Goal: Task Accomplishment & Management: Complete application form

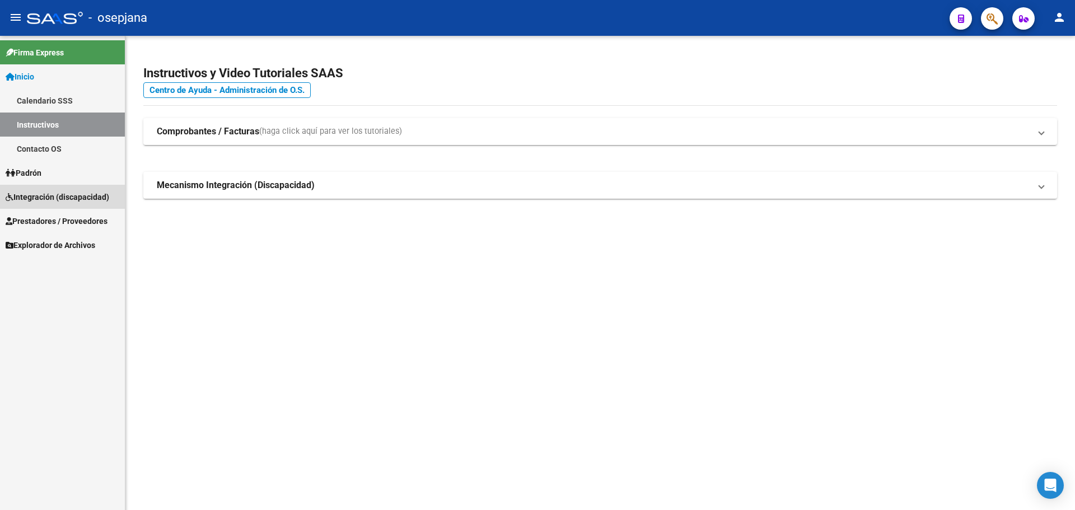
click at [58, 194] on span "Integración (discapacidad)" at bounding box center [58, 197] width 104 height 12
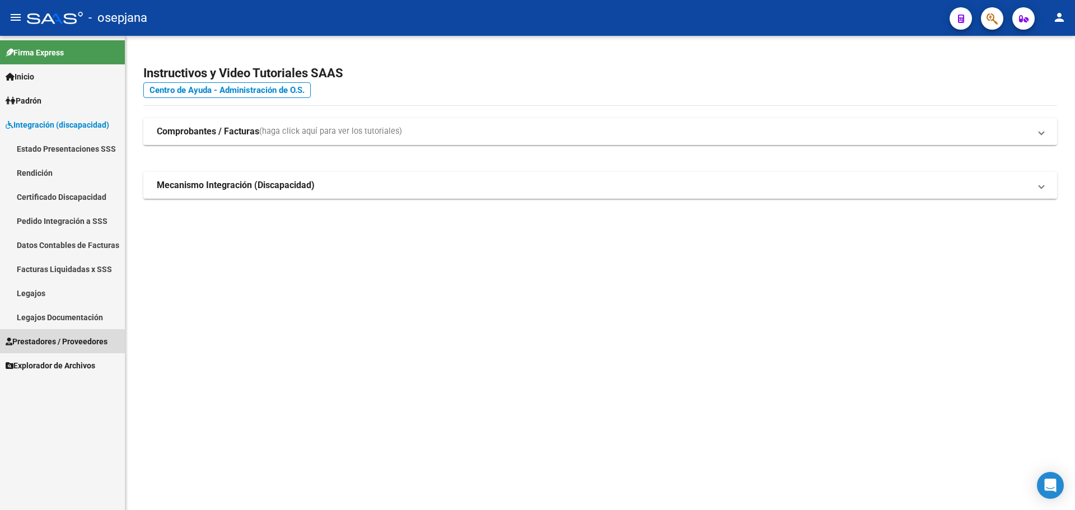
click at [56, 342] on span "Prestadores / Proveedores" at bounding box center [57, 341] width 102 height 12
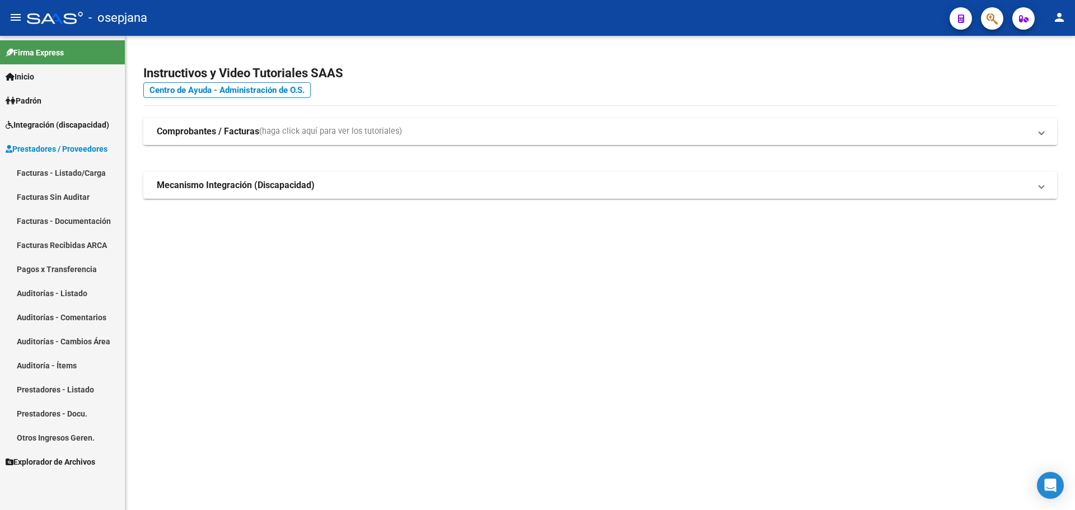
click at [59, 174] on link "Facturas - Listado/Carga" at bounding box center [62, 173] width 125 height 24
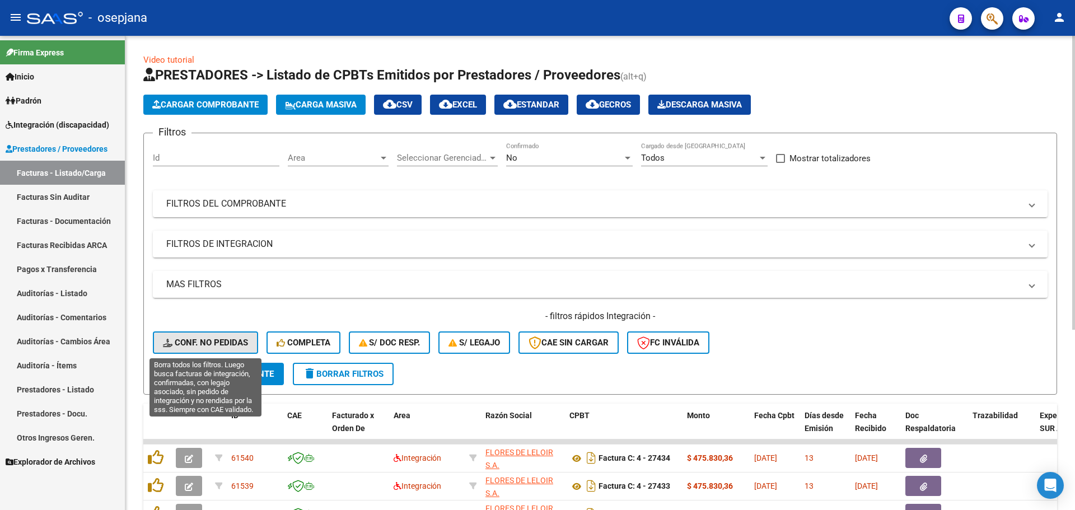
click at [200, 348] on button "Conf. no pedidas" at bounding box center [205, 342] width 105 height 22
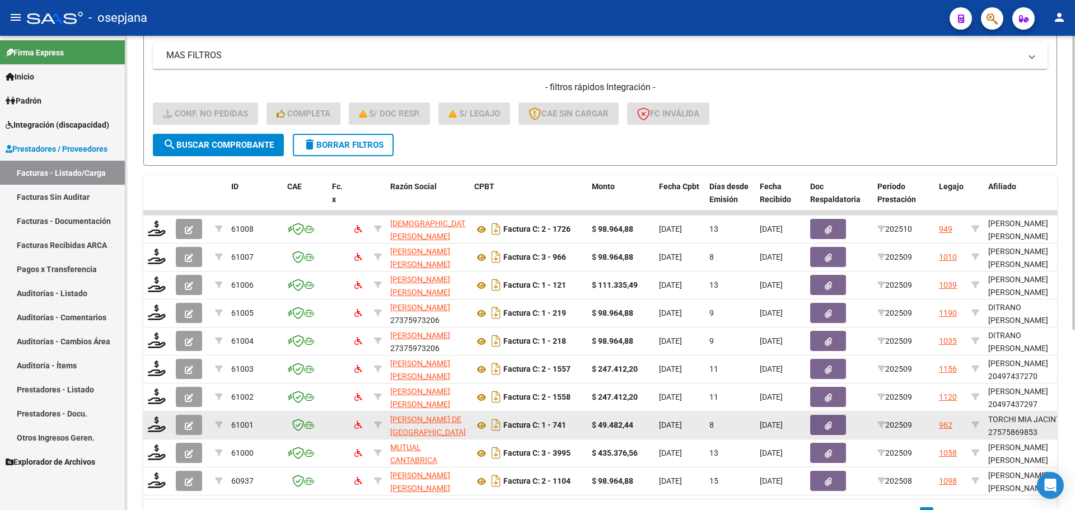
scroll to position [290, 0]
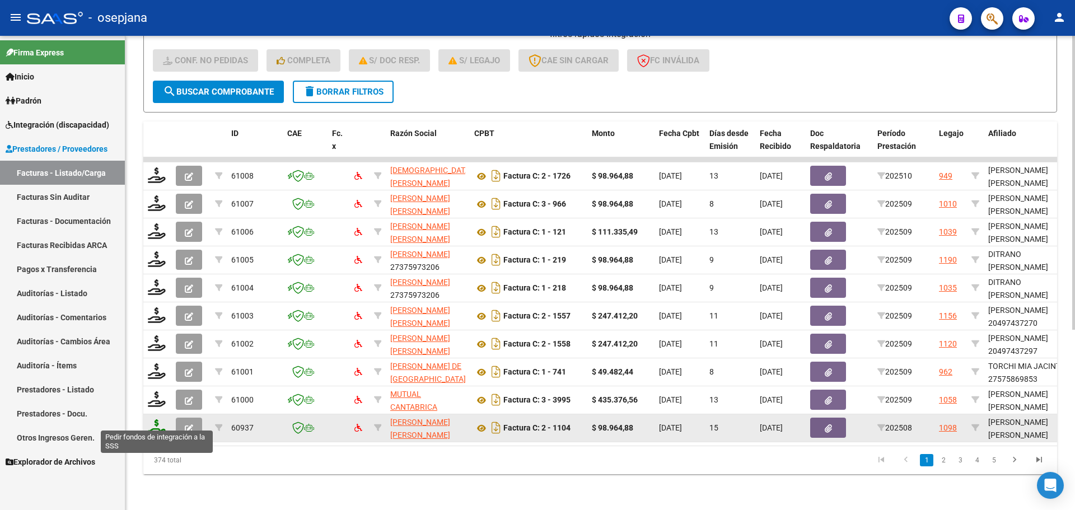
click at [153, 419] on icon at bounding box center [157, 427] width 18 height 16
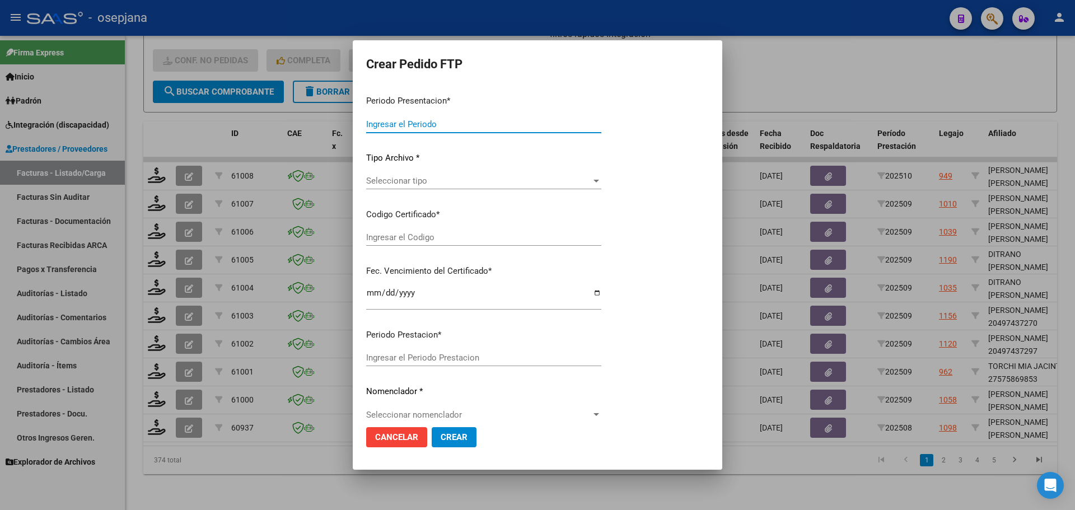
type input "202509"
type input "202508"
type input "$ 98.964,88"
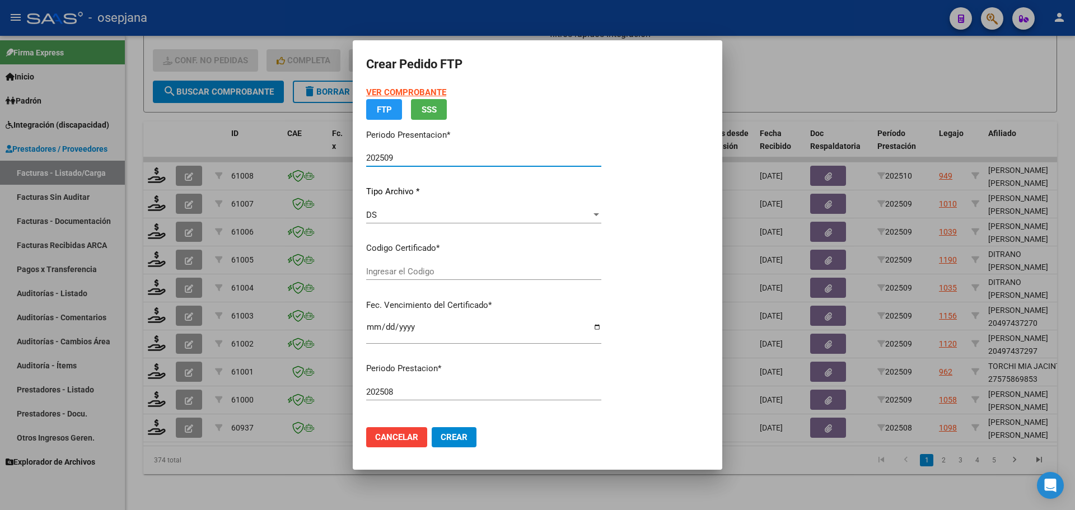
type input "ARG0100057903402-20230824-20260824BS313"
type input "[DATE]"
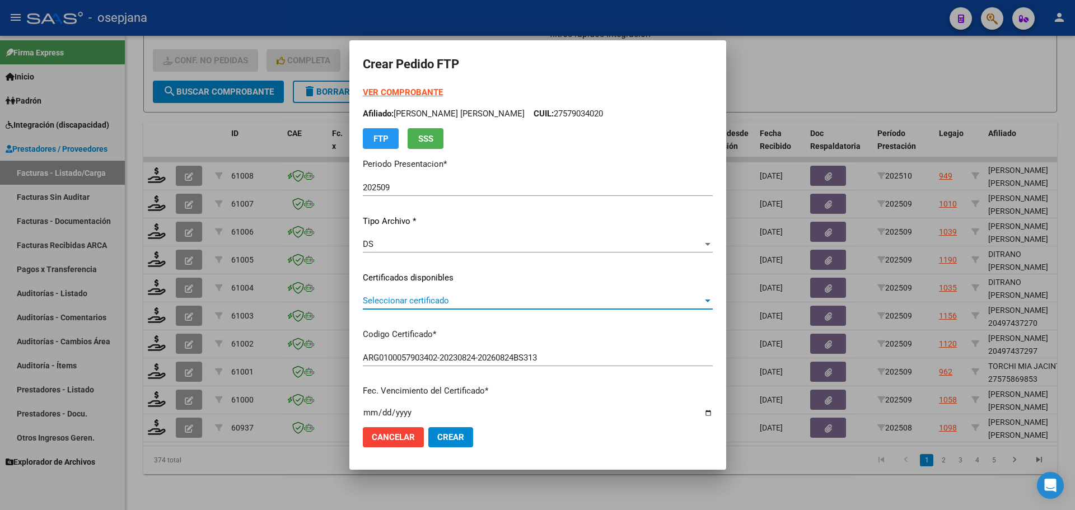
click at [409, 301] on span "Seleccionar certificado" at bounding box center [533, 301] width 340 height 10
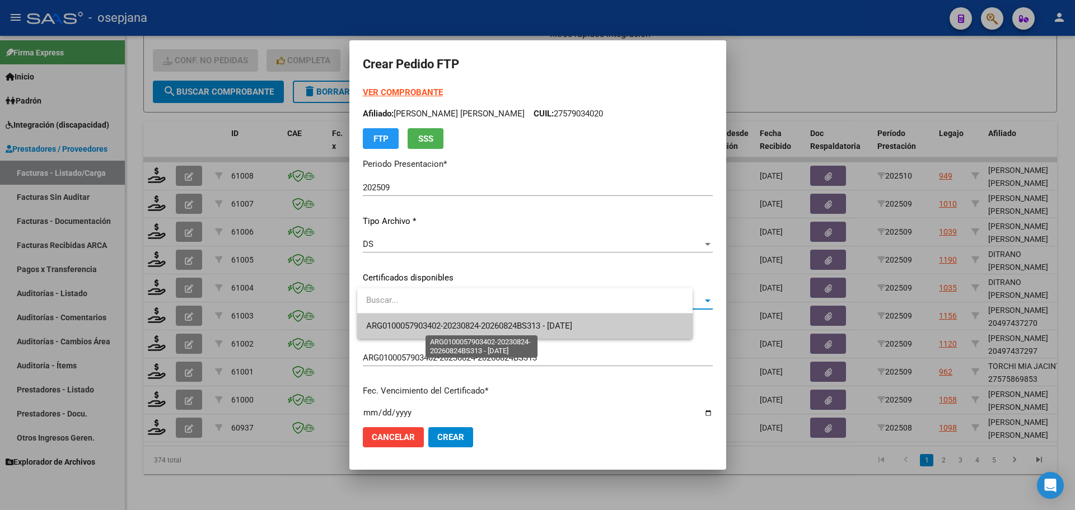
click at [418, 321] on span "ARG0100057903402-20230824-20260824BS313 - [DATE]" at bounding box center [469, 326] width 206 height 10
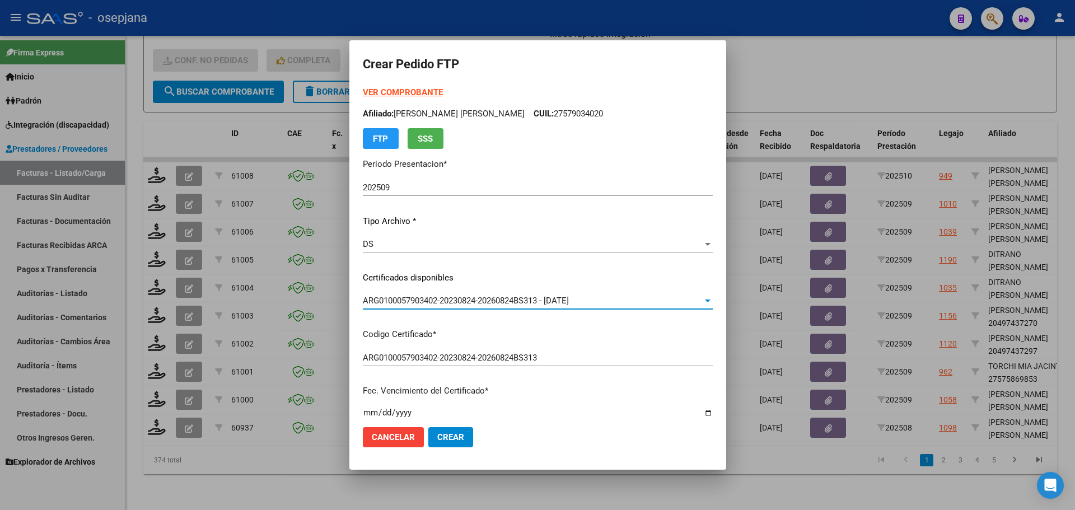
click at [427, 87] on strong "VER COMPROBANTE" at bounding box center [403, 92] width 80 height 10
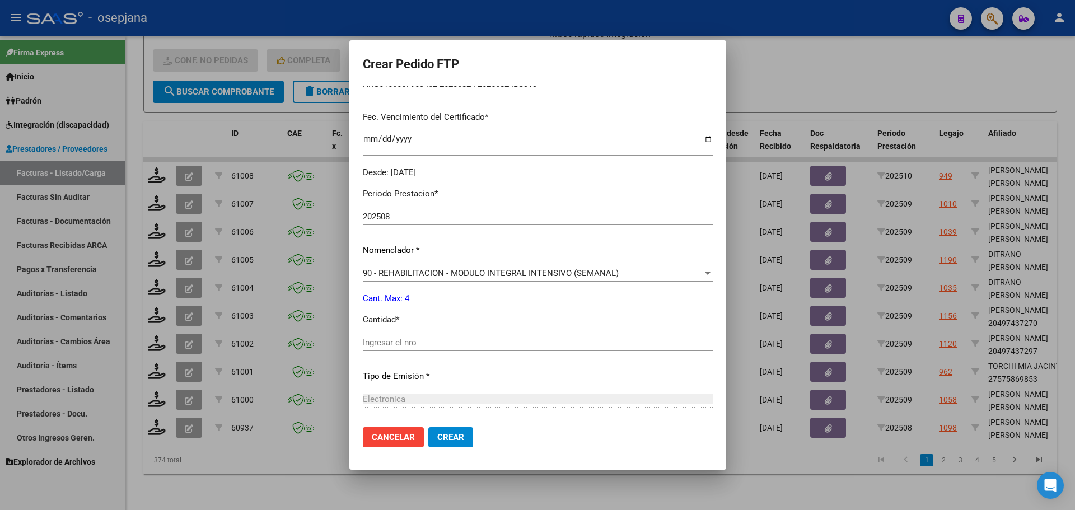
scroll to position [280, 0]
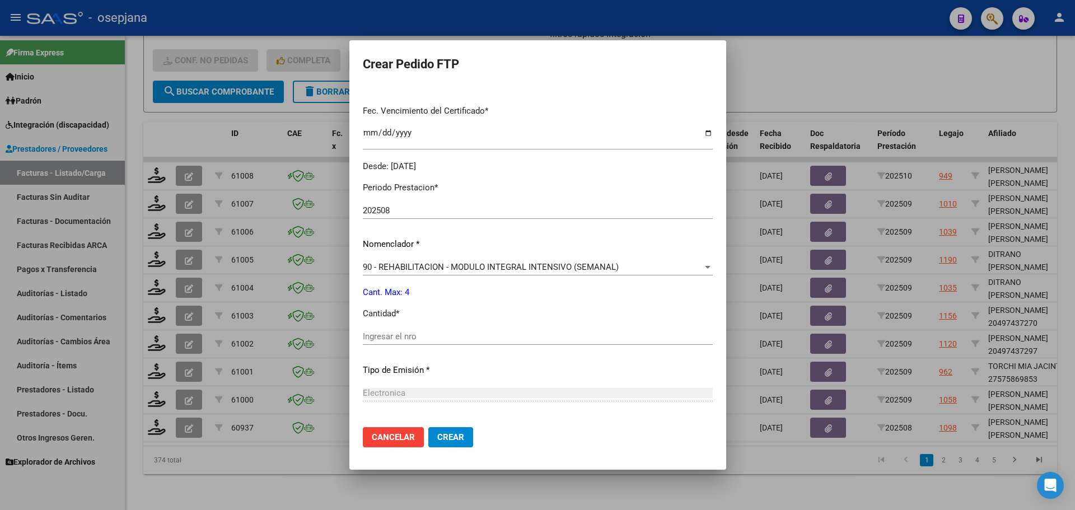
click at [398, 343] on div "Ingresar el nro" at bounding box center [538, 336] width 350 height 17
type input "4"
click at [442, 432] on button "Crear" at bounding box center [450, 437] width 45 height 20
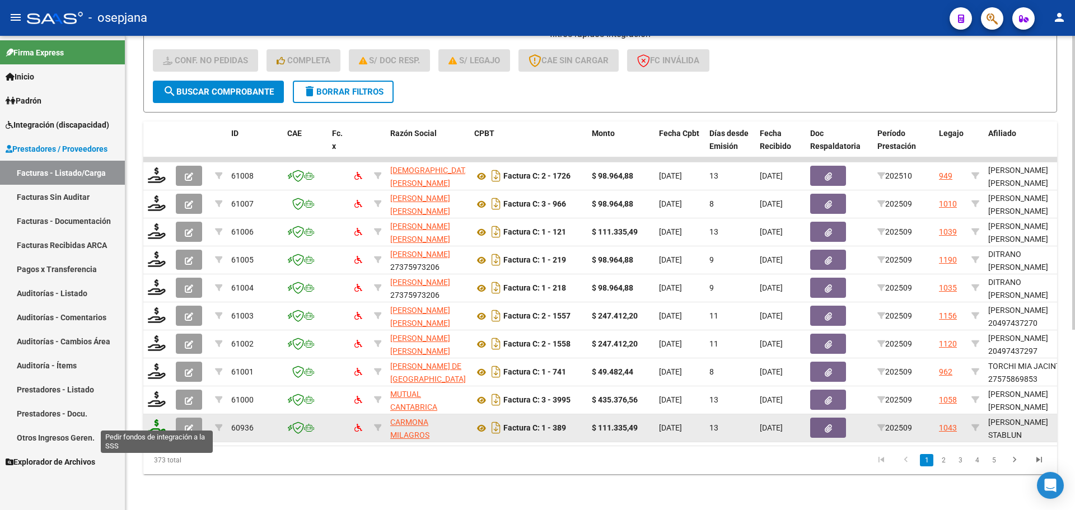
click at [164, 422] on icon at bounding box center [157, 427] width 18 height 16
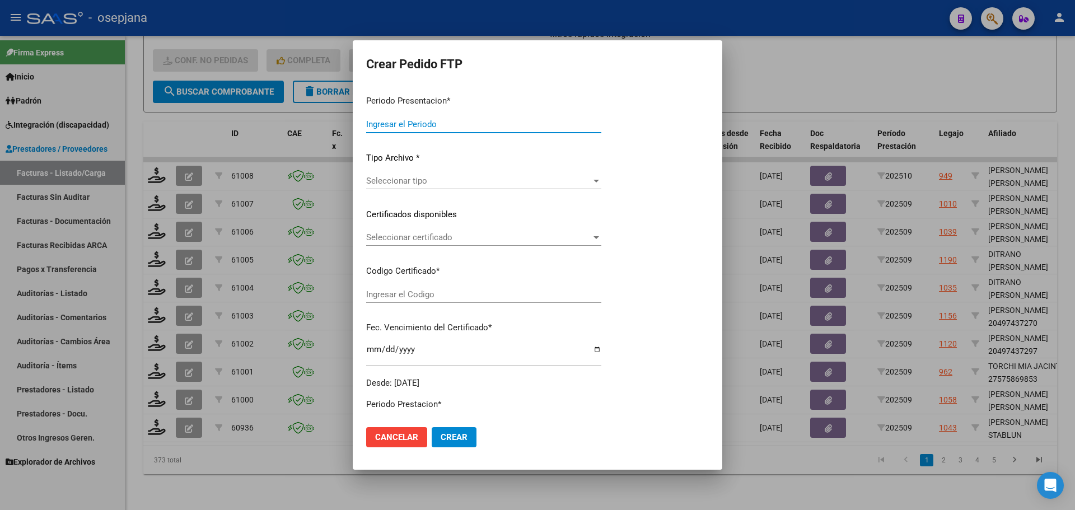
type input "202509"
type input "$ 111.335,49"
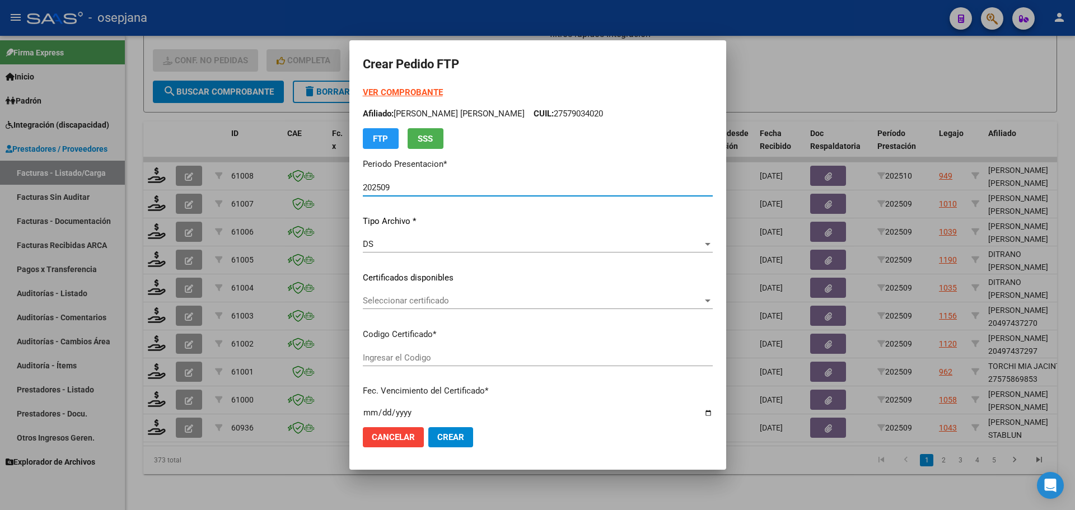
type input "ARG02000578928372023050820280508AND297"
type input "[DATE]"
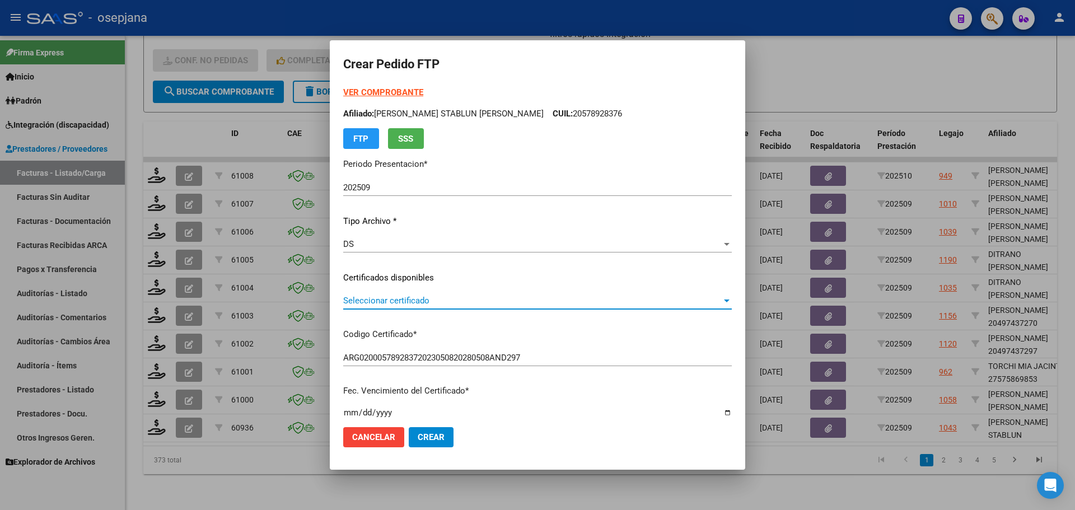
click at [458, 303] on span "Seleccionar certificado" at bounding box center [532, 301] width 378 height 10
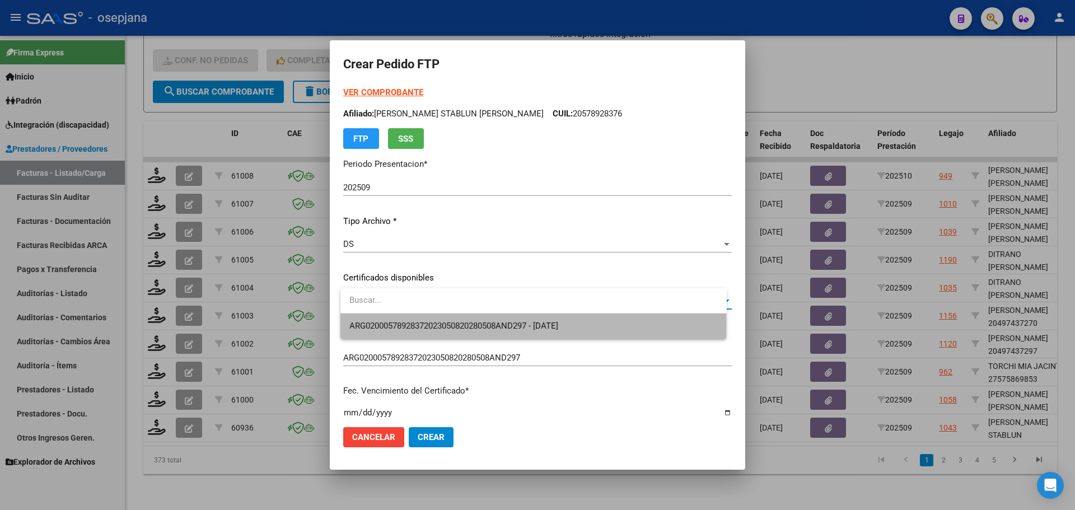
click at [472, 320] on span "ARG02000578928372023050820280508AND297 - [DATE]" at bounding box center [533, 325] width 368 height 25
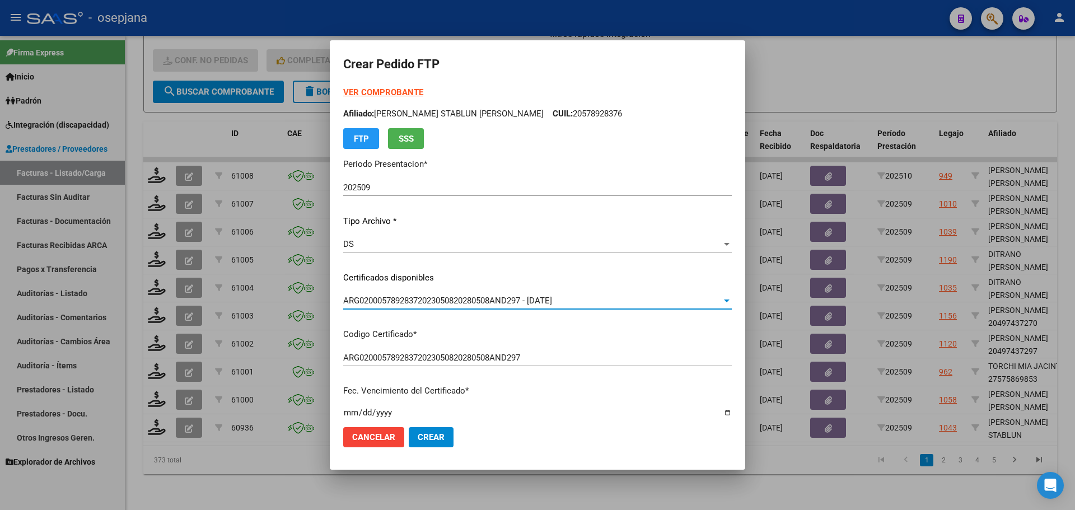
click at [401, 87] on strong "VER COMPROBANTE" at bounding box center [383, 92] width 80 height 10
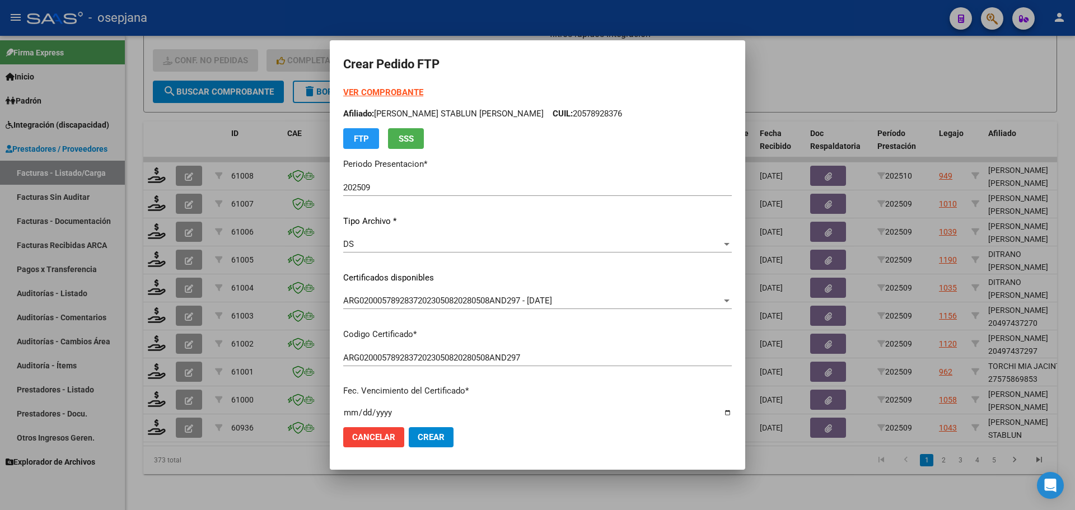
scroll to position [224, 0]
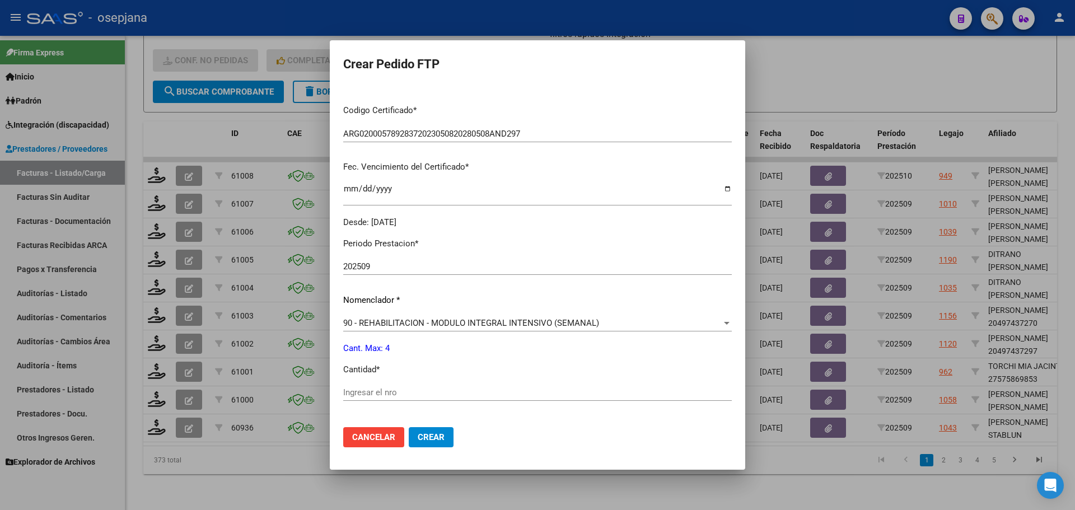
drag, startPoint x: 377, startPoint y: 381, endPoint x: 371, endPoint y: 390, distance: 11.0
click at [377, 384] on div "Periodo Prestacion * 202509 Ingresar el Periodo Prestacion Nomenclador * 90 - R…" at bounding box center [537, 405] width 388 height 353
click at [371, 390] on input "Ingresar el nro" at bounding box center [537, 392] width 388 height 10
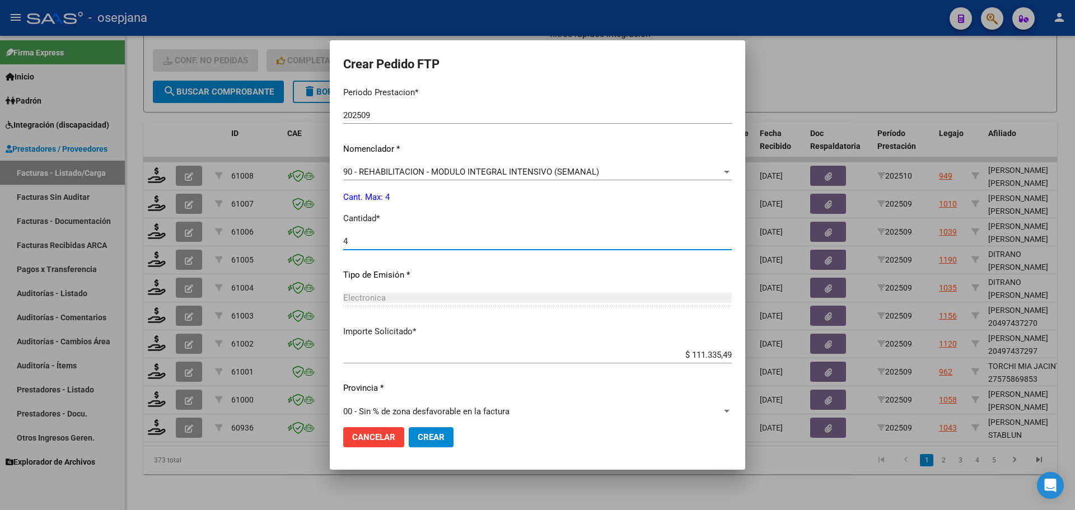
scroll to position [387, 0]
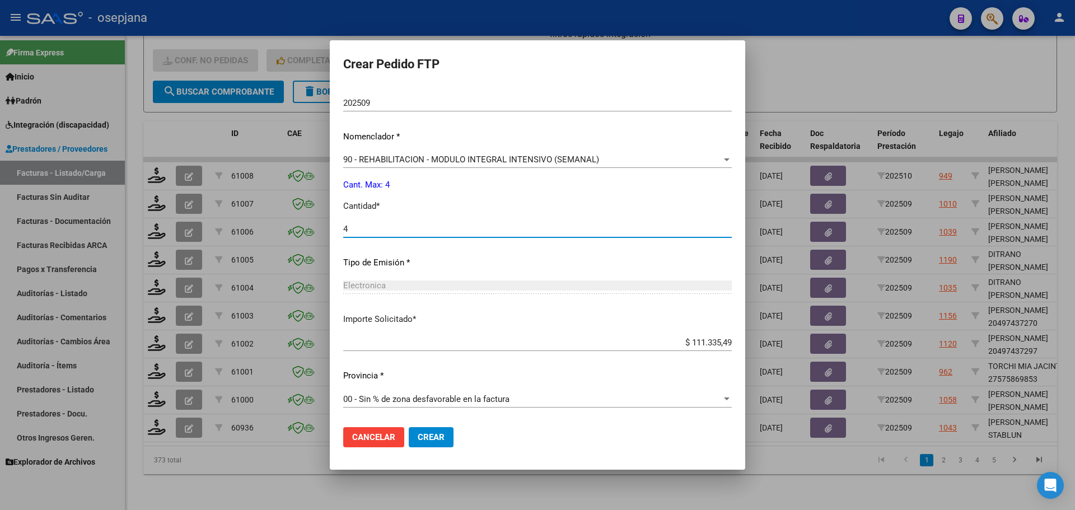
type input "4"
click at [442, 429] on button "Crear" at bounding box center [431, 437] width 45 height 20
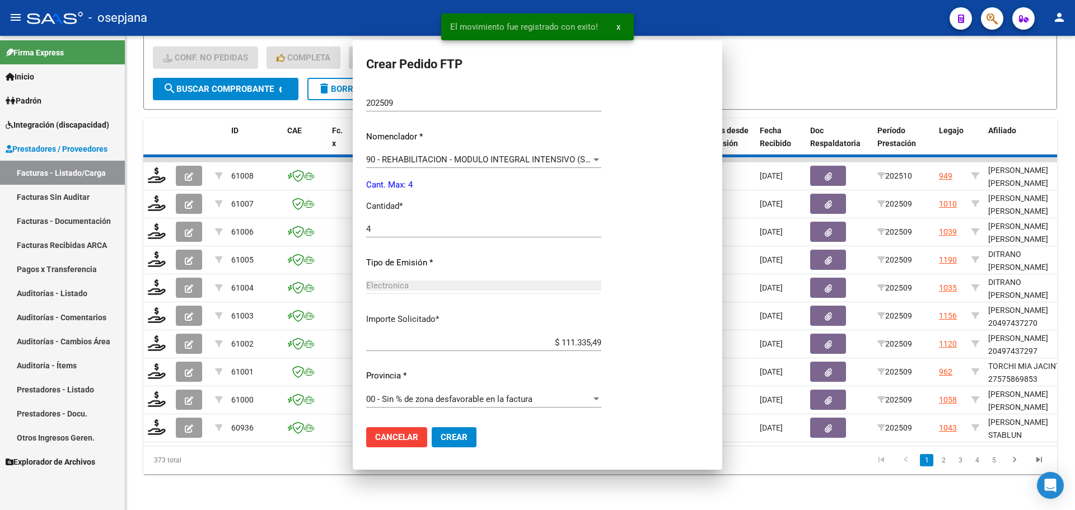
scroll to position [324, 0]
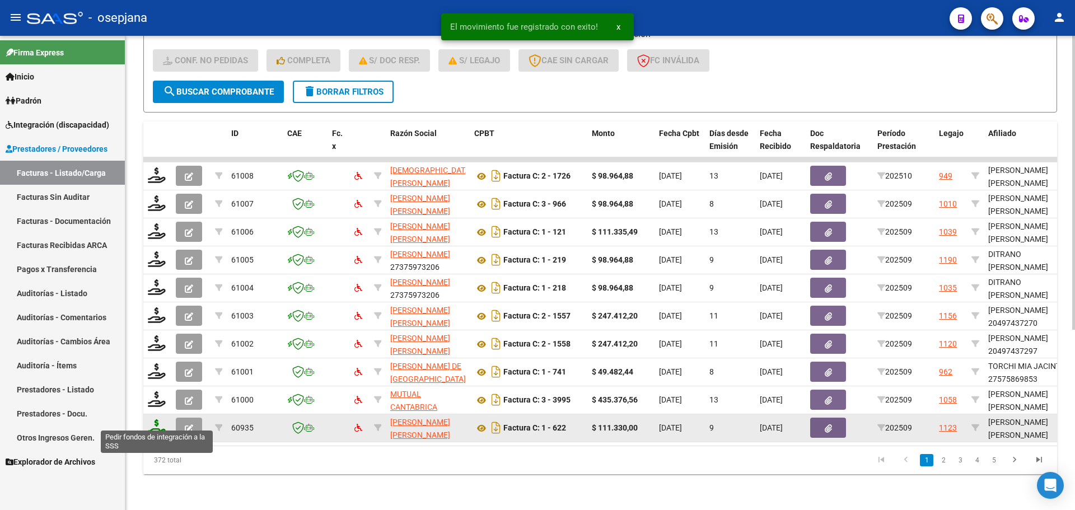
click at [155, 420] on icon at bounding box center [157, 427] width 18 height 16
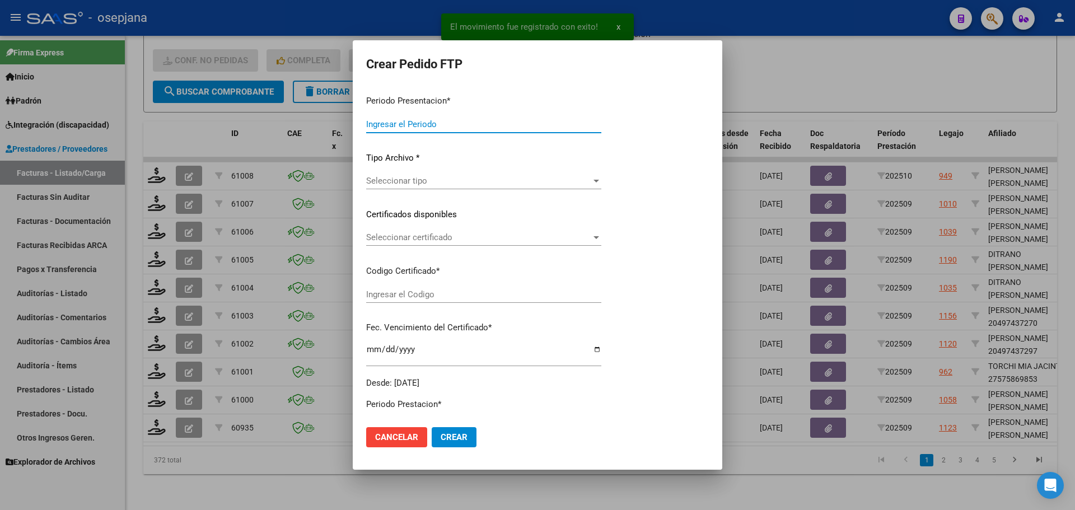
type input "202509"
type input "$ 111.330,00"
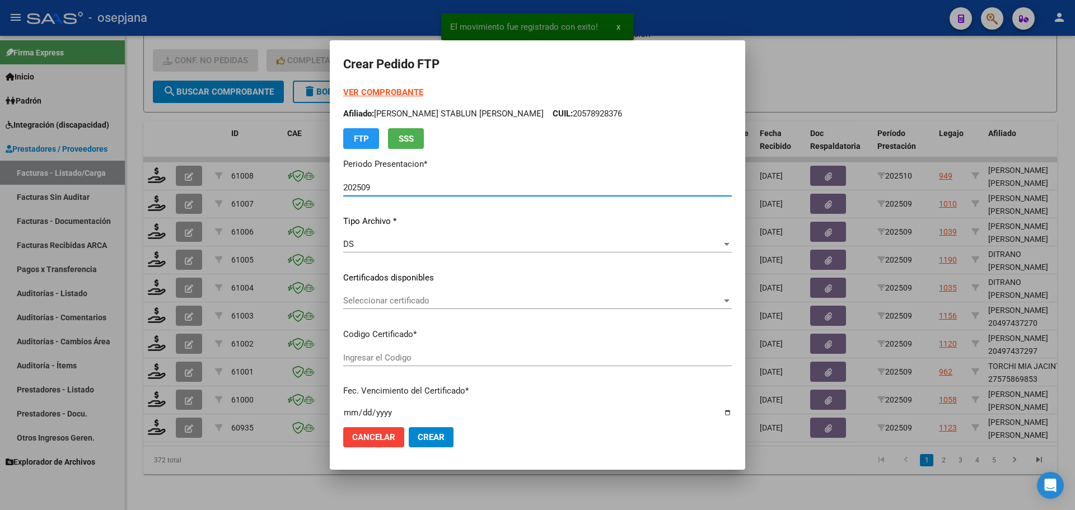
type input "ARG02000551988452022100620321006BSAS309"
type input "[DATE]"
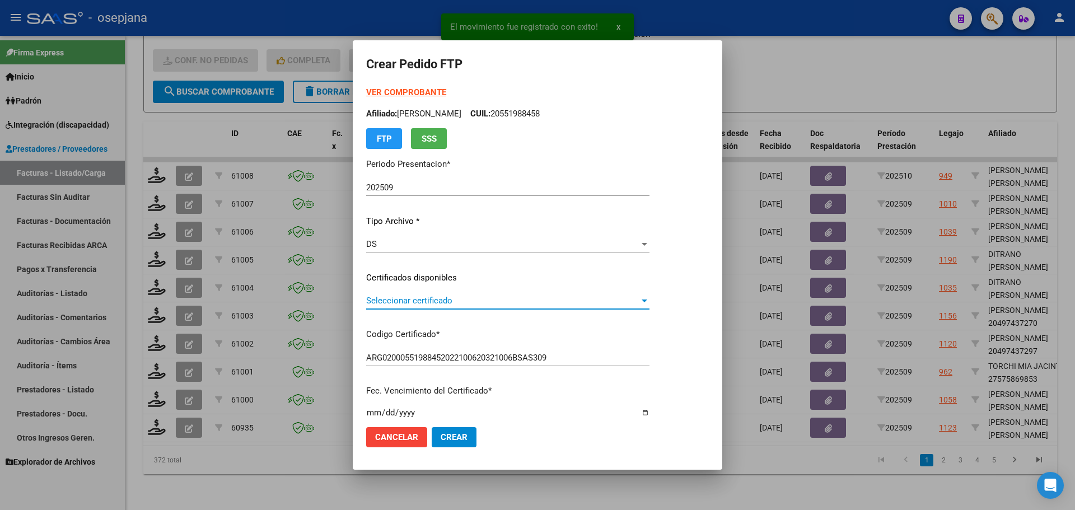
click at [402, 297] on span "Seleccionar certificado" at bounding box center [502, 301] width 273 height 10
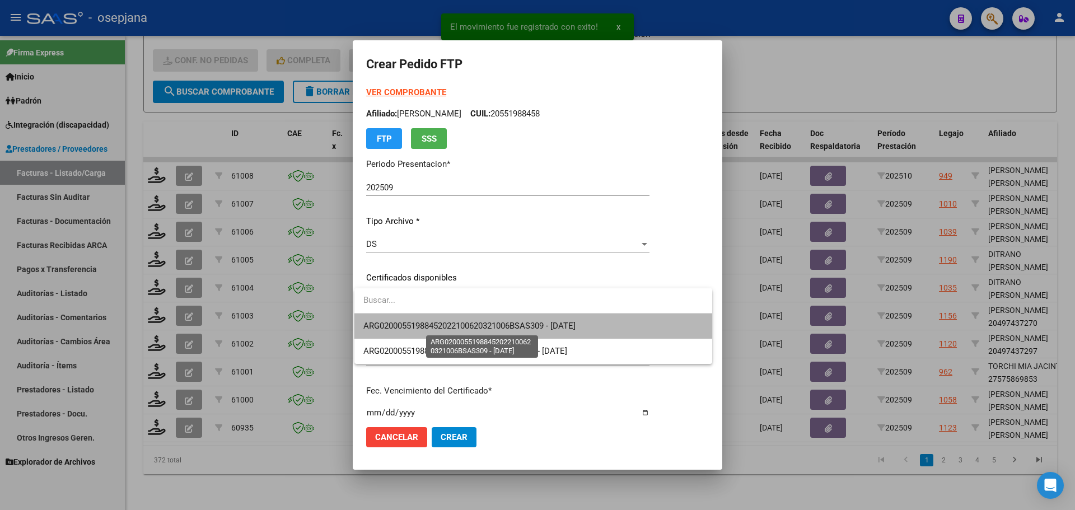
click at [407, 323] on span "ARG02000551988452022100620321006BSAS309 - [DATE]" at bounding box center [469, 326] width 212 height 10
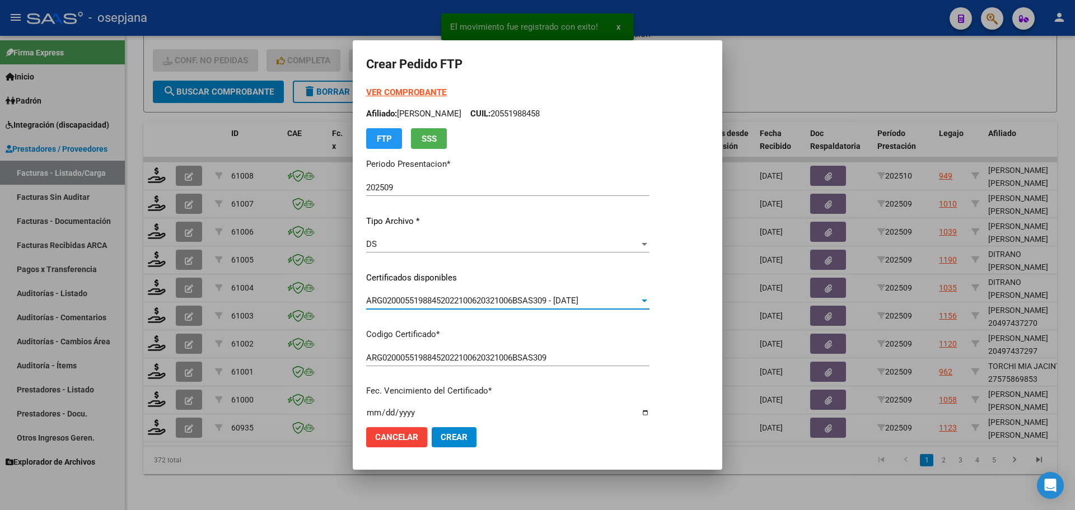
click at [392, 91] on strong "VER COMPROBANTE" at bounding box center [406, 92] width 80 height 10
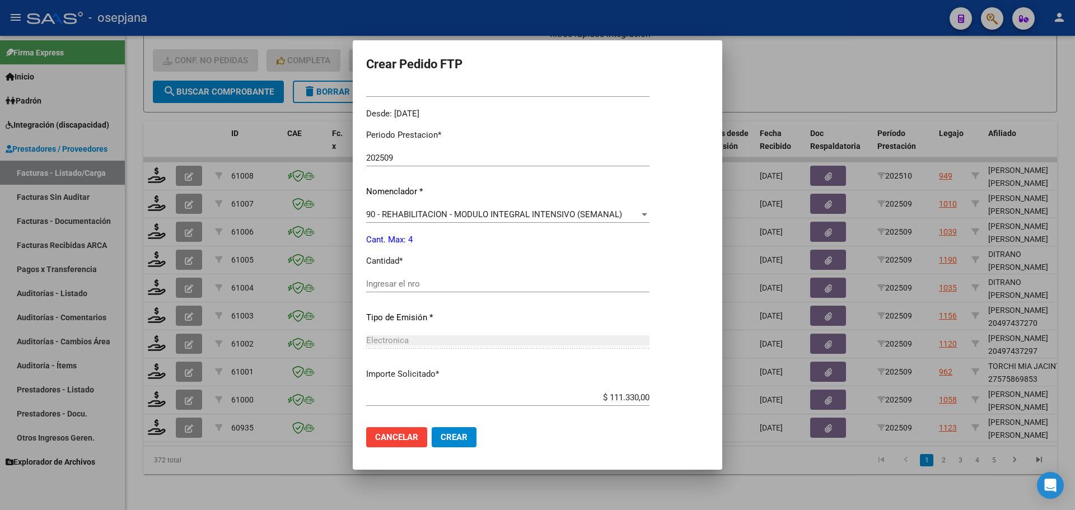
scroll to position [336, 0]
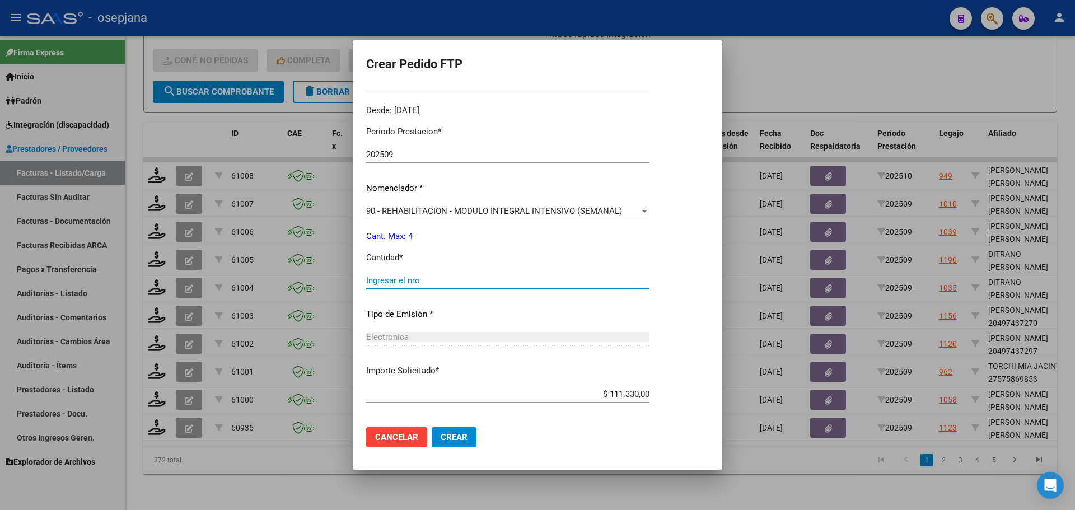
click at [415, 285] on input "Ingresar el nro" at bounding box center [507, 280] width 283 height 10
type input "4"
click at [452, 437] on span "Crear" at bounding box center [453, 437] width 27 height 10
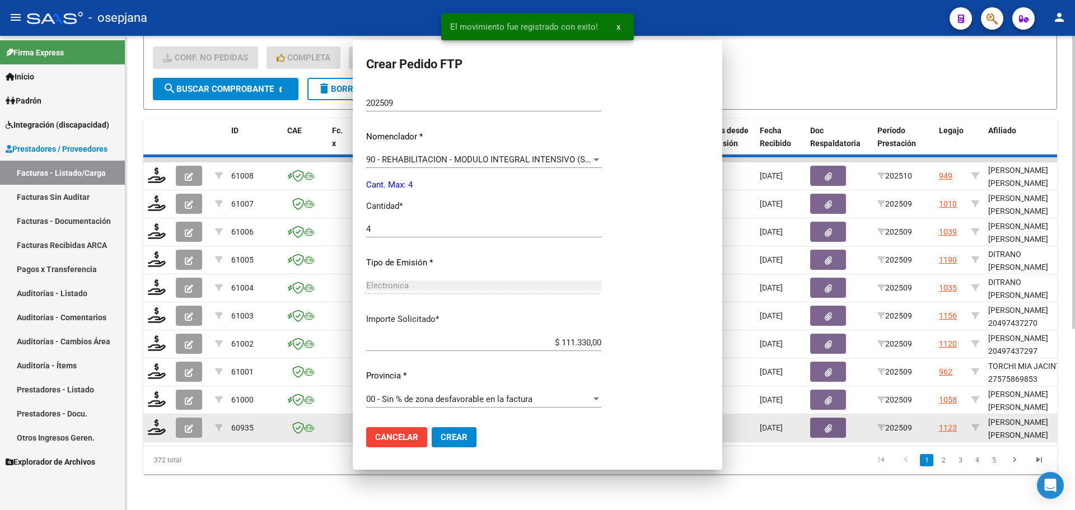
scroll to position [273, 0]
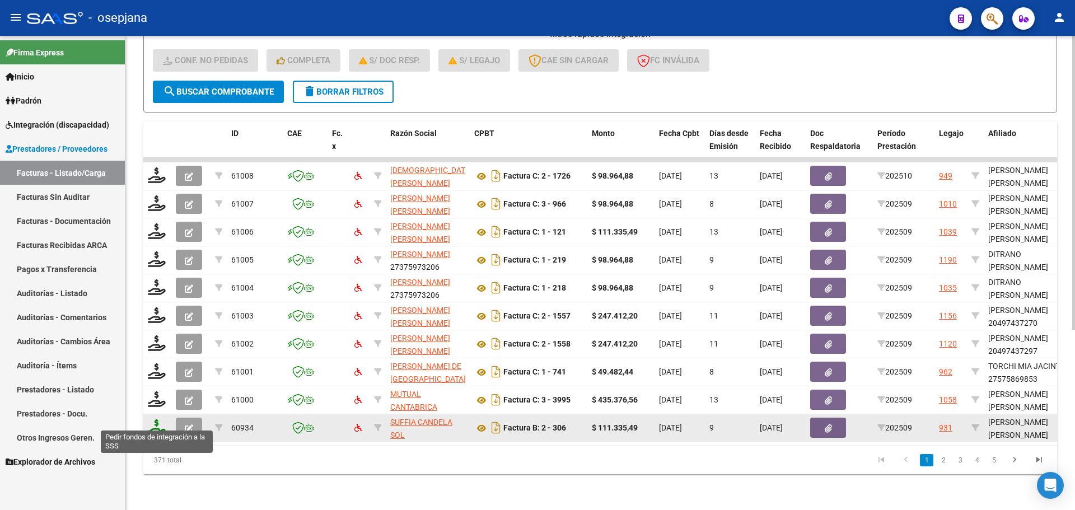
click at [162, 419] on icon at bounding box center [157, 427] width 18 height 16
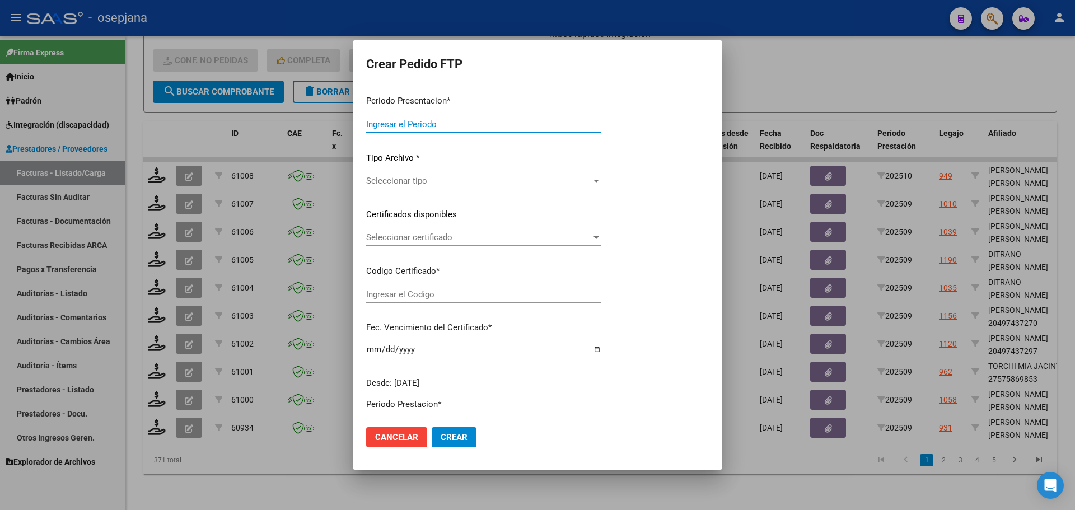
type input "202509"
type input "$ 111.335,49"
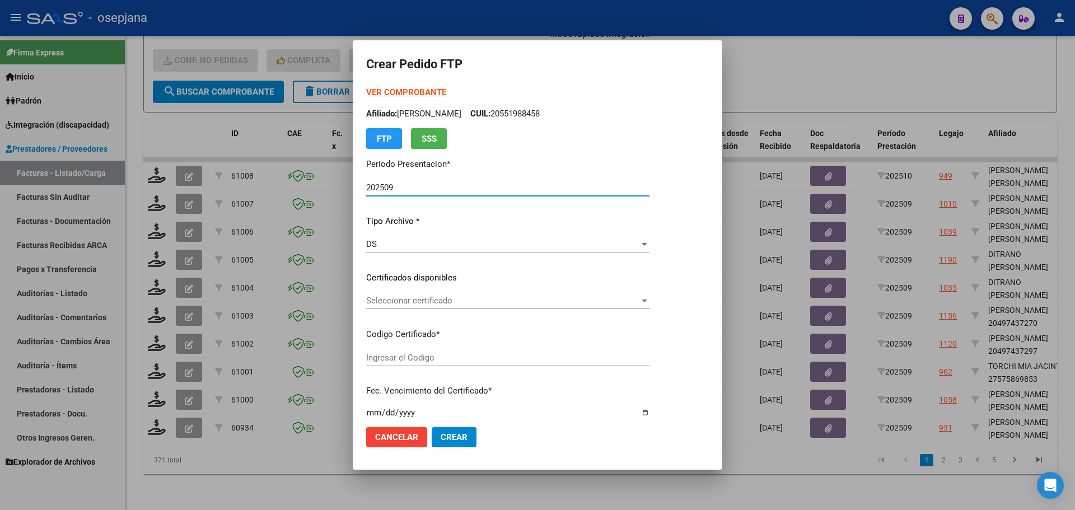
type input "ARG02000578886582024121620271216BSAS342"
type input "[DATE]"
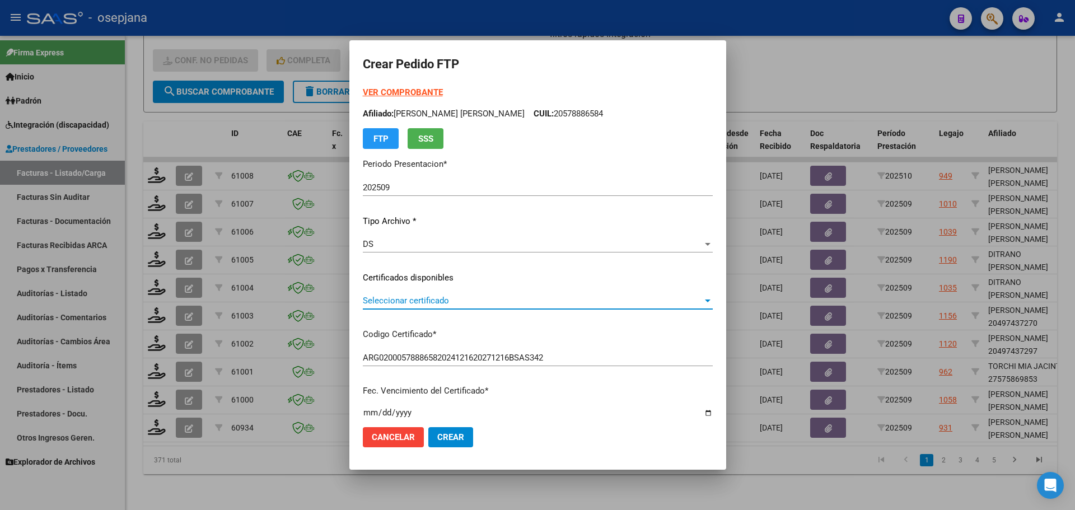
click at [458, 303] on span "Seleccionar certificado" at bounding box center [533, 301] width 340 height 10
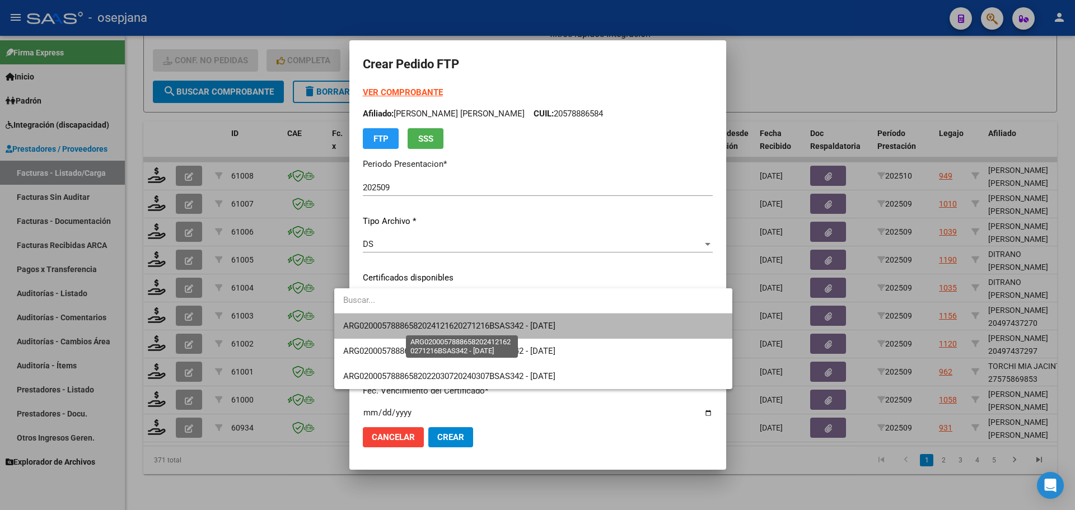
click at [459, 321] on span "ARG02000578886582024121620271216BSAS342 - [DATE]" at bounding box center [449, 326] width 212 height 10
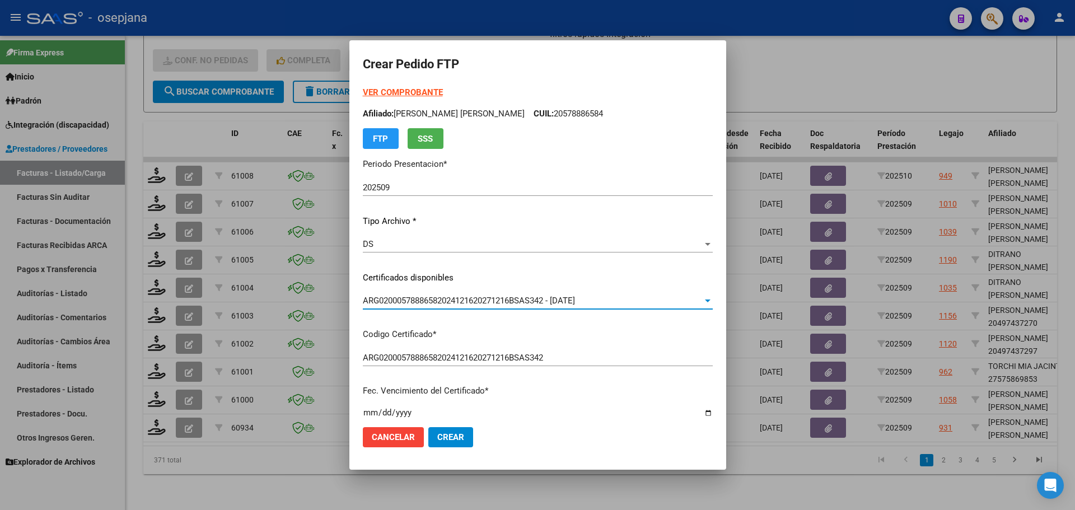
click at [409, 87] on div "VER COMPROBANTE ARCA [PERSON_NAME] Afiliado: [PERSON_NAME] [PERSON_NAME] CUIL: …" at bounding box center [538, 117] width 350 height 63
click at [407, 92] on strong "VER COMPROBANTE" at bounding box center [403, 92] width 80 height 10
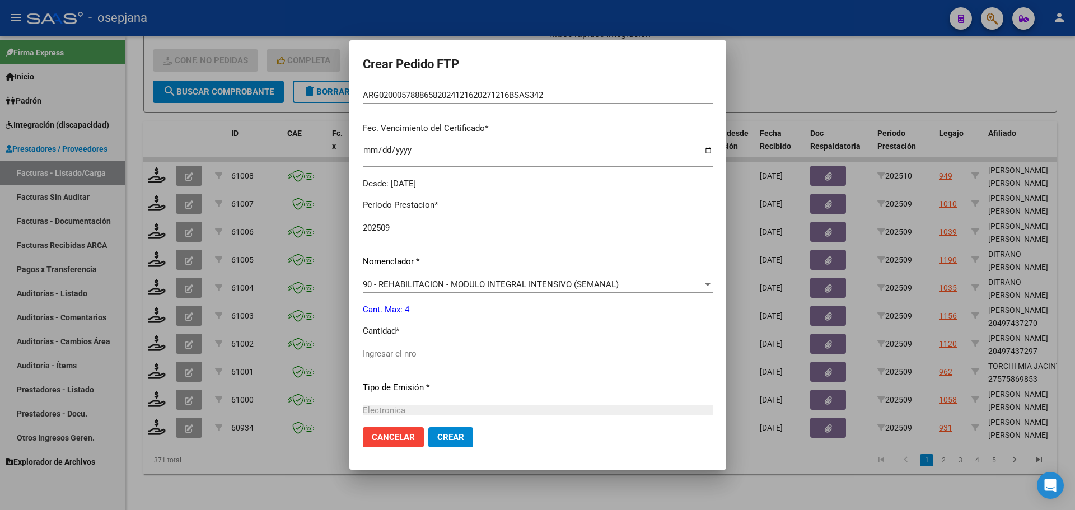
scroll to position [280, 0]
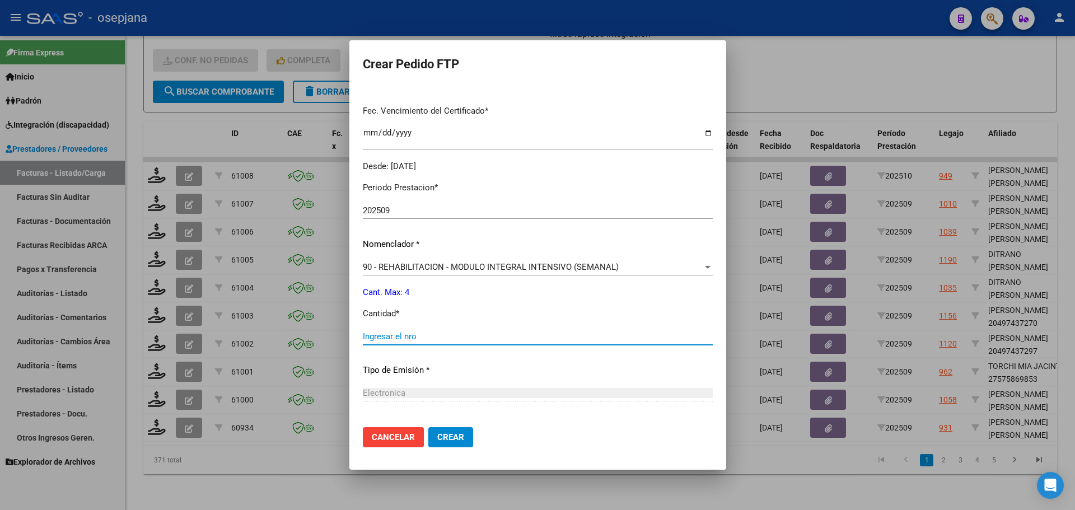
click at [391, 332] on input "Ingresar el nro" at bounding box center [538, 336] width 350 height 10
type input "4"
click at [437, 440] on span "Crear" at bounding box center [450, 437] width 27 height 10
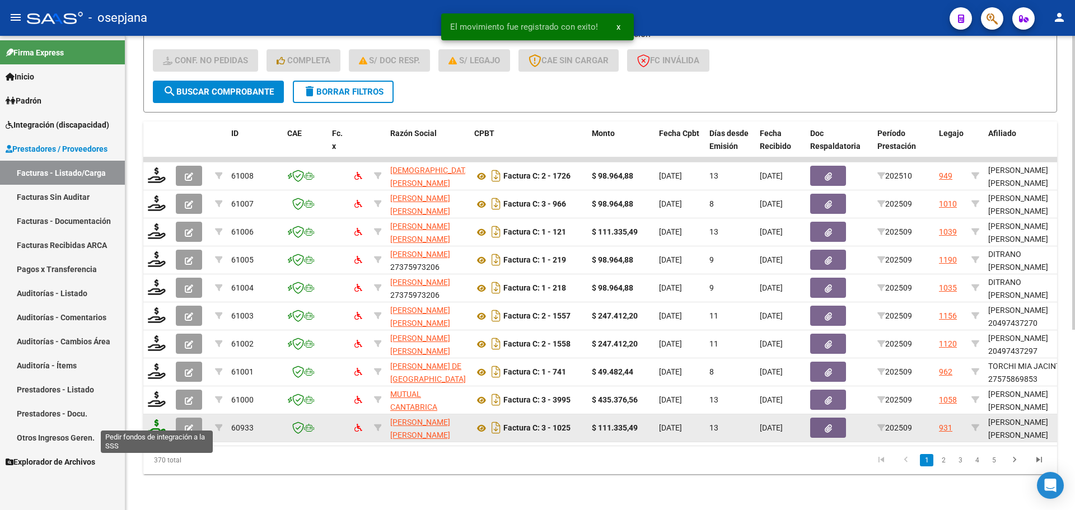
click at [161, 419] on icon at bounding box center [157, 427] width 18 height 16
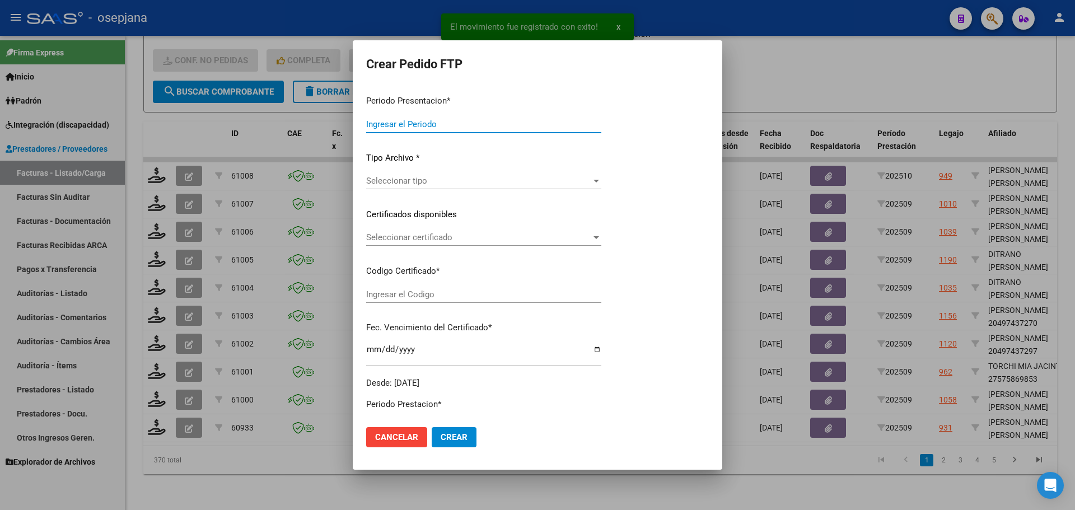
type input "202509"
type input "$ 111.335,49"
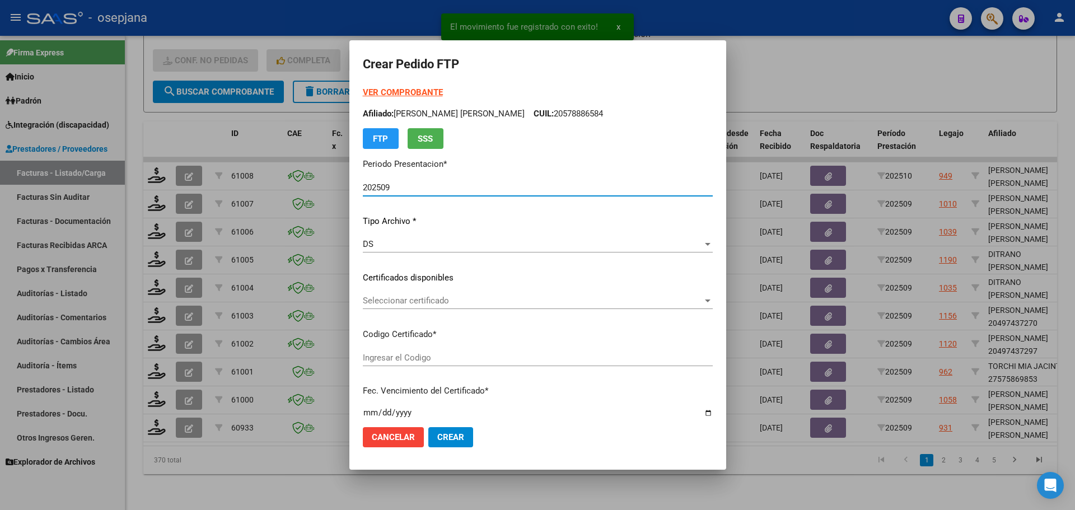
type input "ARG02000578886582024121620271216BSAS342"
type input "[DATE]"
click at [416, 302] on span "Seleccionar certificado" at bounding box center [533, 301] width 340 height 10
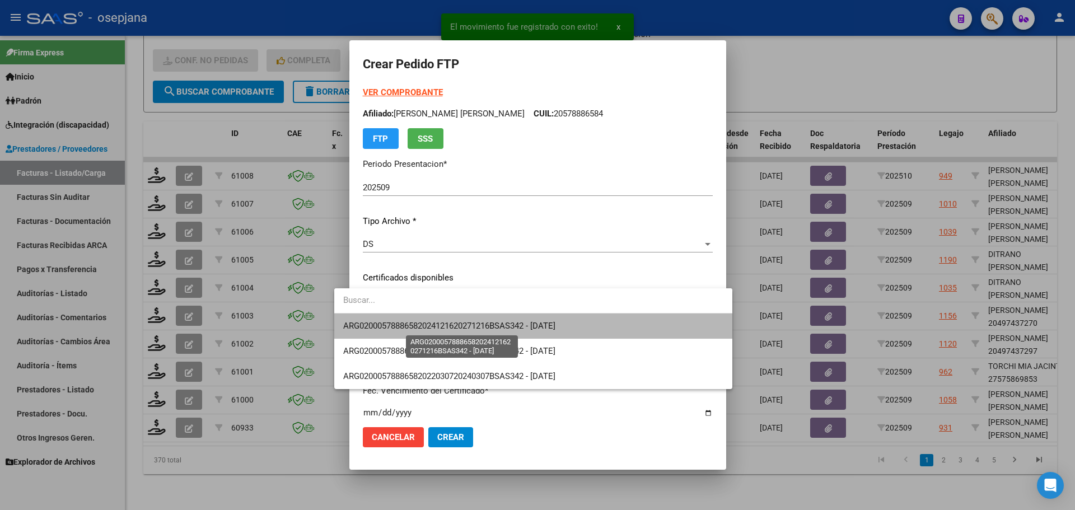
click at [420, 329] on span "ARG02000578886582024121620271216BSAS342 - [DATE]" at bounding box center [449, 326] width 212 height 10
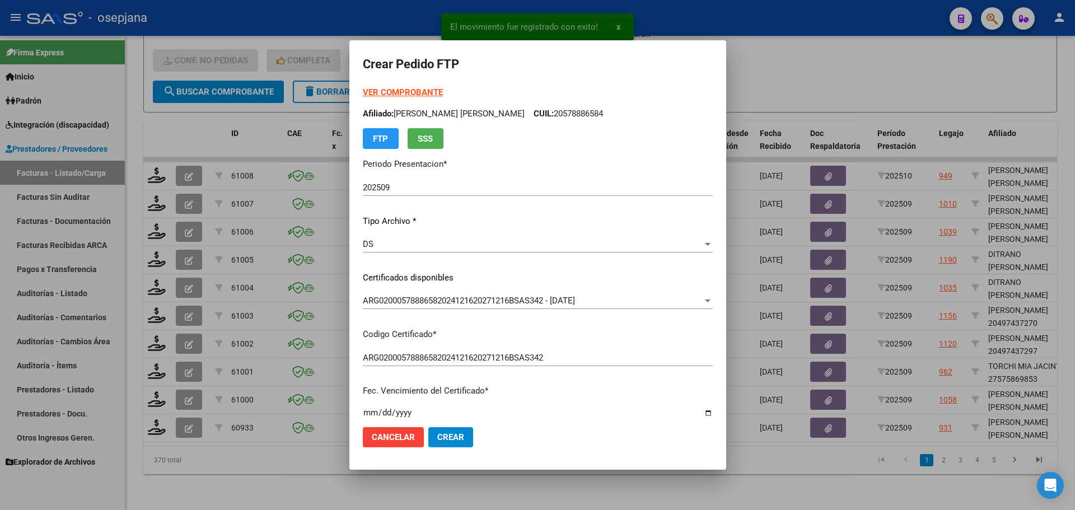
click at [402, 87] on strong "VER COMPROBANTE" at bounding box center [403, 92] width 80 height 10
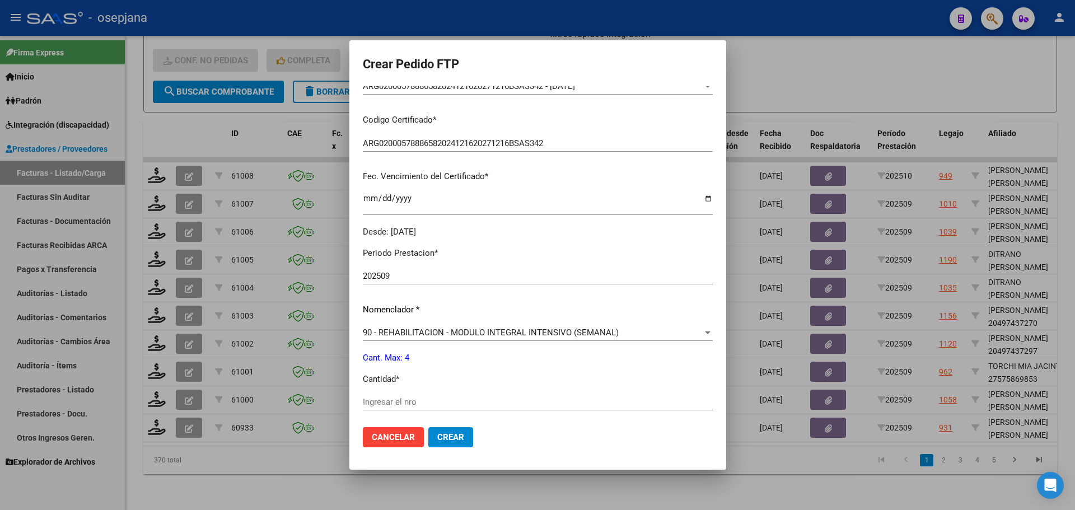
scroll to position [224, 0]
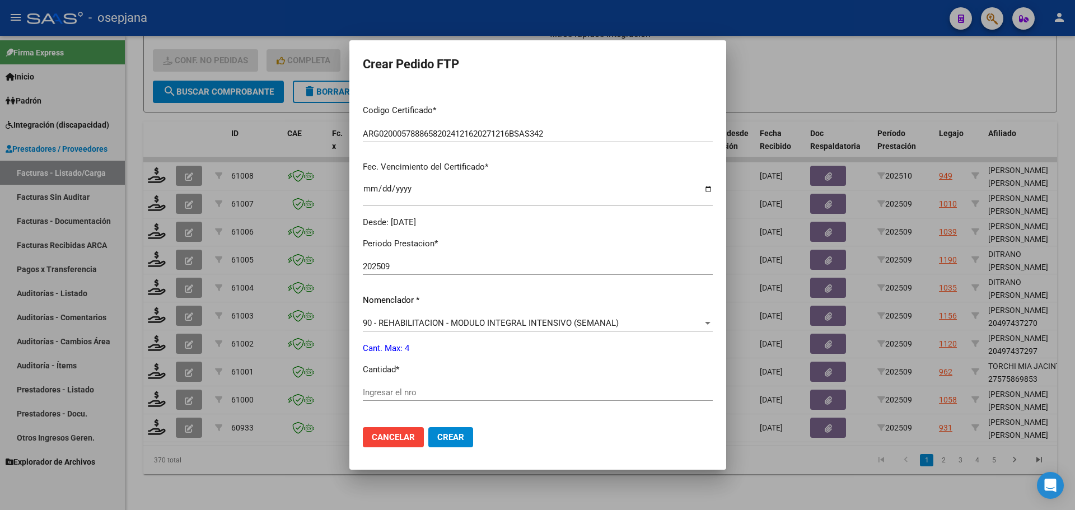
click at [376, 388] on input "Ingresar el nro" at bounding box center [538, 392] width 350 height 10
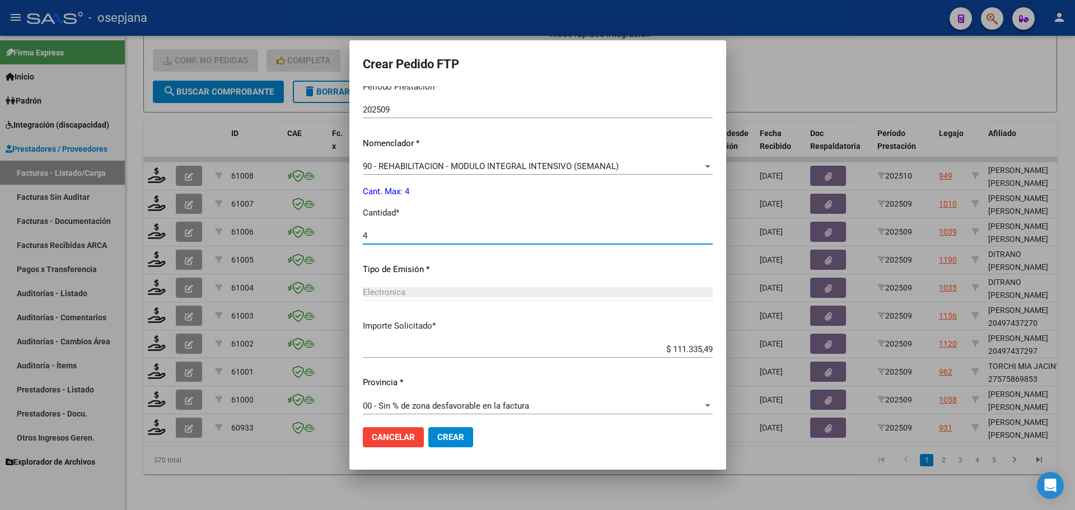
scroll to position [387, 0]
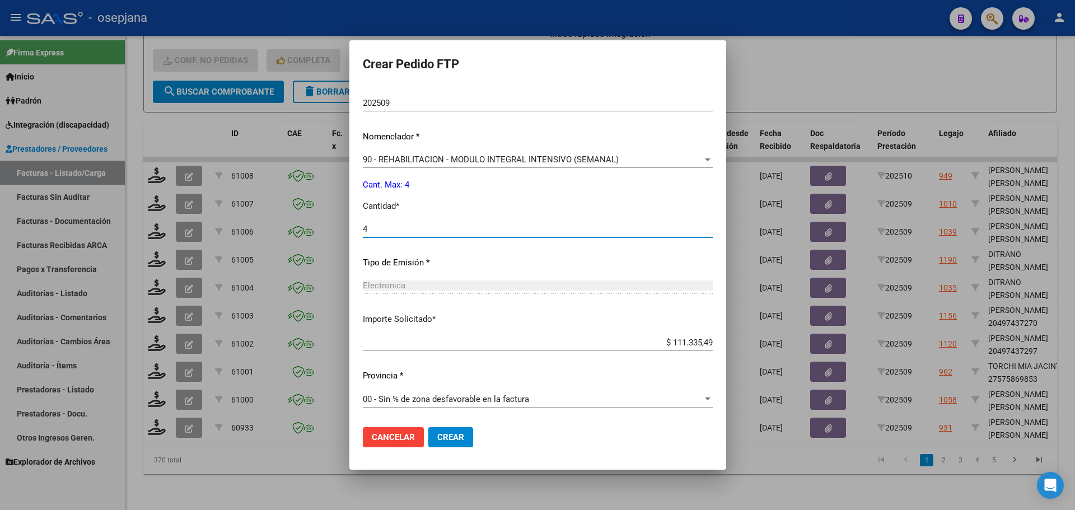
type input "4"
click at [438, 440] on span "Crear" at bounding box center [450, 437] width 27 height 10
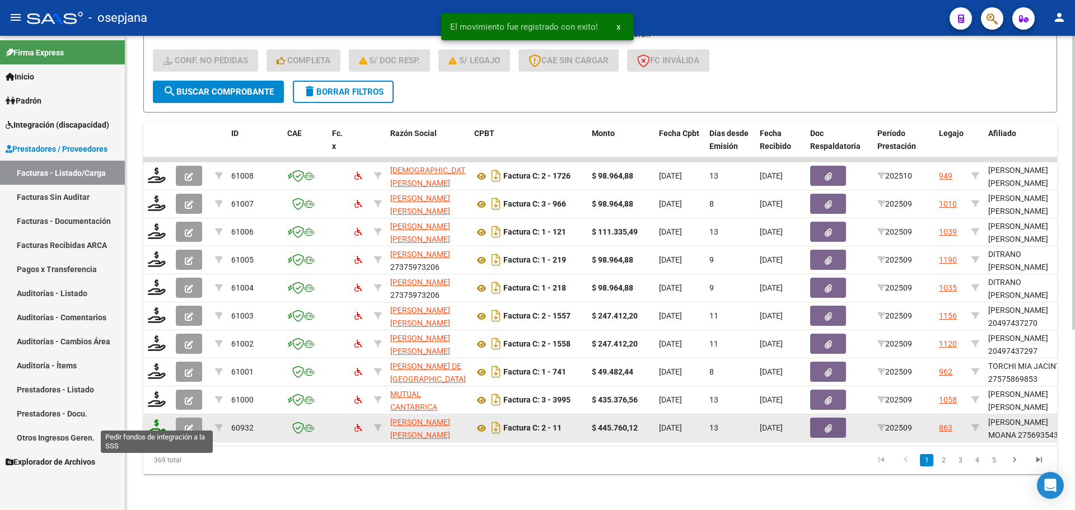
click at [156, 420] on icon at bounding box center [157, 427] width 18 height 16
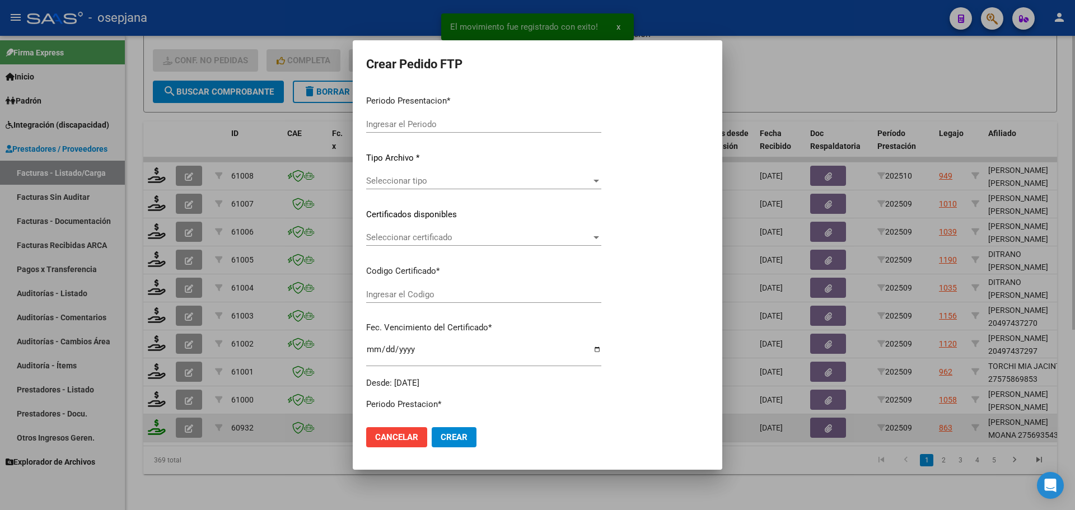
type input "202509"
type input "$ 445.760,12"
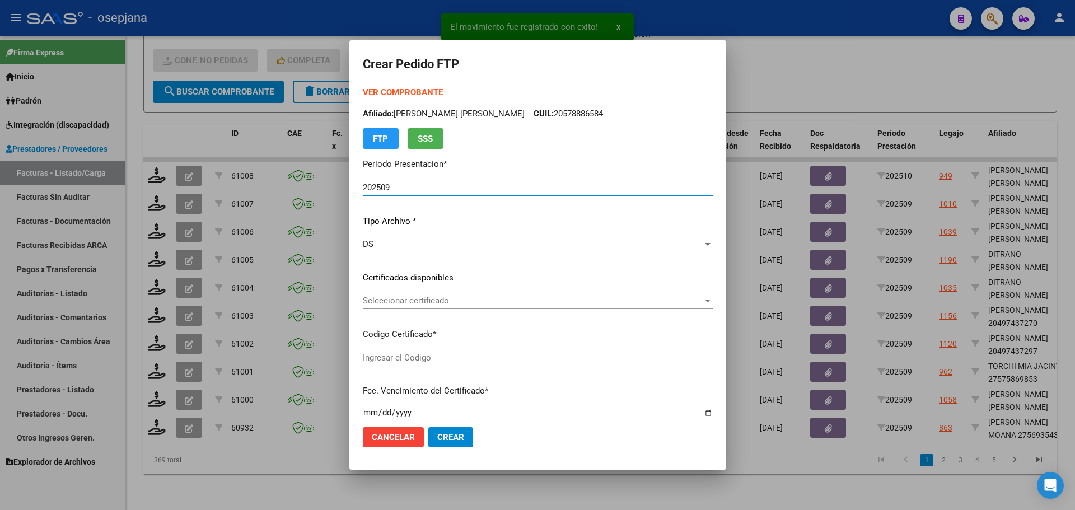
type input "ARG01000569354342023090720260907BS 415"
type input "[DATE]"
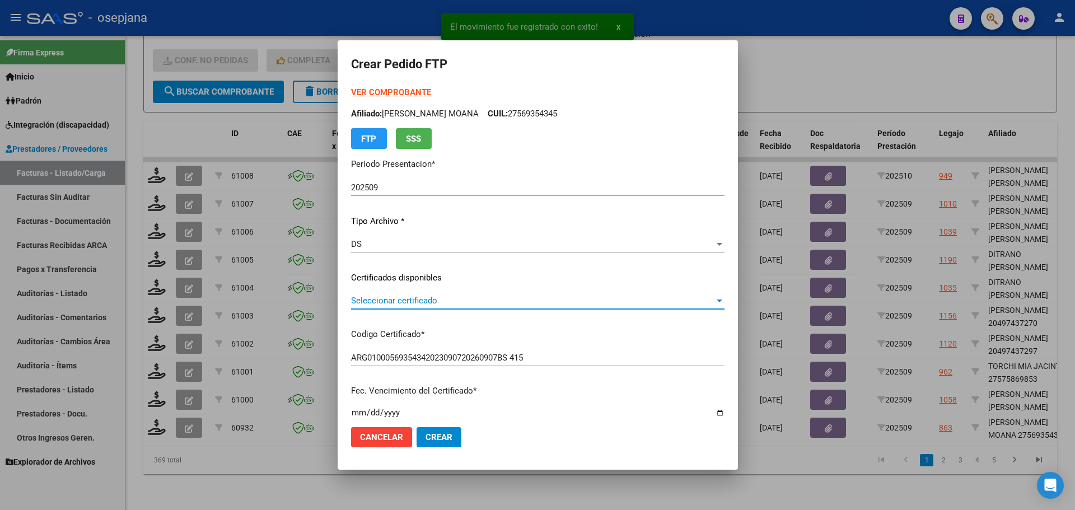
click at [449, 296] on span "Seleccionar certificado" at bounding box center [532, 301] width 363 height 10
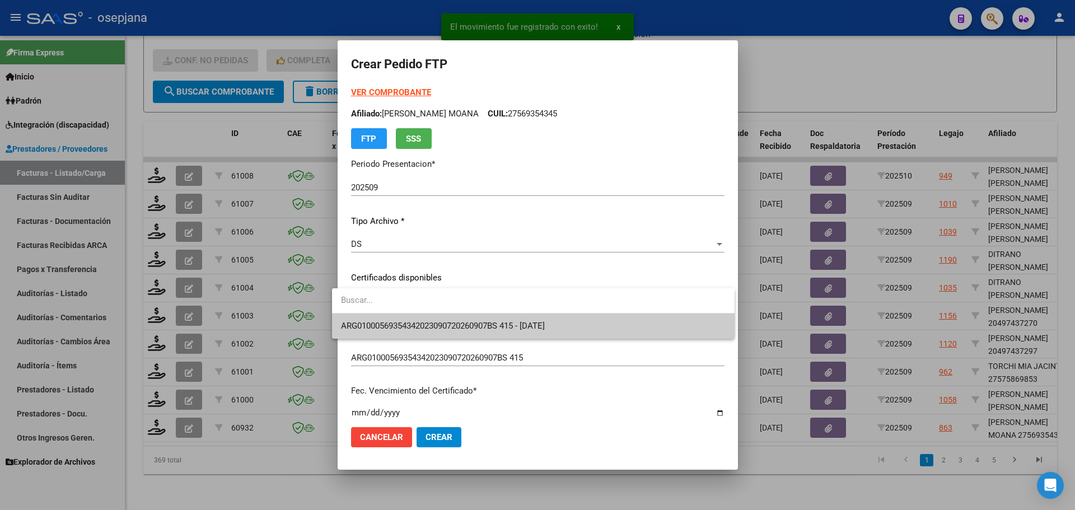
click at [449, 319] on span "ARG01000569354342023090720260907BS 415 - [DATE]" at bounding box center [533, 325] width 385 height 25
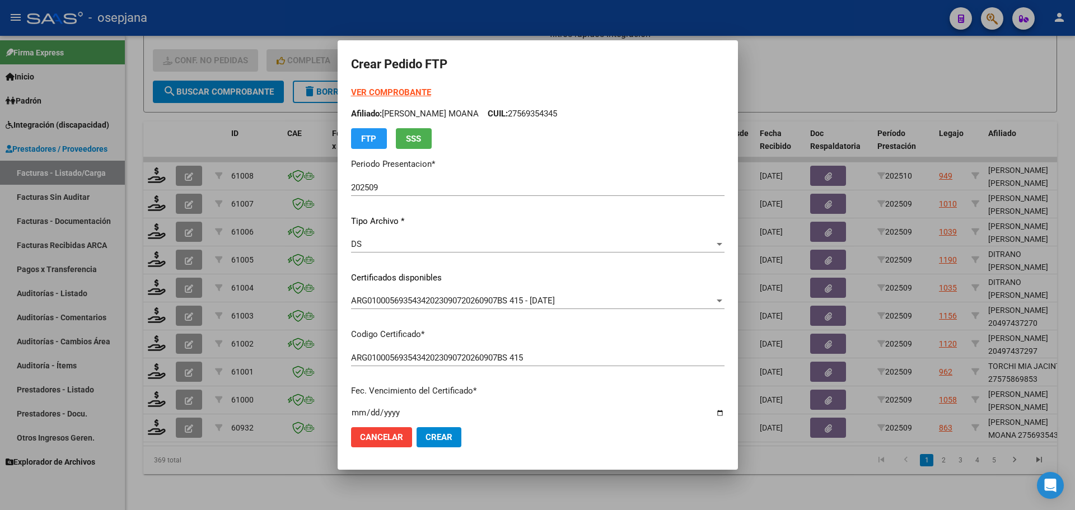
click at [366, 90] on strong "VER COMPROBANTE" at bounding box center [391, 92] width 80 height 10
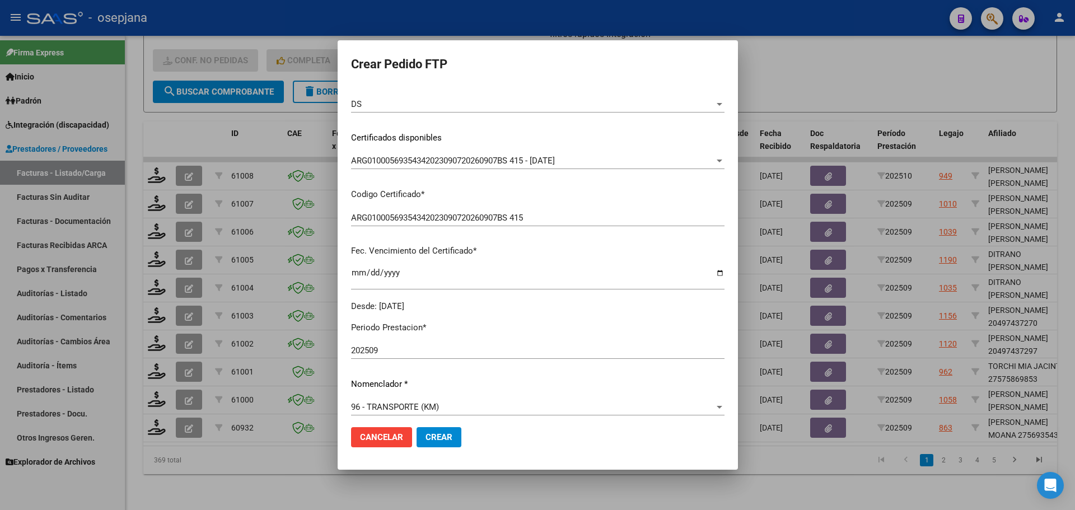
scroll to position [280, 0]
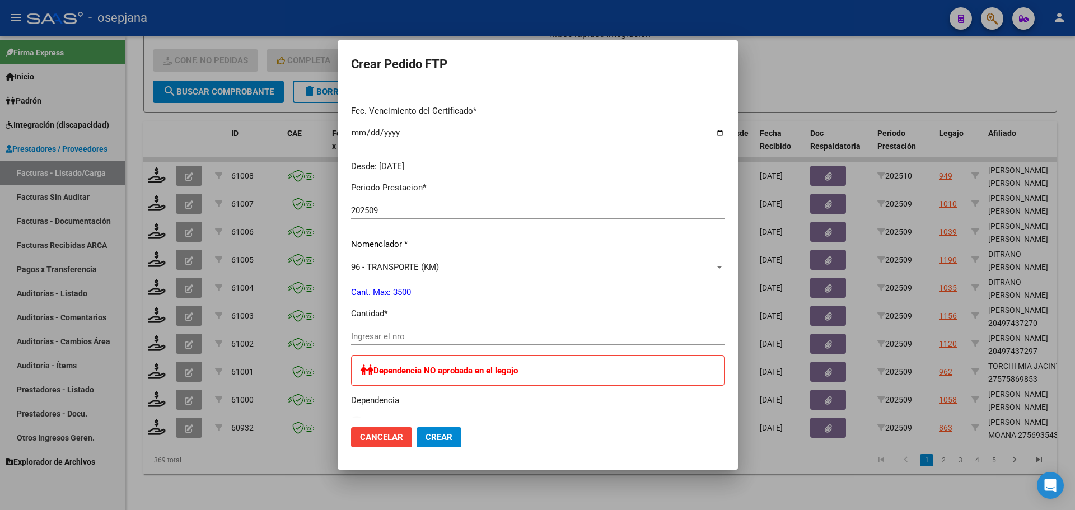
click at [379, 329] on div "Ingresar el nro" at bounding box center [537, 336] width 373 height 17
type input "823"
click at [425, 438] on span "Crear" at bounding box center [438, 437] width 27 height 10
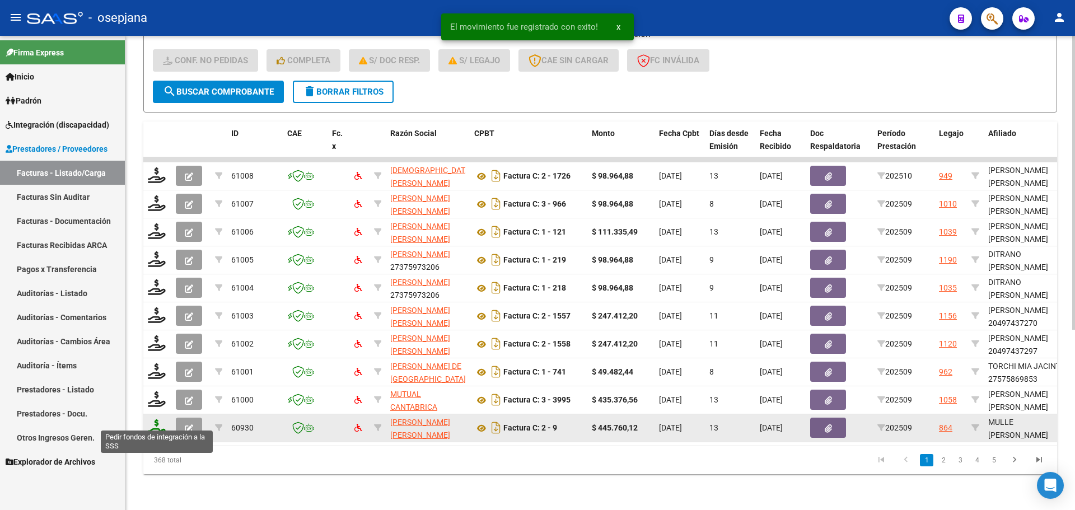
click at [157, 419] on icon at bounding box center [157, 427] width 18 height 16
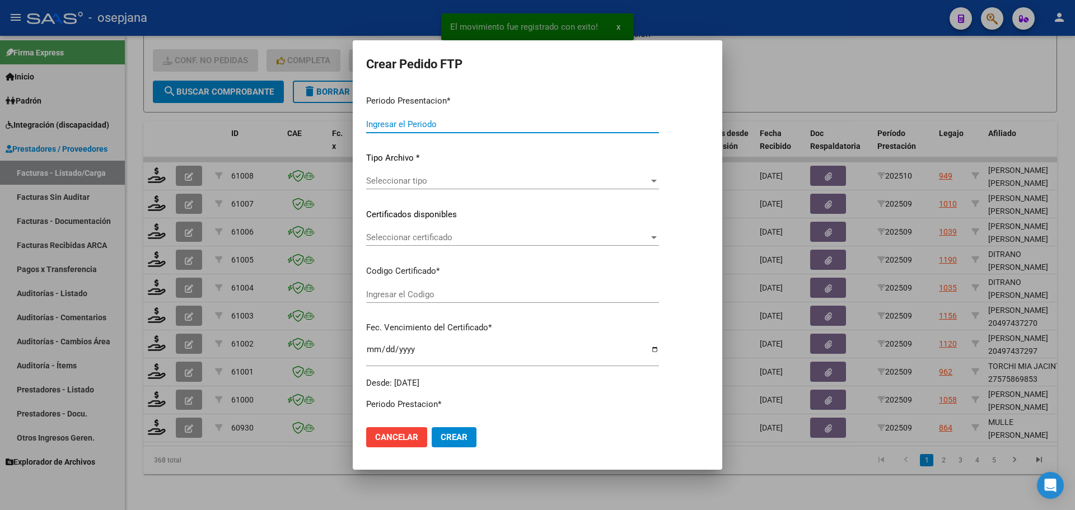
type input "202509"
type input "$ 445.760,12"
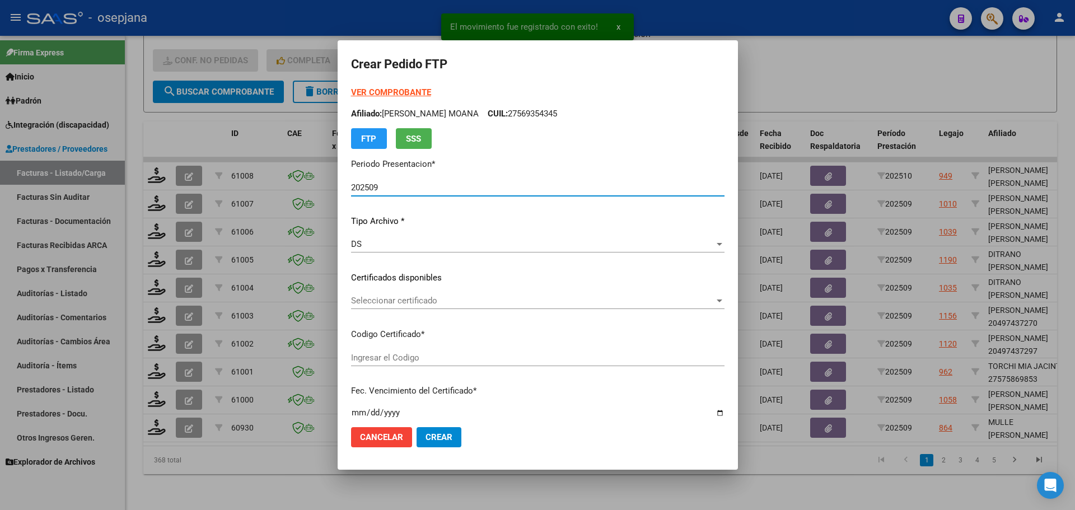
type input "ARG02000476358372022050320270503BSAS415"
type input "[DATE]"
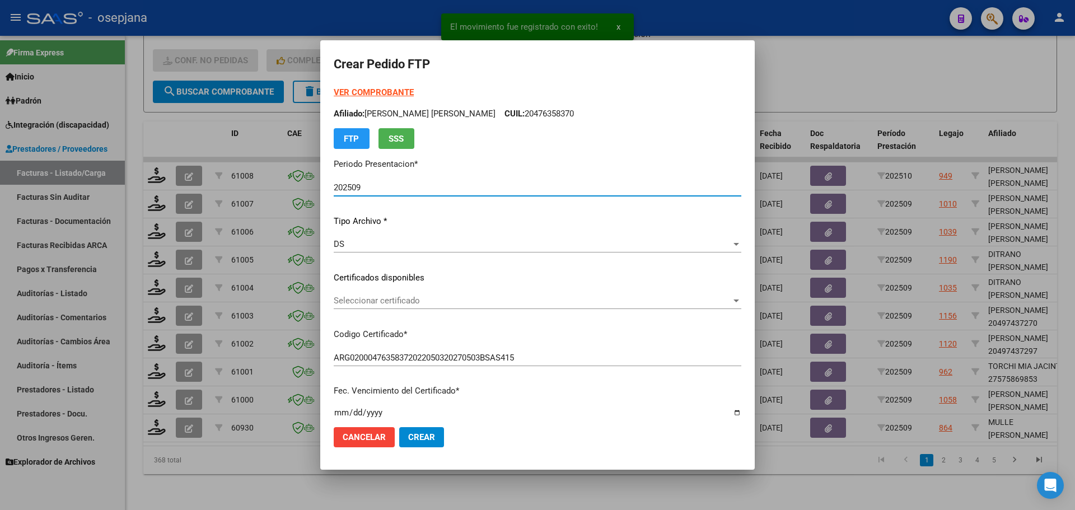
click at [397, 302] on span "Seleccionar certificado" at bounding box center [532, 301] width 397 height 10
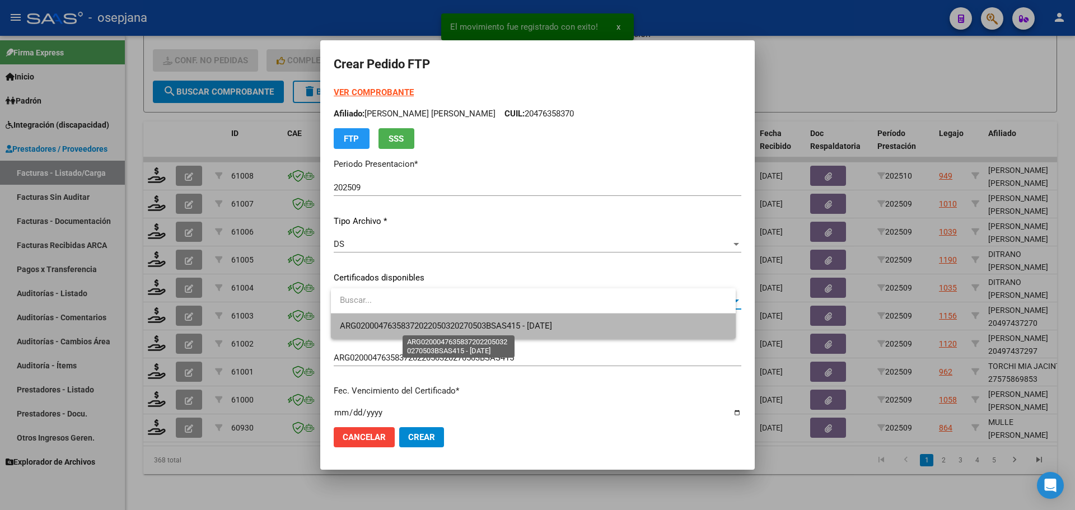
click at [398, 329] on span "ARG02000476358372022050320270503BSAS415 - [DATE]" at bounding box center [446, 326] width 212 height 10
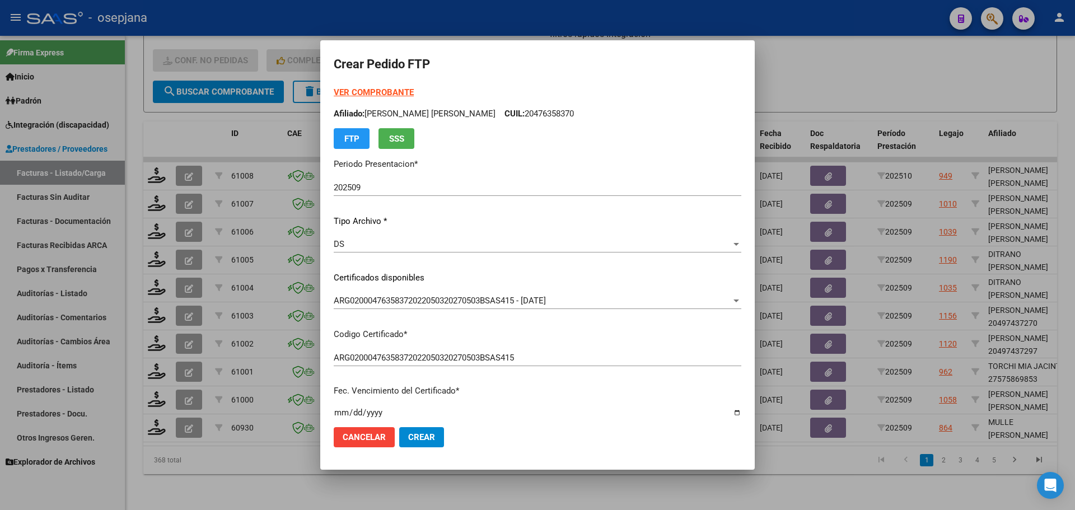
click at [395, 90] on strong "VER COMPROBANTE" at bounding box center [374, 92] width 80 height 10
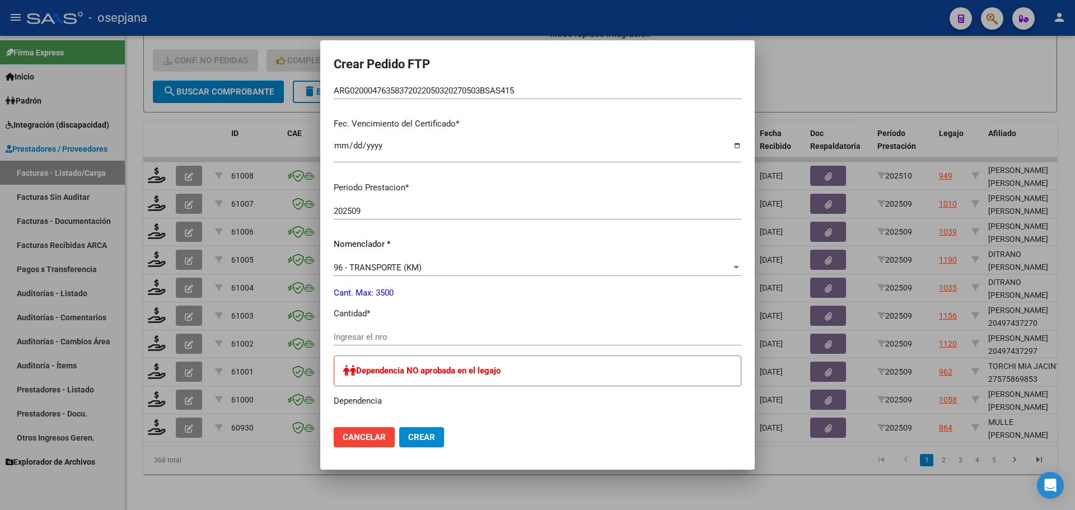
scroll to position [280, 0]
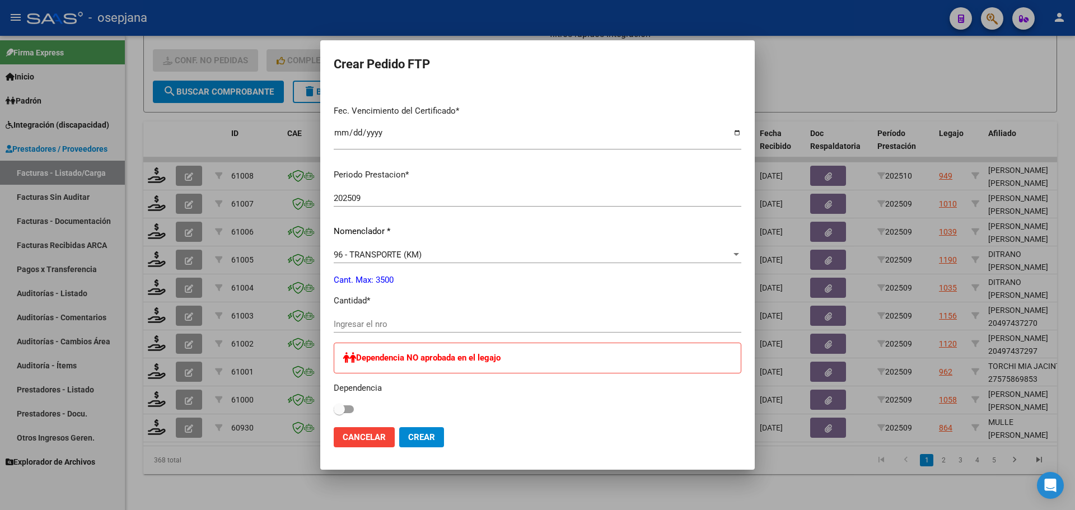
click at [380, 317] on div "Ingresar el nro" at bounding box center [537, 324] width 407 height 17
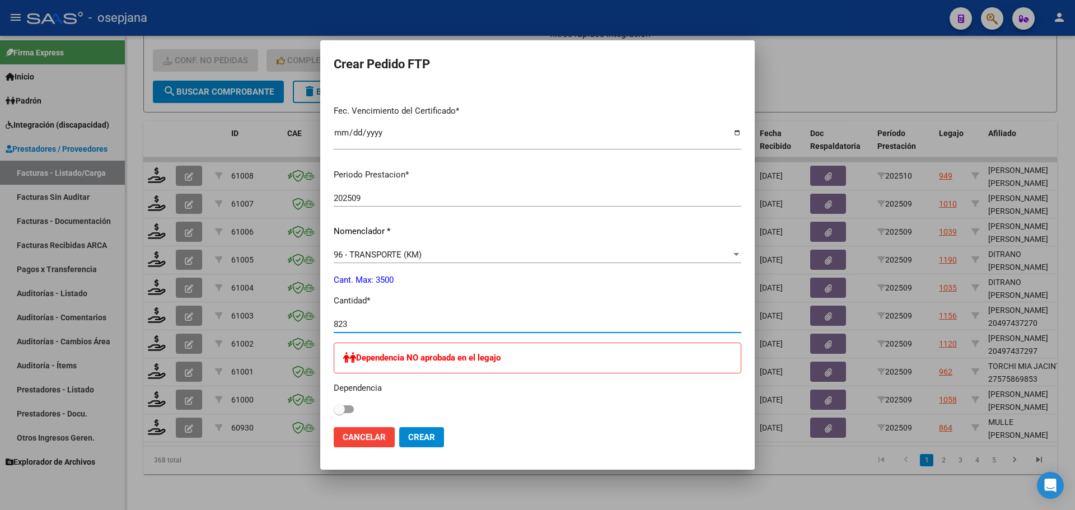
type input "823"
click at [419, 433] on span "Crear" at bounding box center [421, 437] width 27 height 10
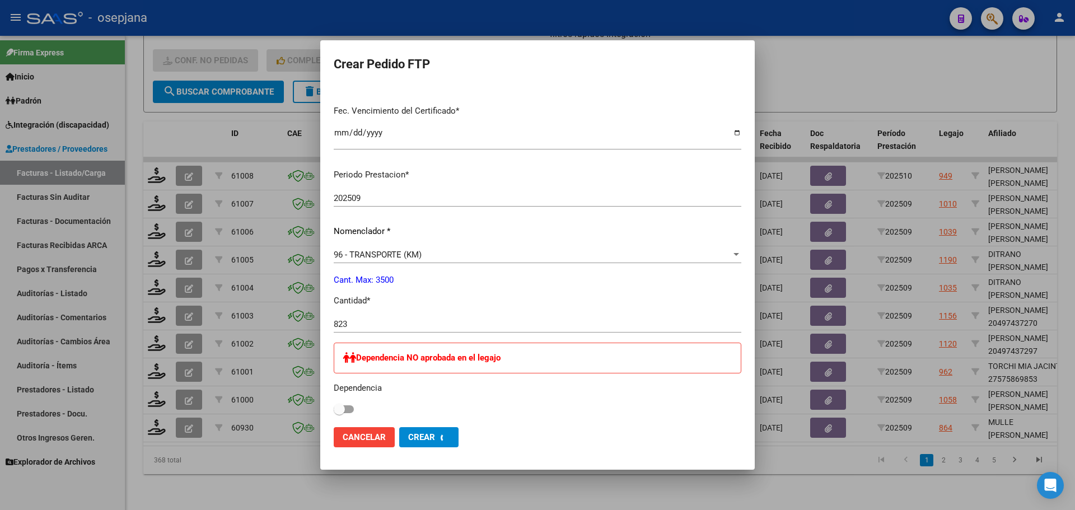
scroll to position [0, 0]
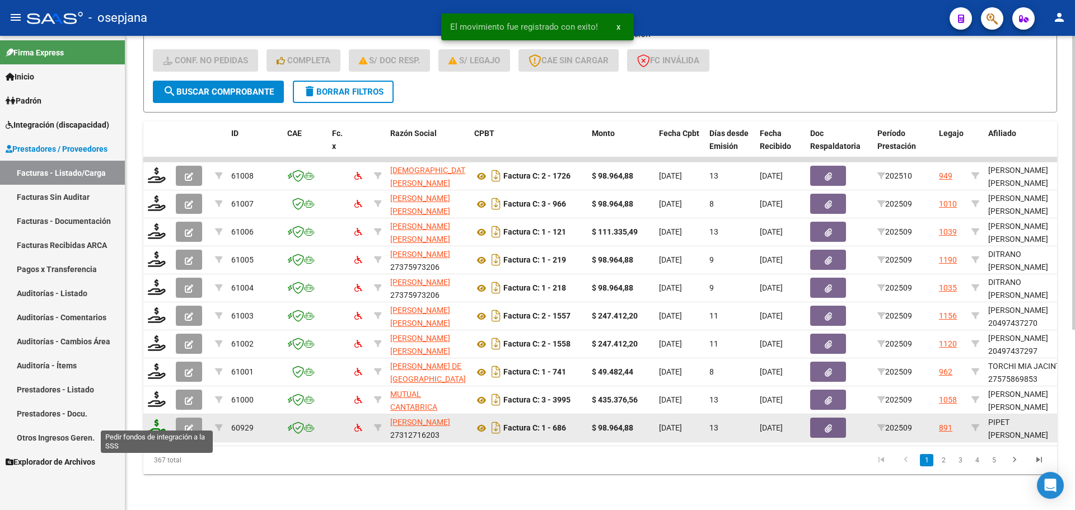
click at [154, 419] on icon at bounding box center [157, 427] width 18 height 16
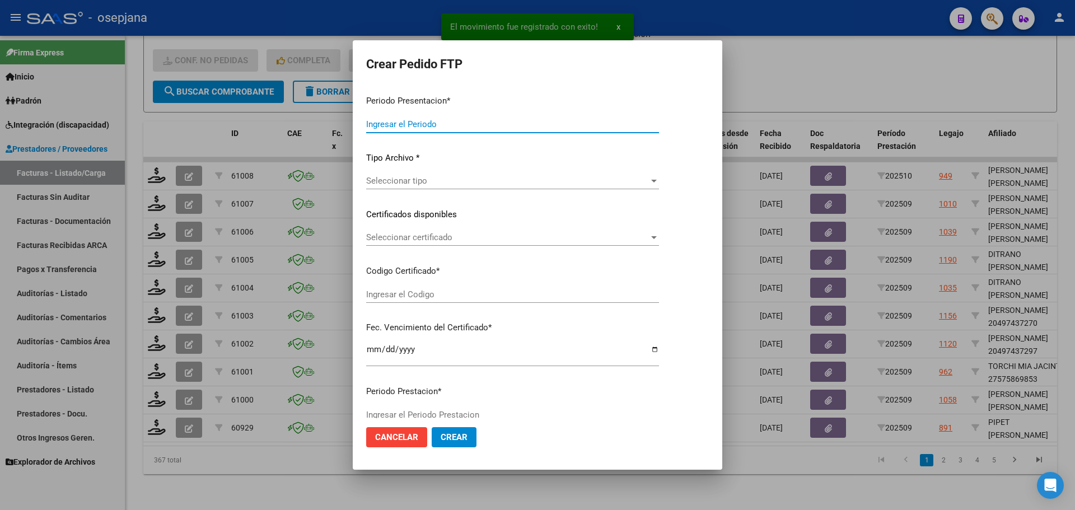
type input "202509"
type input "$ 98.964,88"
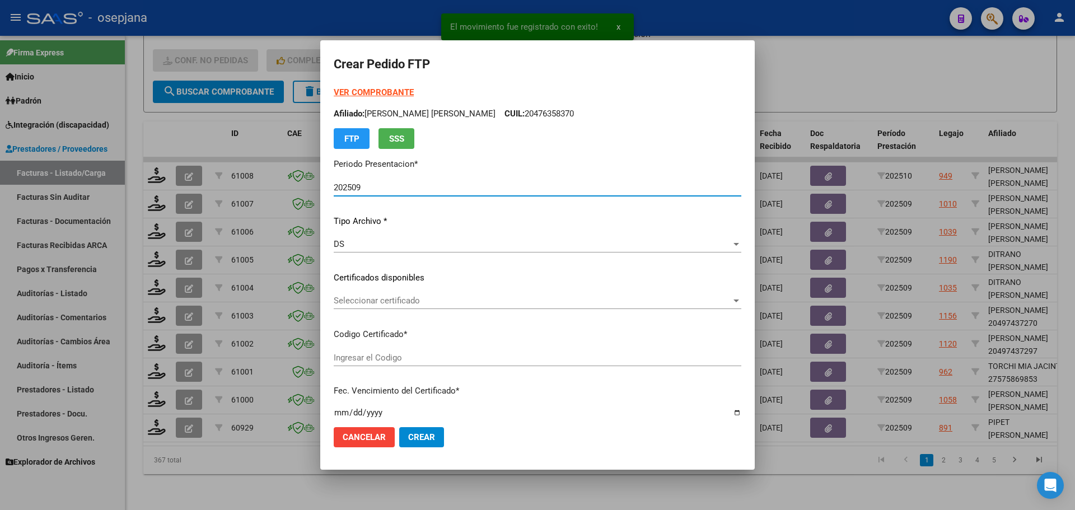
type input "ARG0200048114082-20231110-20261110BS427"
type input "[DATE]"
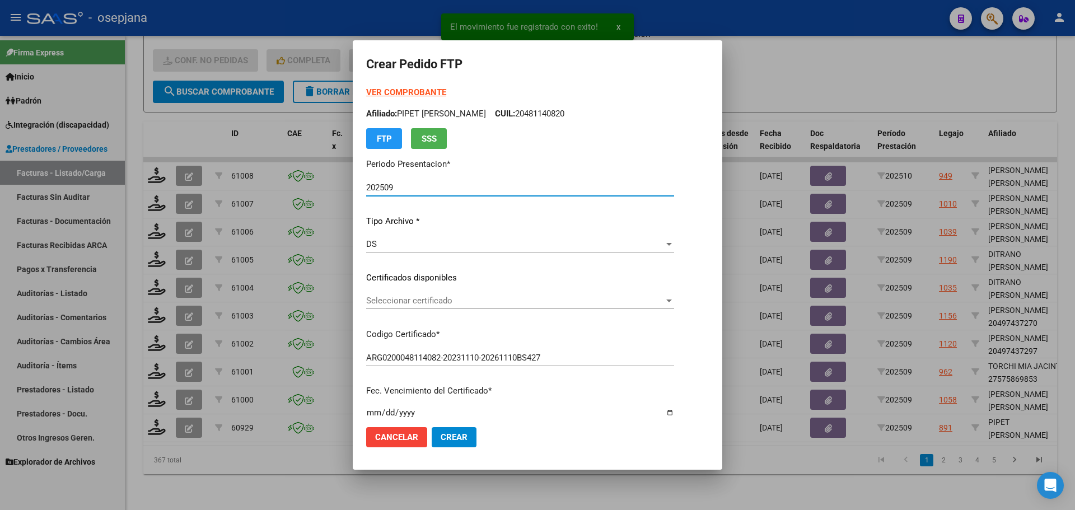
click at [461, 300] on span "Seleccionar certificado" at bounding box center [515, 301] width 298 height 10
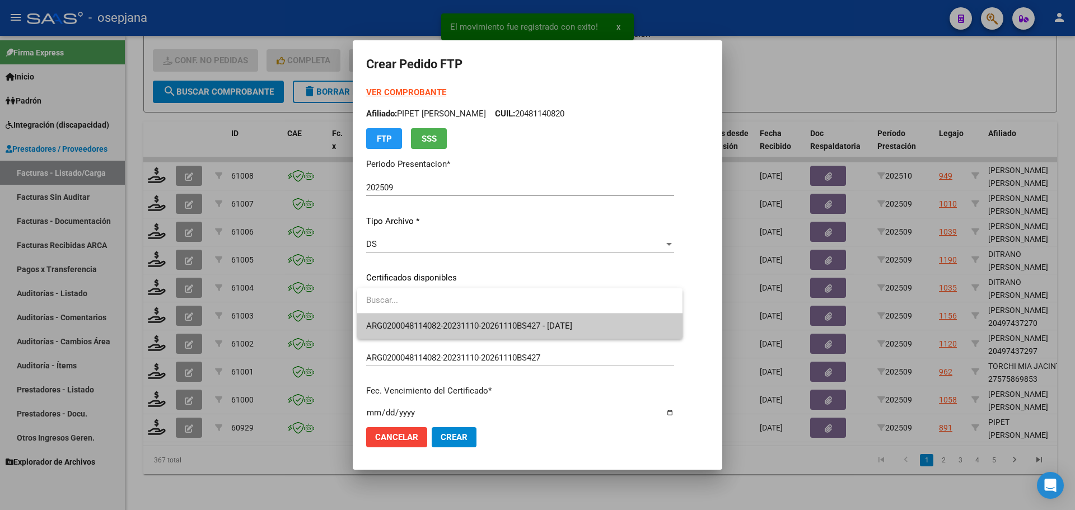
click at [467, 320] on span "ARG0200048114082-20231110-20261110BS427 - [DATE]" at bounding box center [519, 325] width 307 height 25
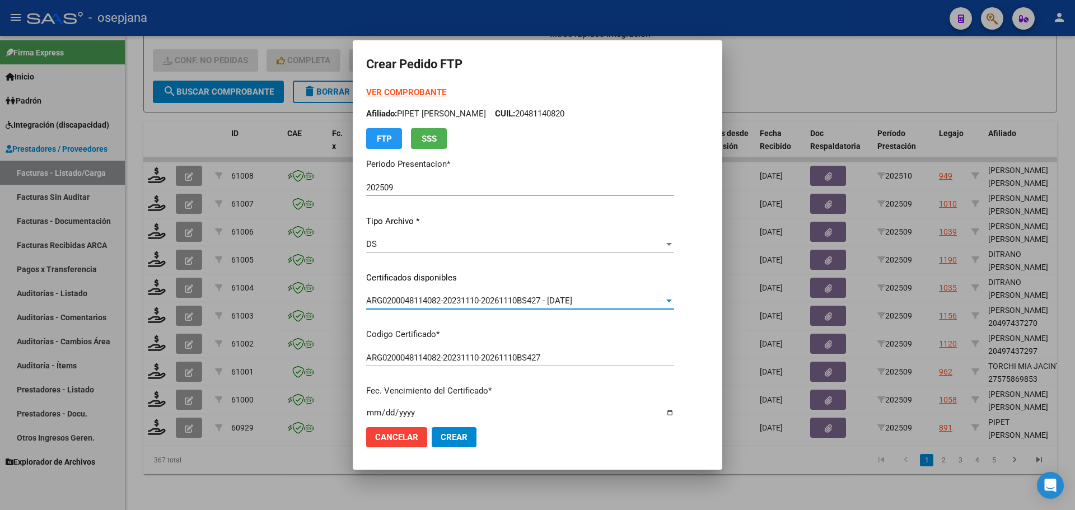
click at [416, 90] on strong "VER COMPROBANTE" at bounding box center [406, 92] width 80 height 10
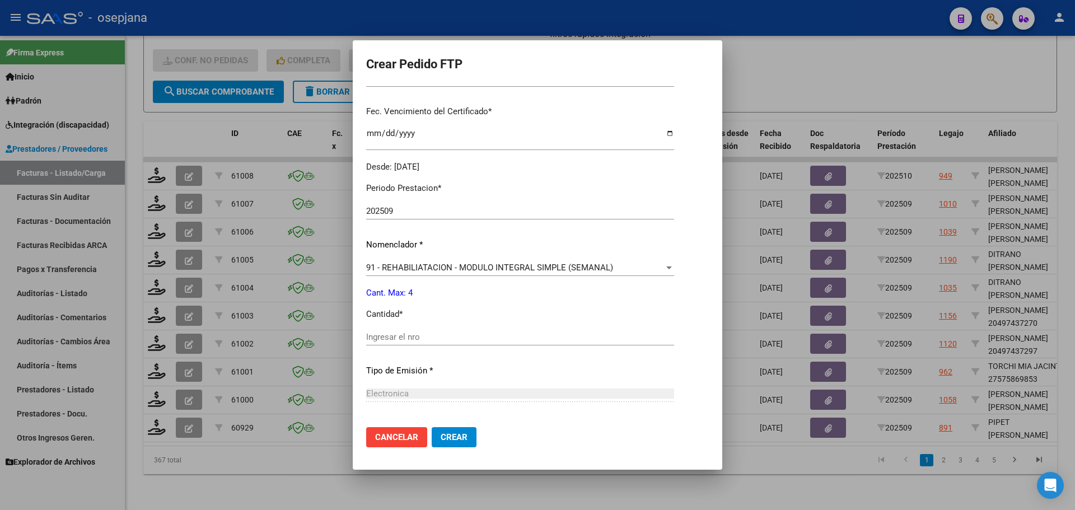
scroll to position [280, 0]
click at [388, 336] on input "Ingresar el nro" at bounding box center [520, 336] width 308 height 10
type input "4"
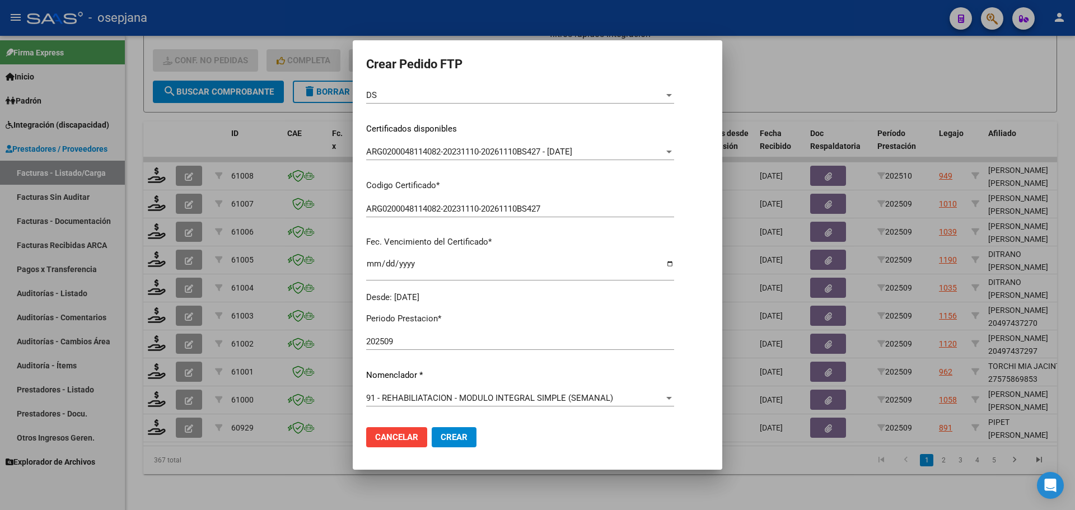
scroll to position [224, 0]
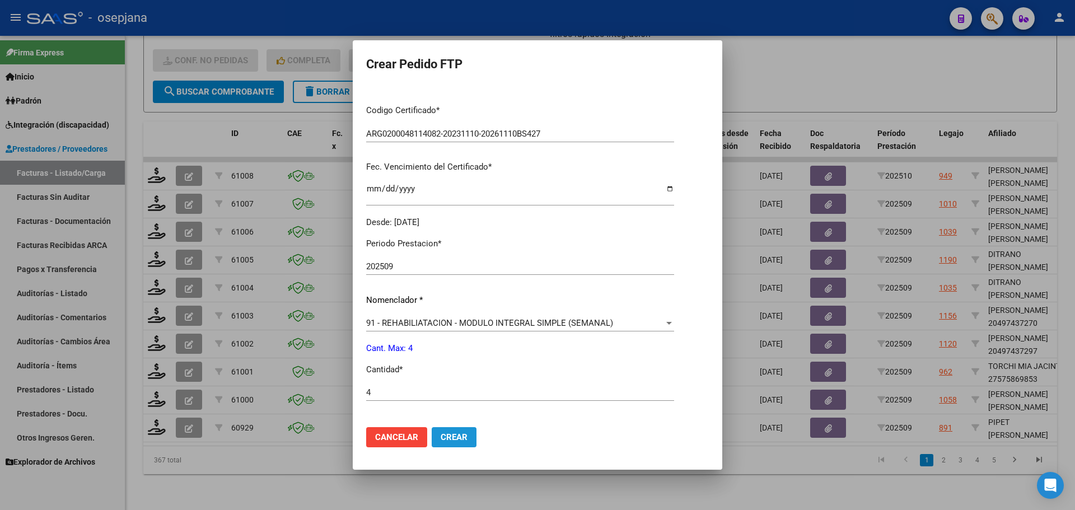
click at [459, 433] on span "Crear" at bounding box center [453, 437] width 27 height 10
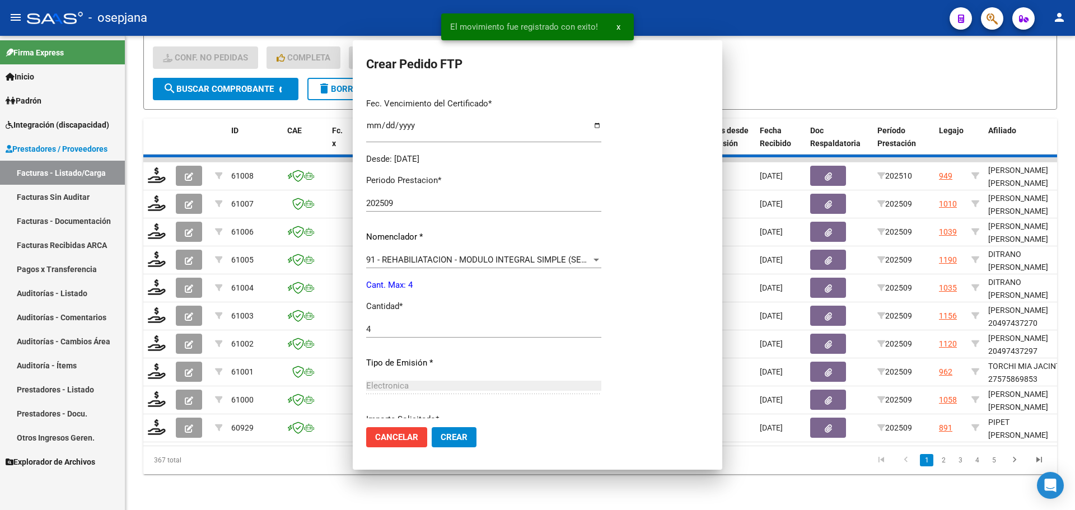
scroll to position [0, 0]
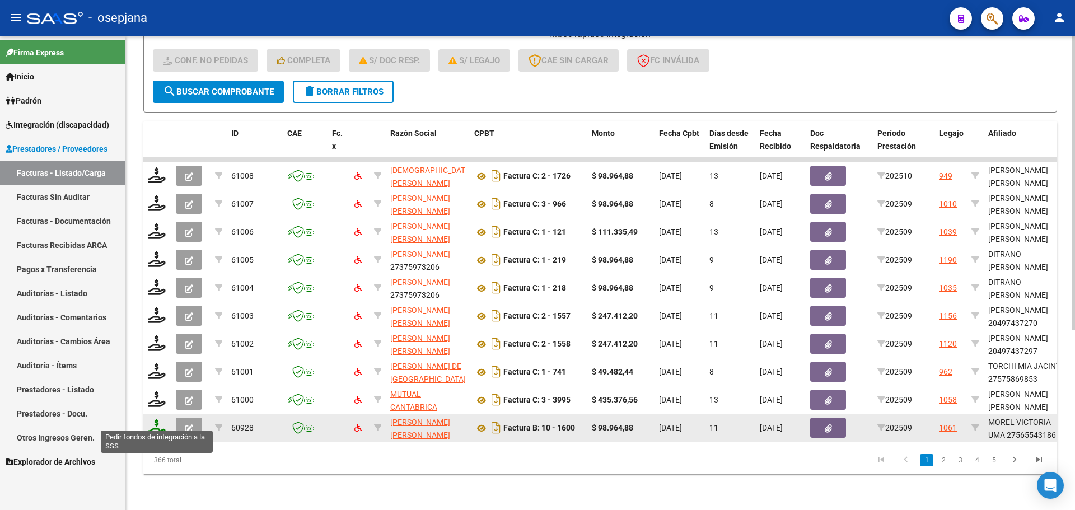
click at [148, 419] on icon at bounding box center [157, 427] width 18 height 16
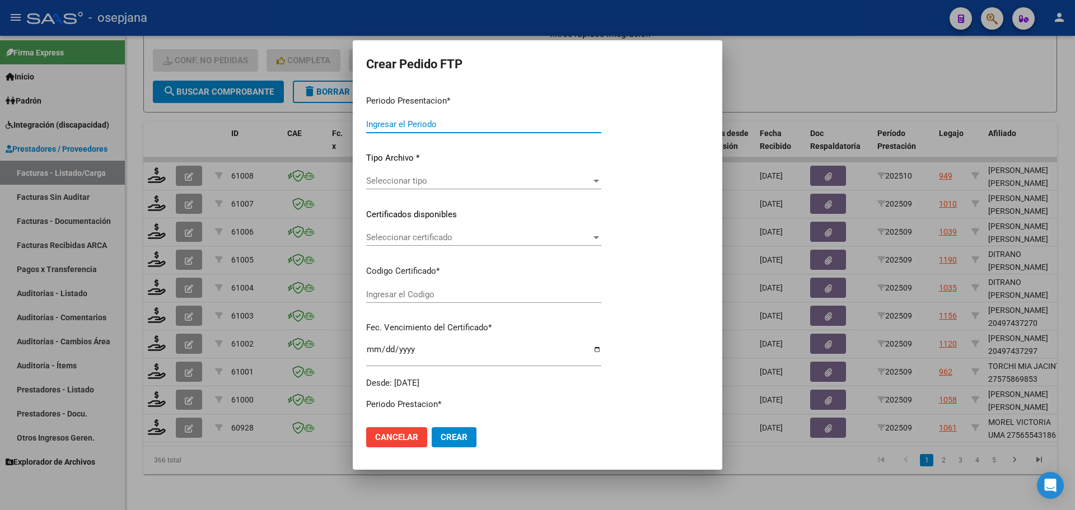
type input "202509"
type input "$ 98.964,88"
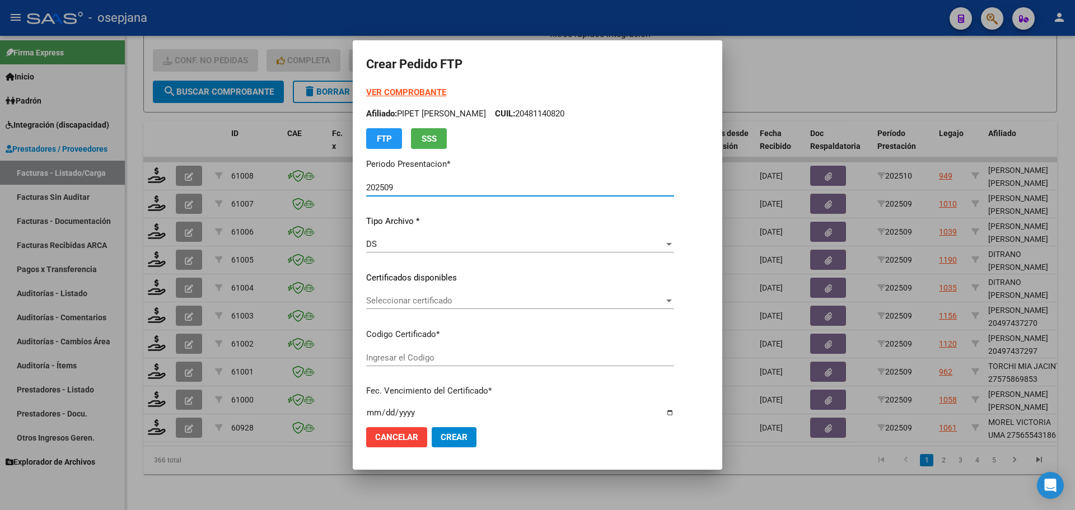
type input "ARG01000565543182023070420280704AND109"
type input "[DATE]"
click at [439, 302] on span "Seleccionar certificado" at bounding box center [514, 301] width 296 height 10
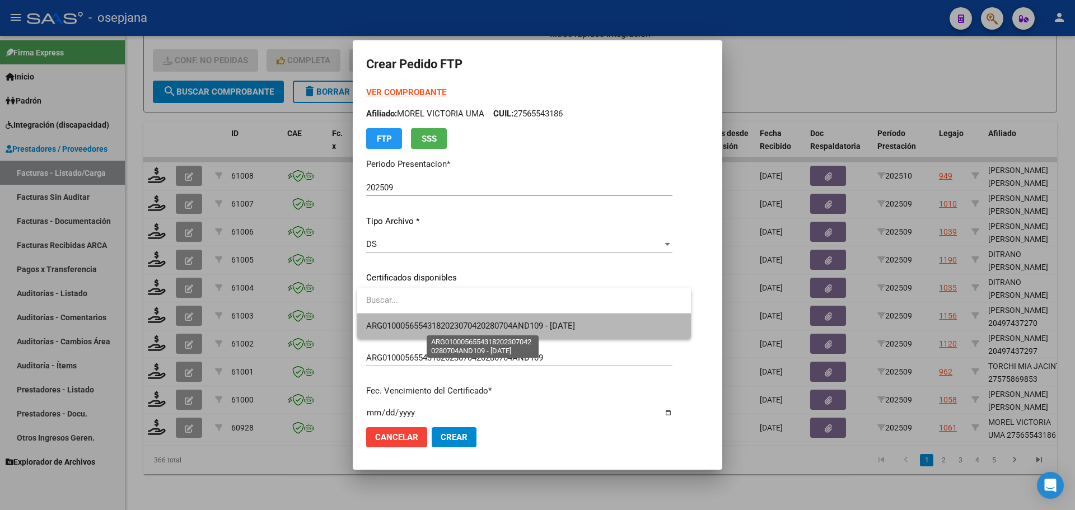
click at [442, 321] on span "ARG01000565543182023070420280704AND109 - [DATE]" at bounding box center [470, 326] width 209 height 10
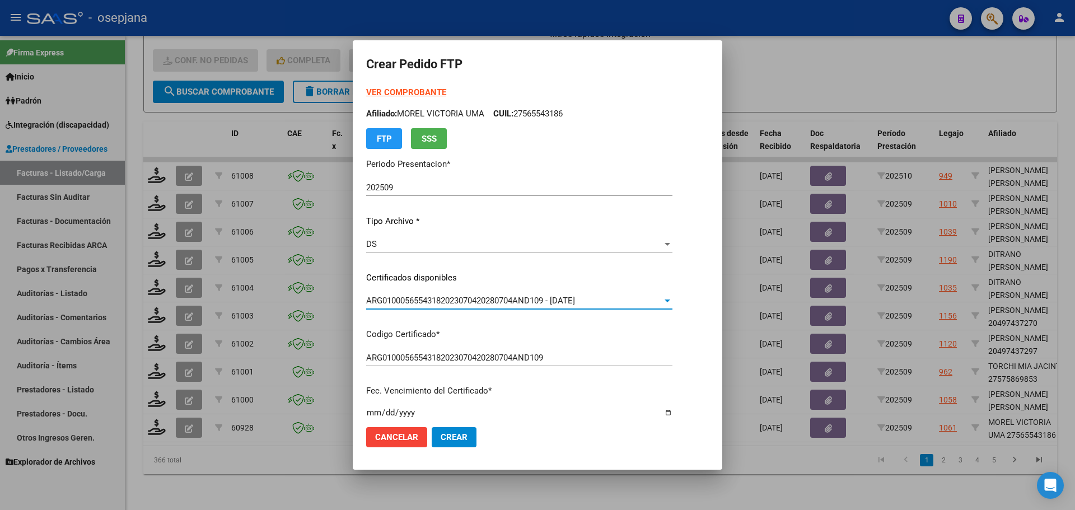
click at [401, 88] on strong "VER COMPROBANTE" at bounding box center [406, 92] width 80 height 10
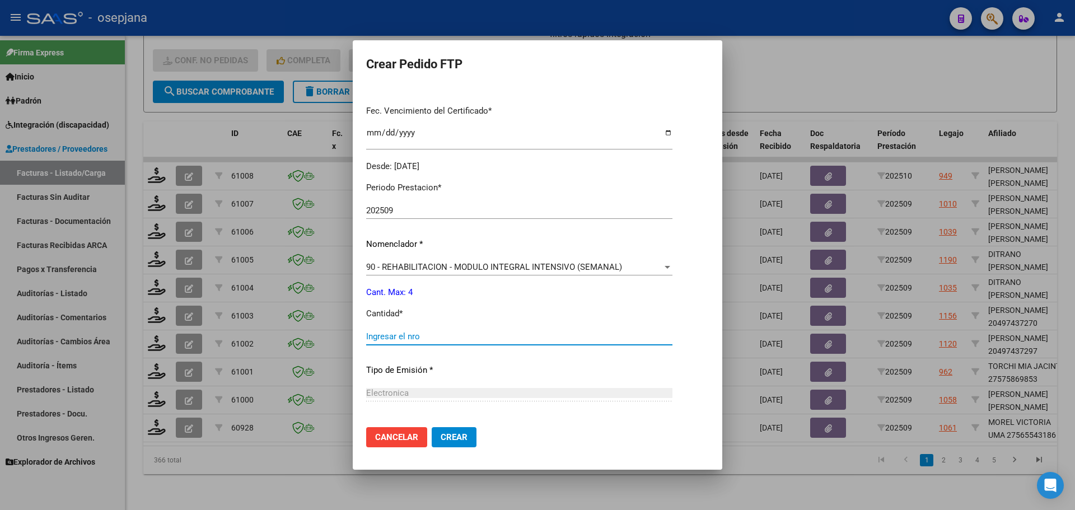
click at [385, 332] on input "Ingresar el nro" at bounding box center [519, 336] width 306 height 10
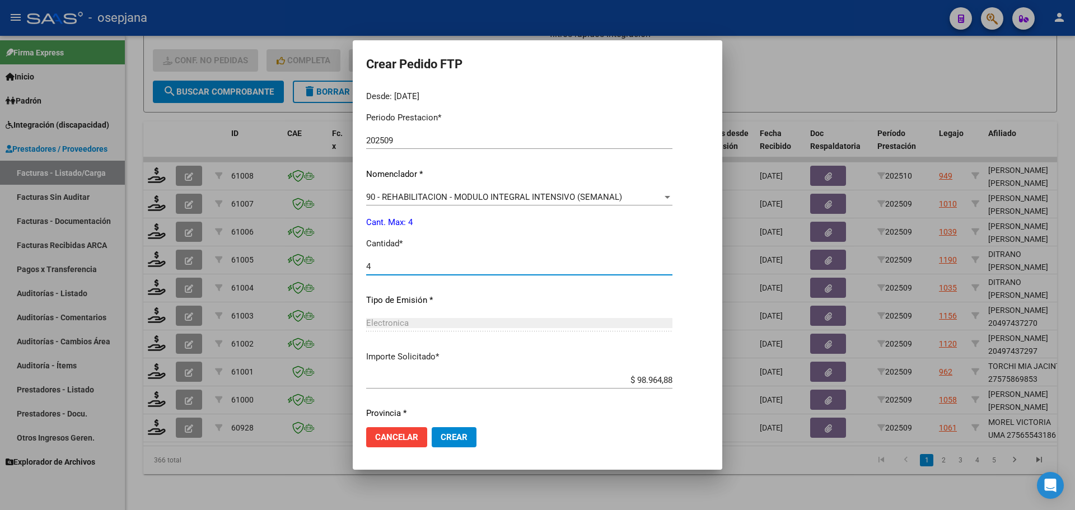
scroll to position [331, 0]
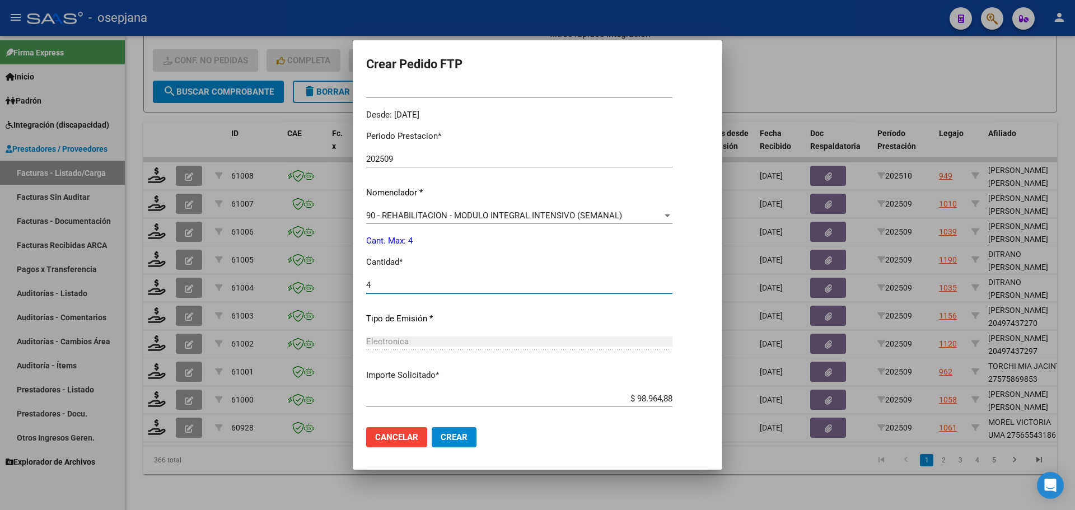
type input "4"
click at [463, 442] on span "Crear" at bounding box center [453, 437] width 27 height 10
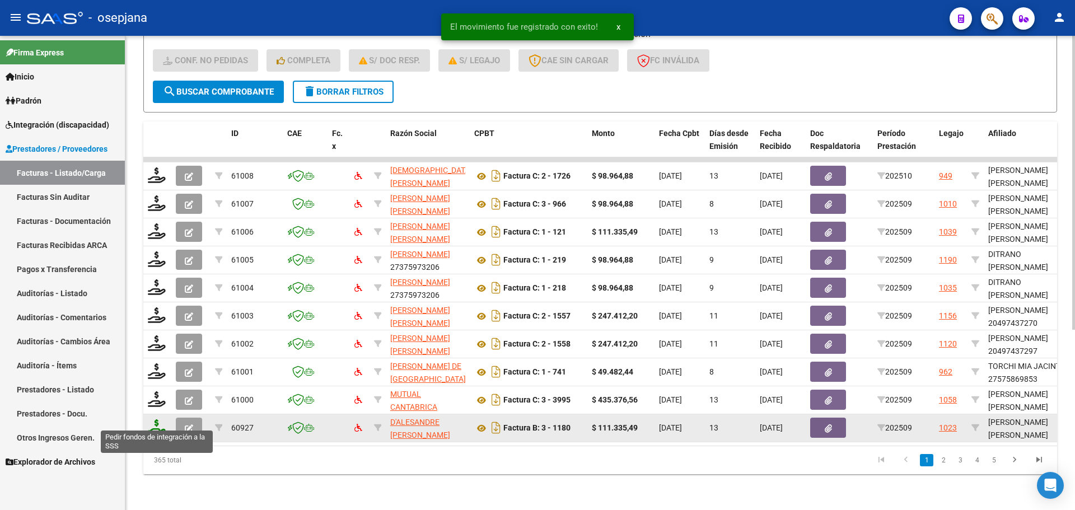
click at [160, 419] on icon at bounding box center [157, 427] width 18 height 16
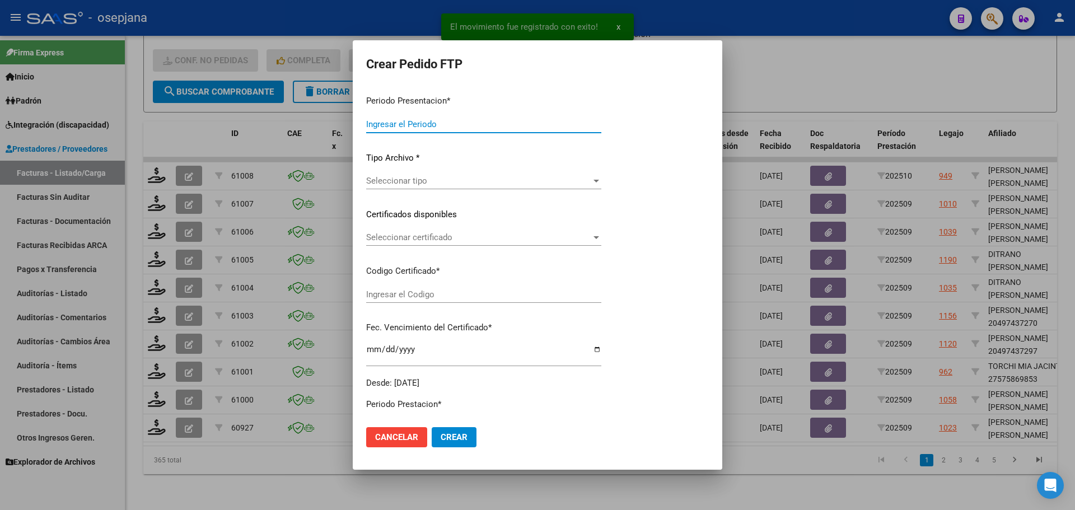
type input "202509"
type input "$ 111.335,49"
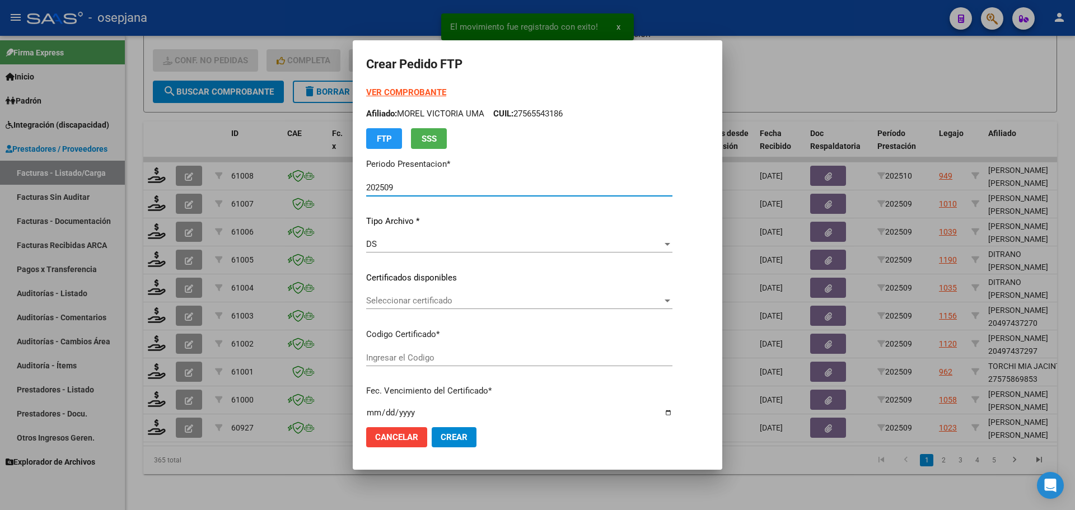
type input "ARG02000488773562022062420270624BSAS436"
type input "[DATE]"
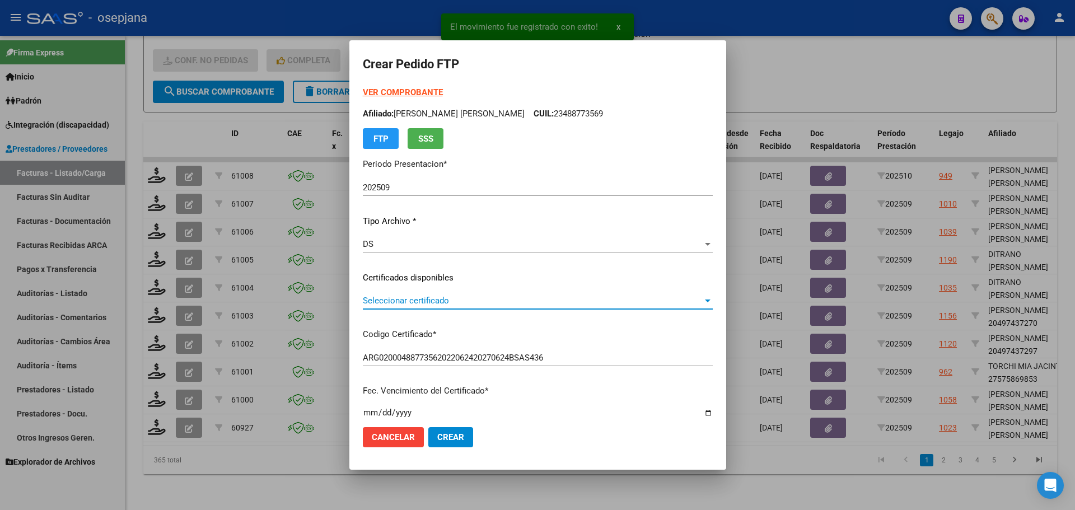
click at [404, 299] on span "Seleccionar certificado" at bounding box center [533, 301] width 340 height 10
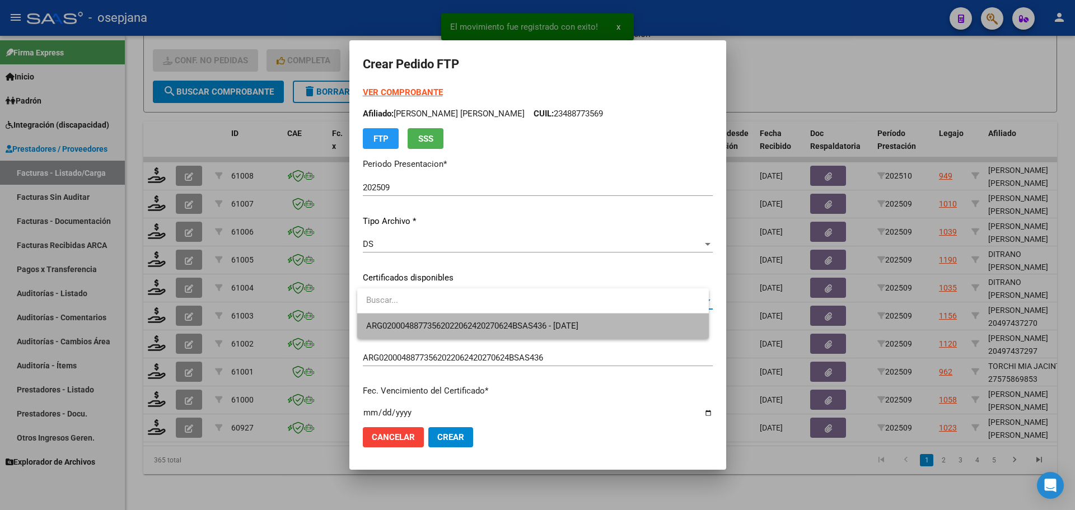
click at [403, 320] on span "ARG02000488773562022062420270624BSAS436 - [DATE]" at bounding box center [533, 325] width 334 height 25
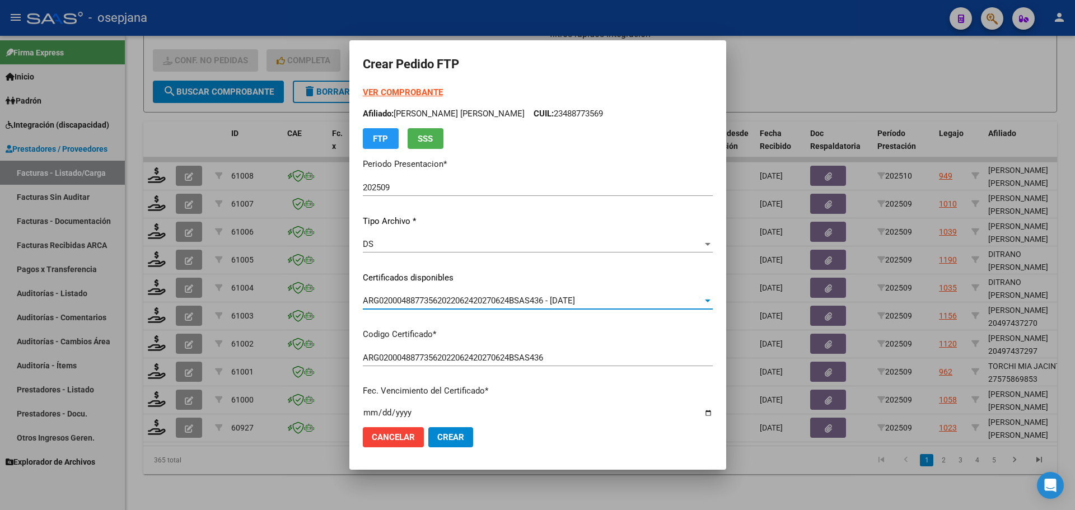
click at [406, 91] on strong "VER COMPROBANTE" at bounding box center [403, 92] width 80 height 10
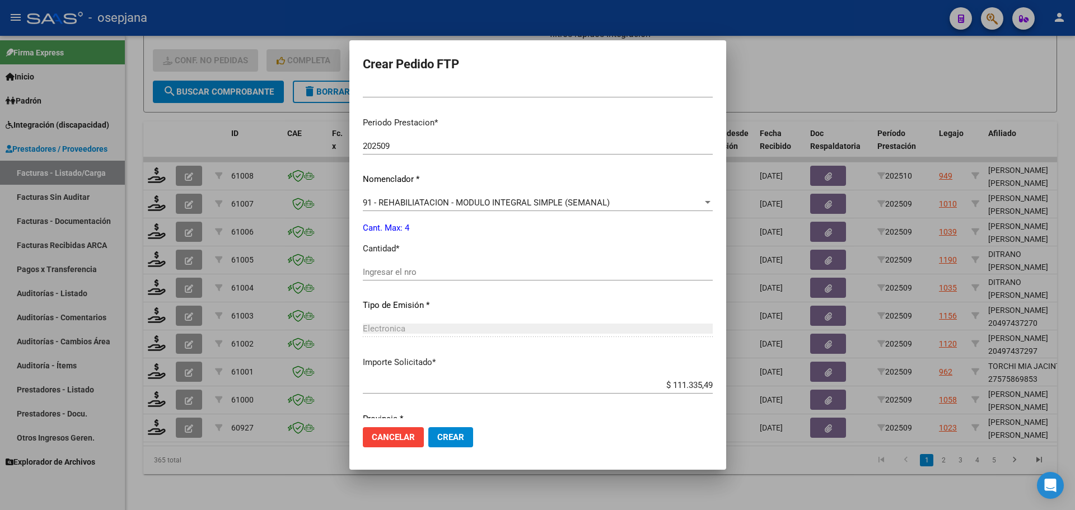
scroll to position [336, 0]
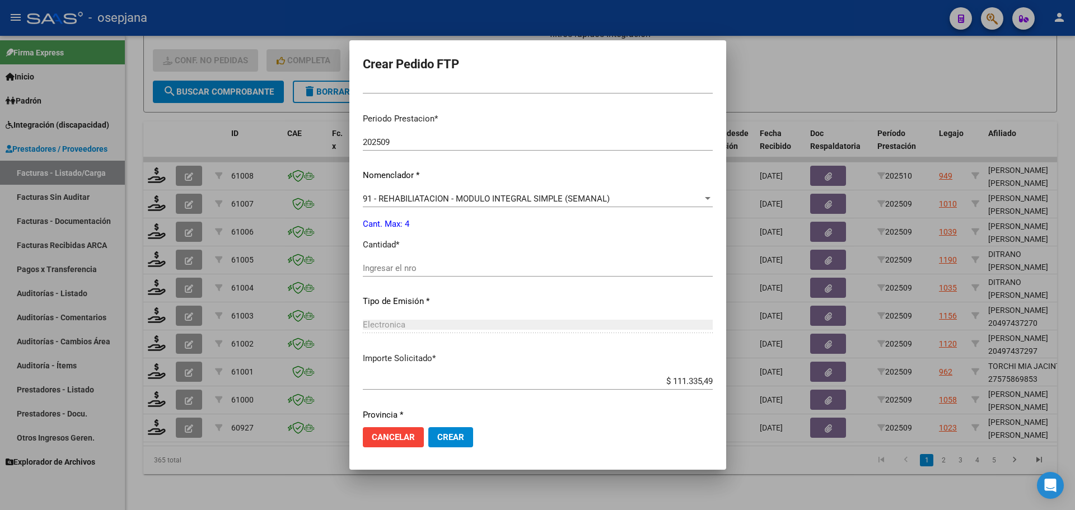
click at [426, 263] on input "Ingresar el nro" at bounding box center [538, 268] width 350 height 10
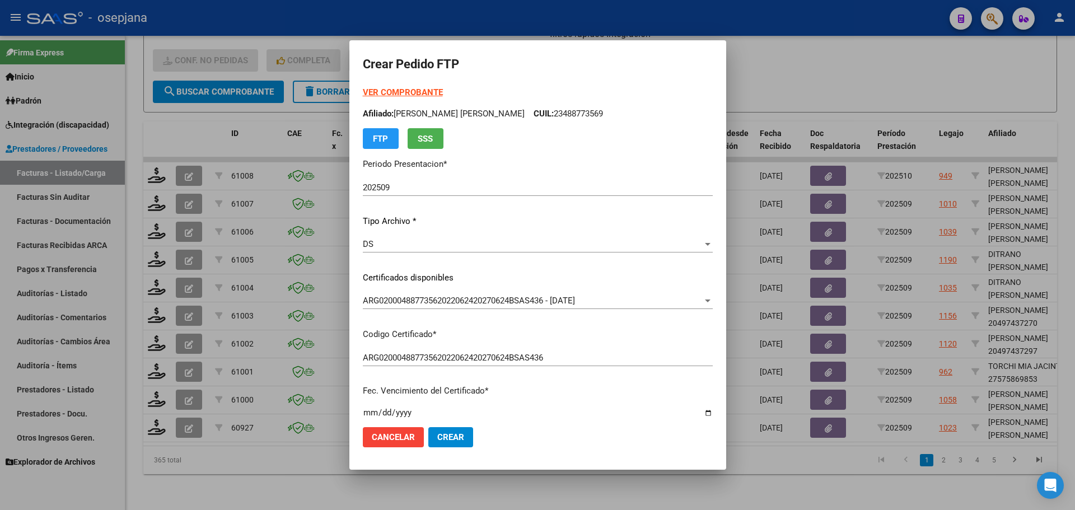
type input "4"
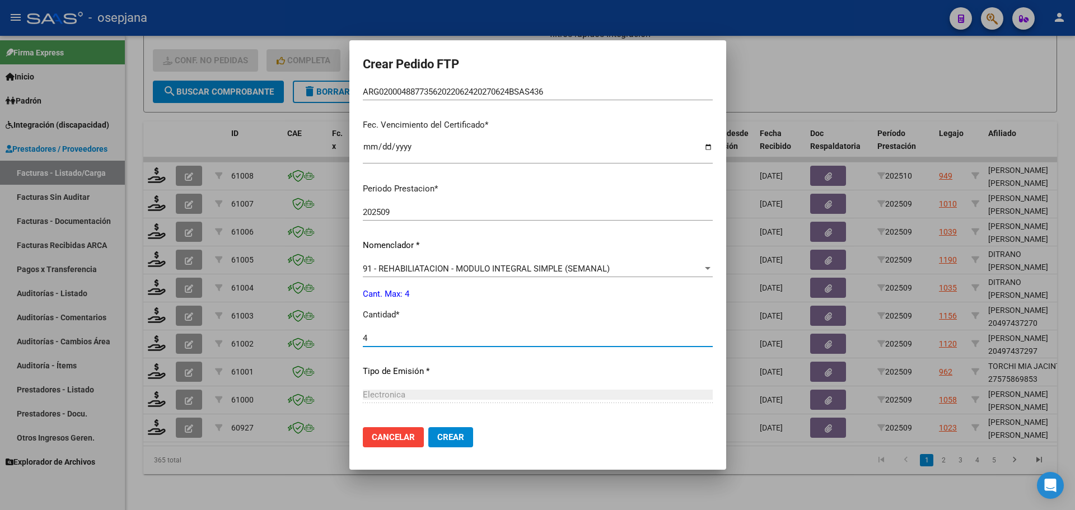
scroll to position [280, 0]
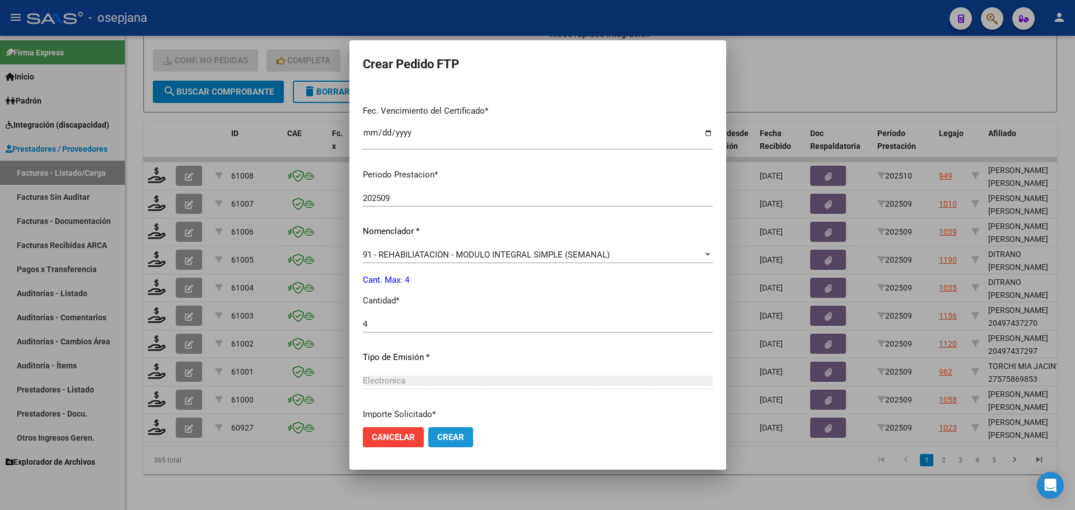
click at [452, 434] on span "Crear" at bounding box center [450, 437] width 27 height 10
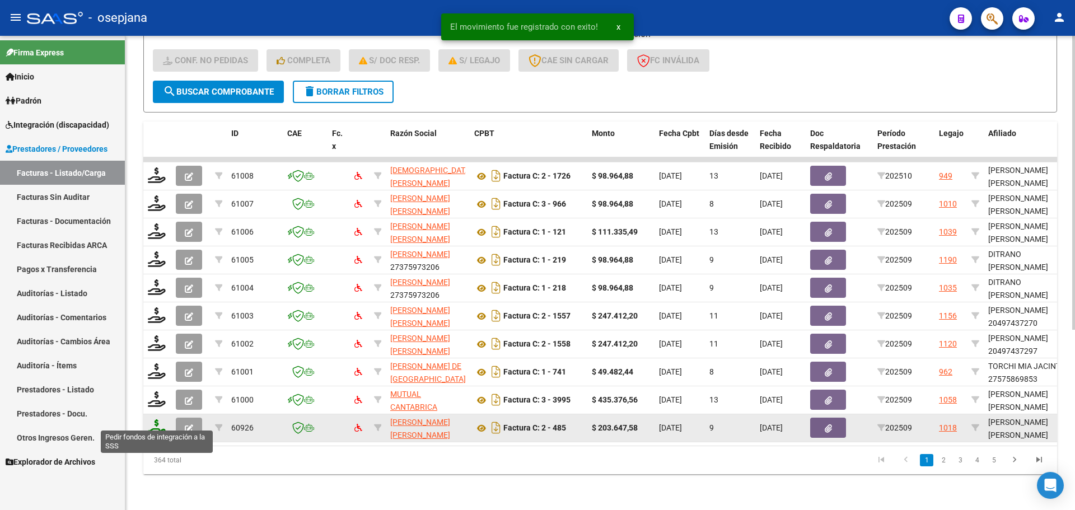
click at [160, 419] on icon at bounding box center [157, 427] width 18 height 16
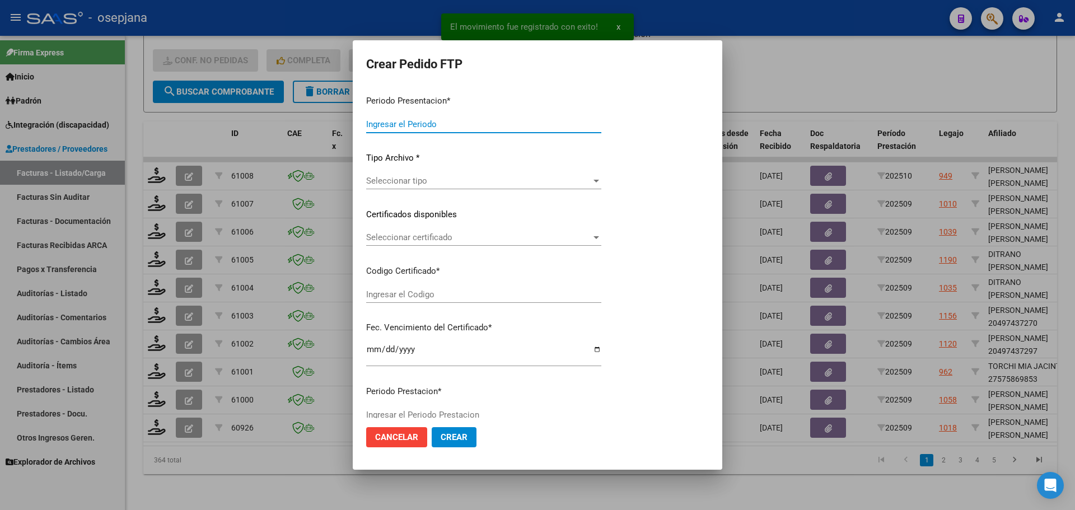
type input "202509"
type input "$ 203.647,58"
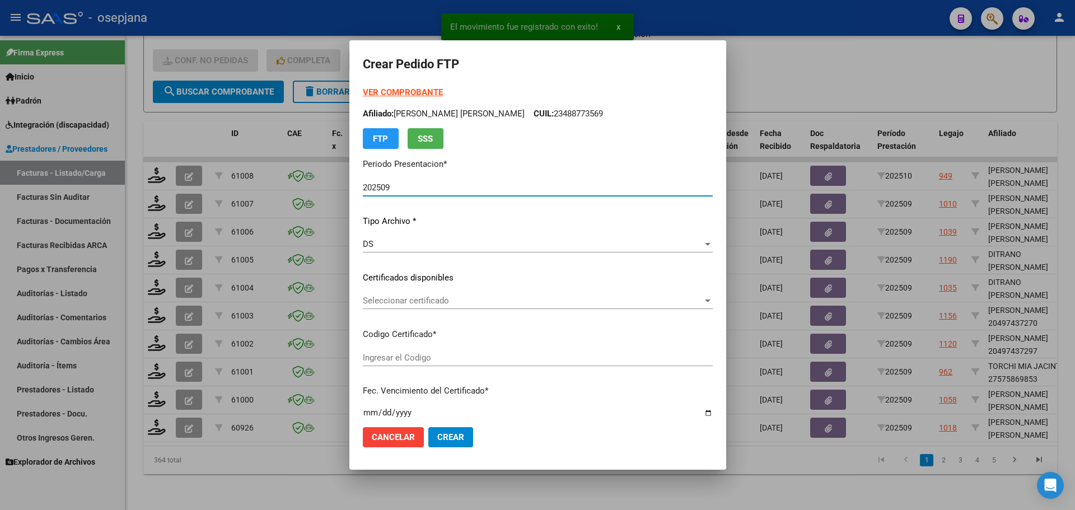
type input "ARG01000521989472018011720250117BSAS342"
type input "[DATE]"
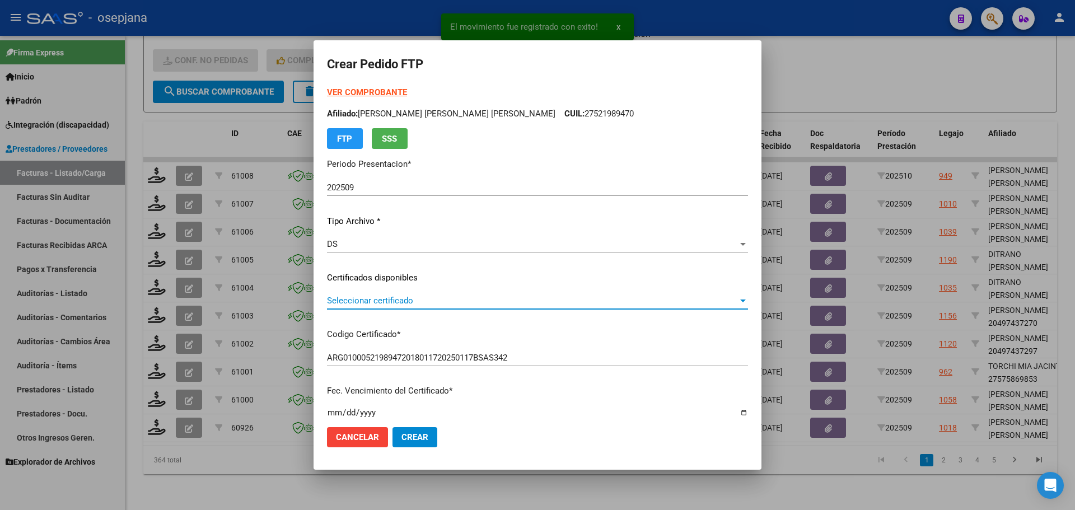
click at [455, 304] on span "Seleccionar certificado" at bounding box center [532, 301] width 411 height 10
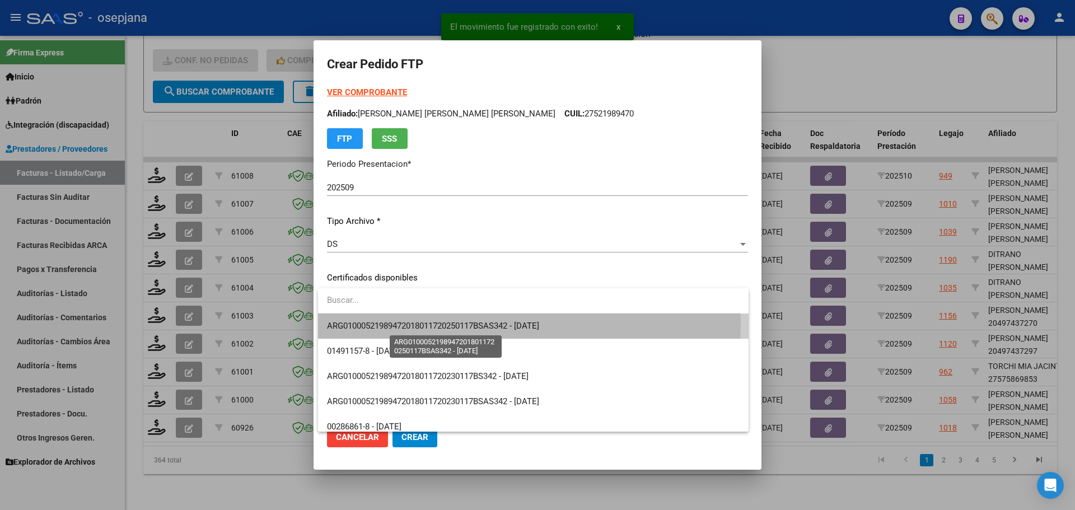
click at [458, 323] on span "ARG01000521989472018011720250117BSAS342 - [DATE]" at bounding box center [433, 326] width 212 height 10
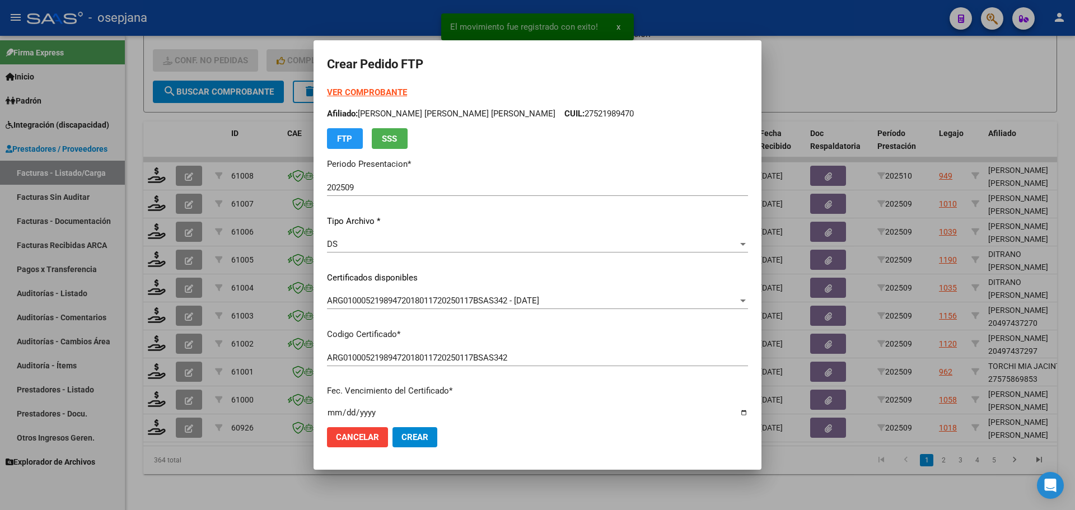
click at [383, 89] on strong "VER COMPROBANTE" at bounding box center [367, 92] width 80 height 10
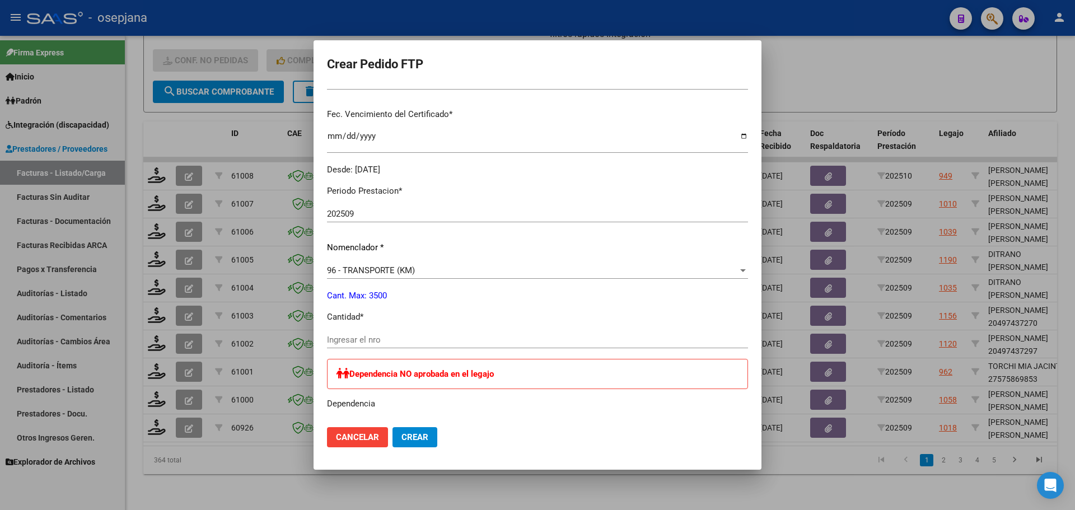
scroll to position [280, 0]
click at [351, 334] on input "Ingresar el nro" at bounding box center [537, 336] width 421 height 10
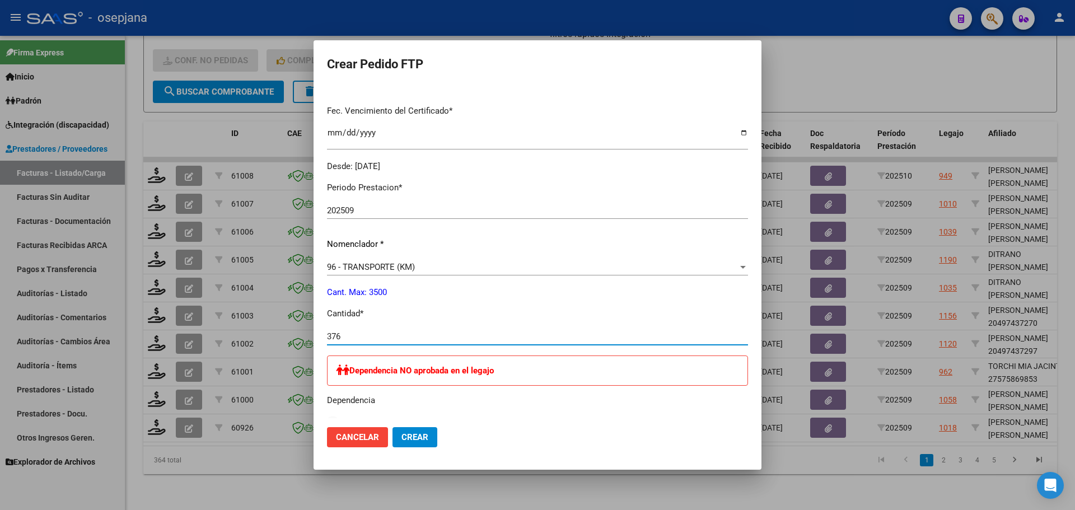
type input "376"
click at [430, 435] on button "Crear" at bounding box center [414, 437] width 45 height 20
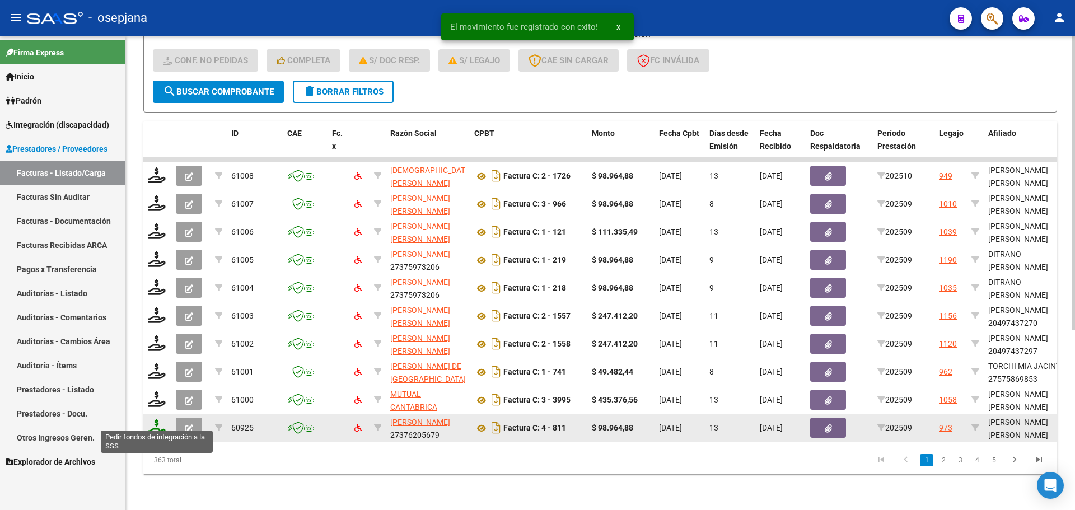
click at [157, 419] on icon at bounding box center [157, 427] width 18 height 16
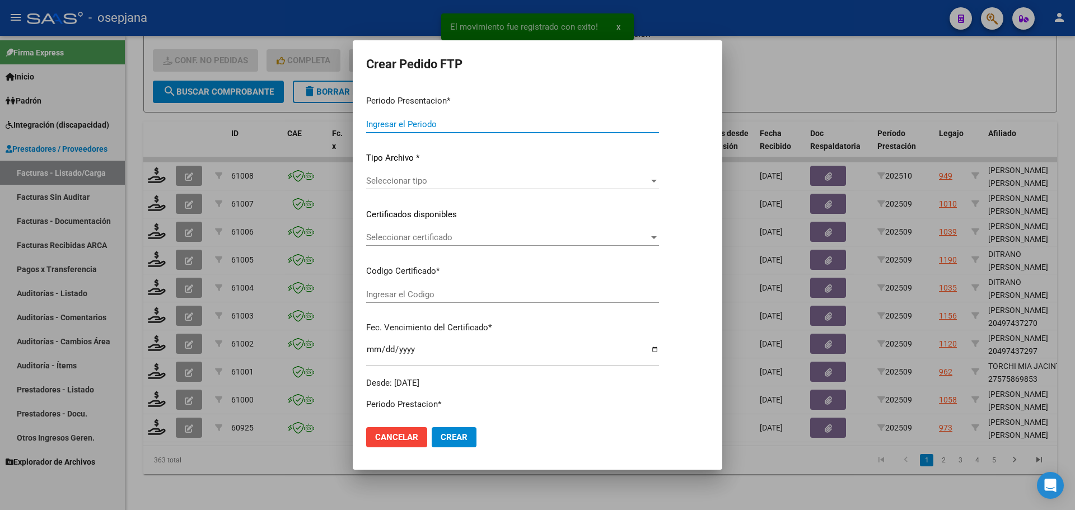
type input "202509"
type input "$ 98.964,88"
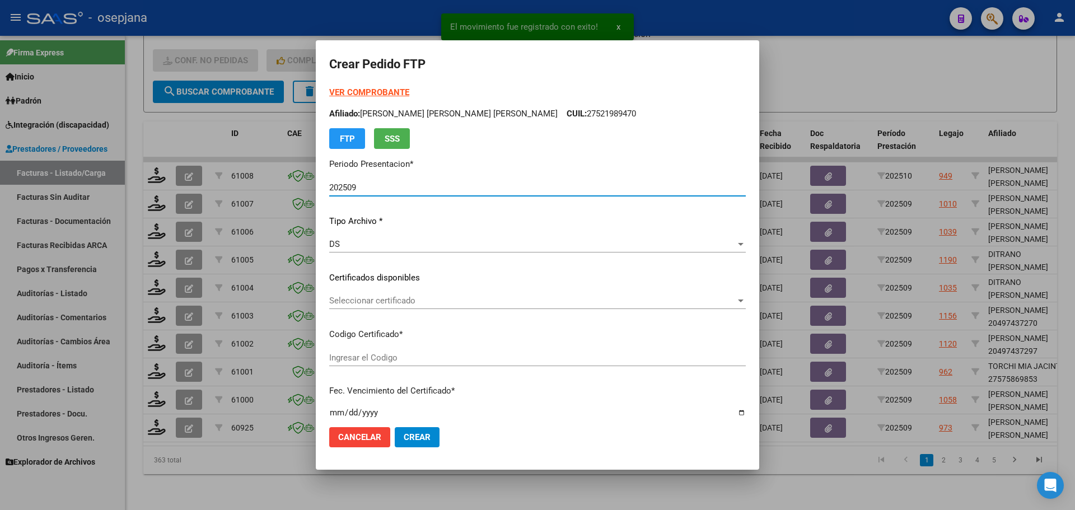
type input "ARG01000582965482023090620260906BS311"
type input "[DATE]"
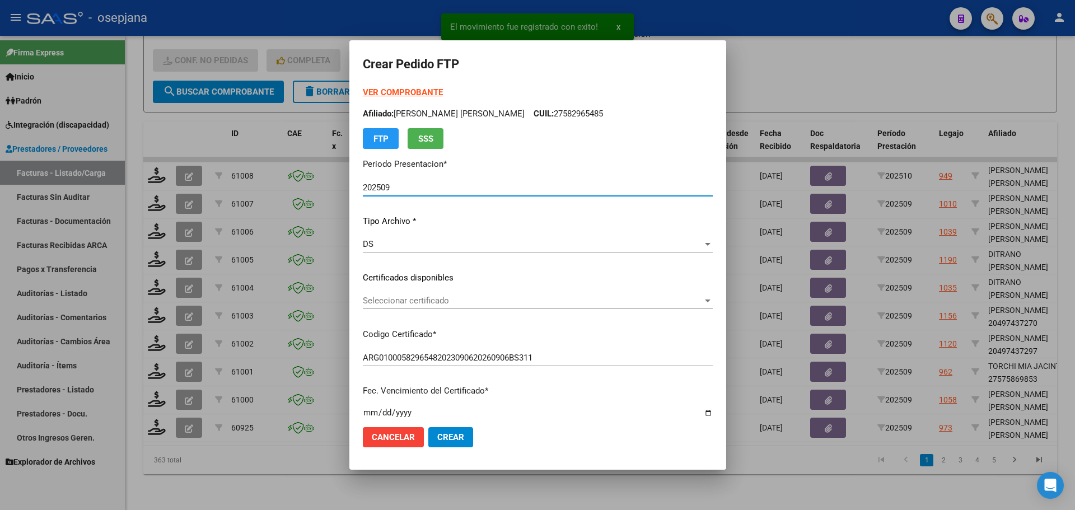
click at [457, 298] on span "Seleccionar certificado" at bounding box center [533, 301] width 340 height 10
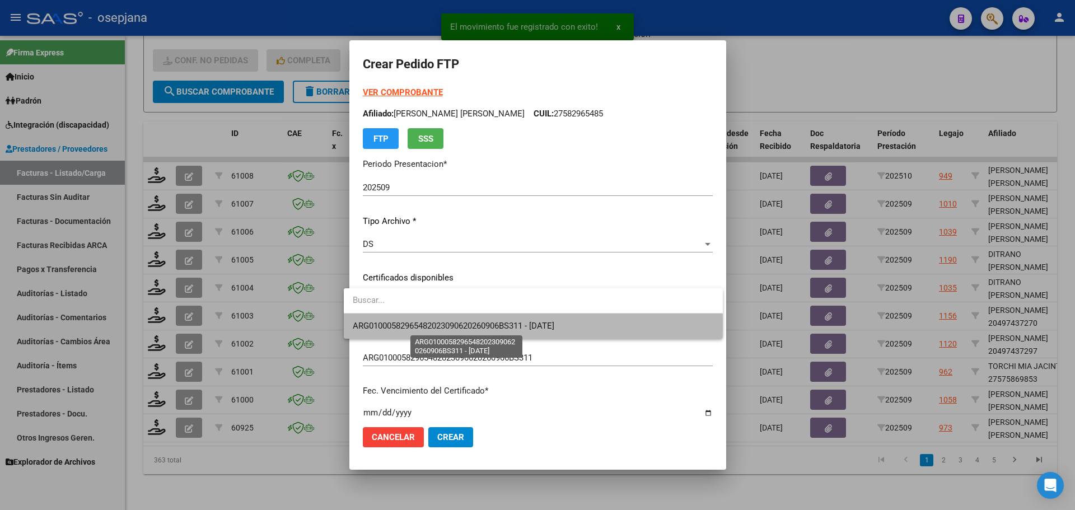
click at [466, 324] on span "ARG01000582965482023090620260906BS311 - [DATE]" at bounding box center [453, 326] width 201 height 10
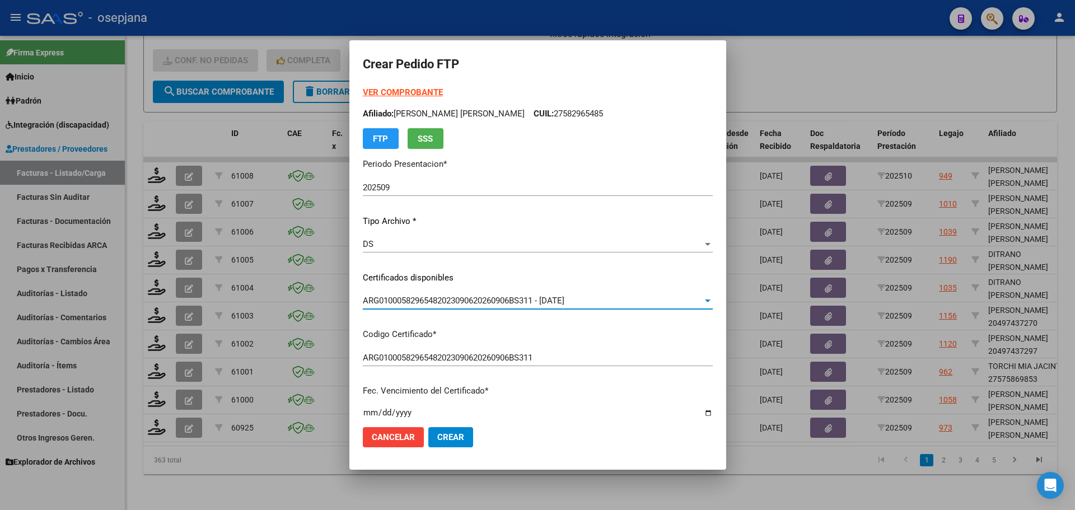
click at [407, 92] on strong "VER COMPROBANTE" at bounding box center [403, 92] width 80 height 10
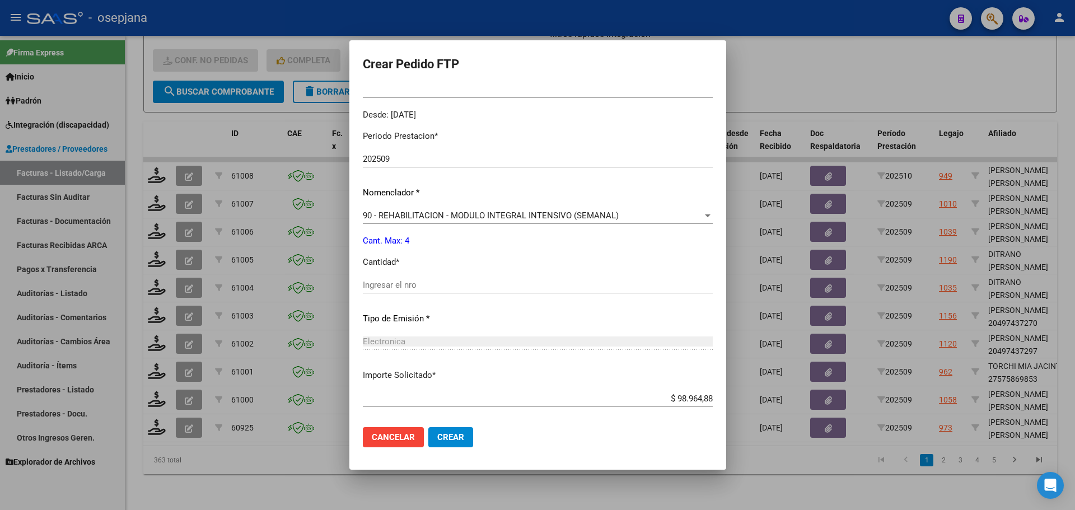
scroll to position [336, 0]
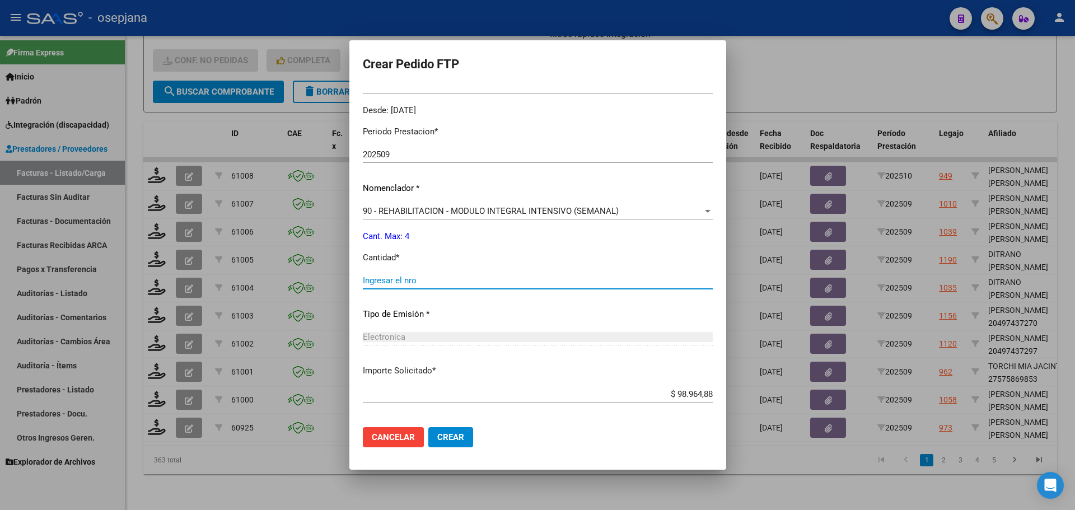
click at [406, 278] on input "Ingresar el nro" at bounding box center [538, 280] width 350 height 10
type input "4"
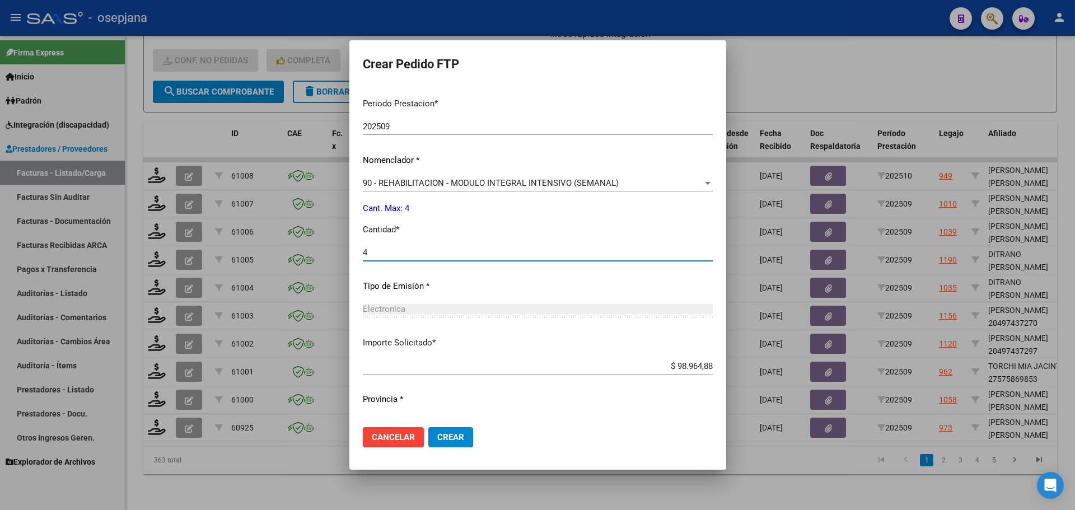
scroll to position [387, 0]
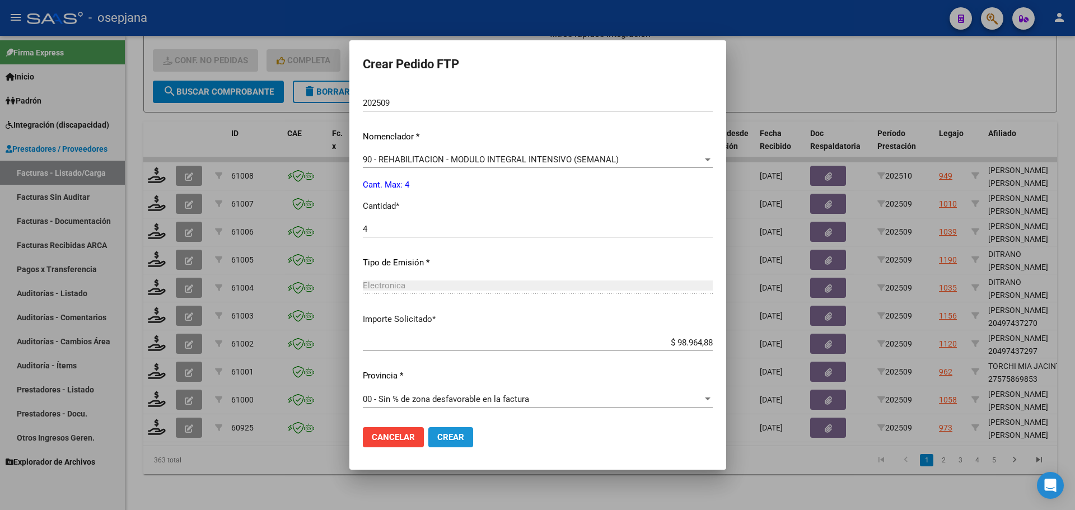
click at [456, 435] on button "Crear" at bounding box center [450, 437] width 45 height 20
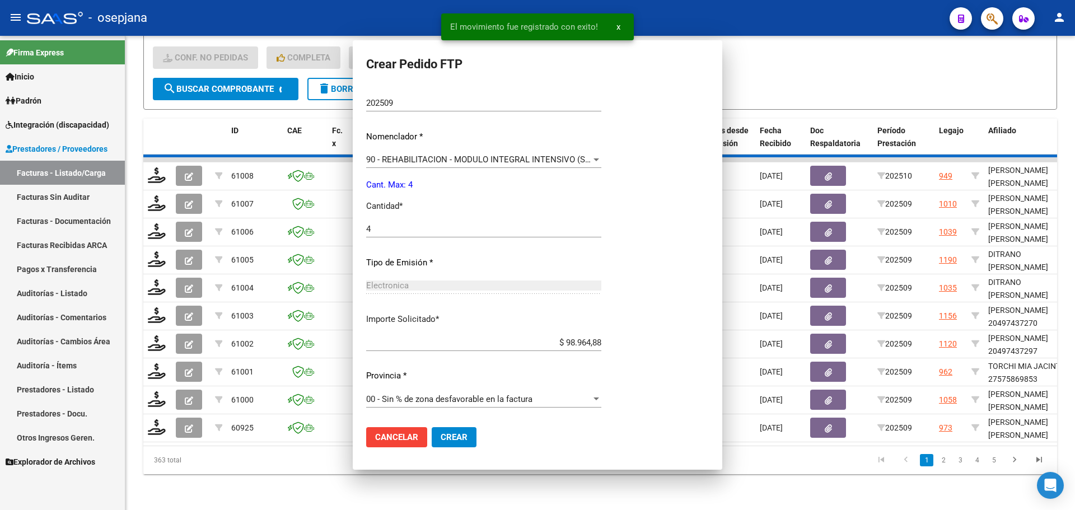
scroll to position [324, 0]
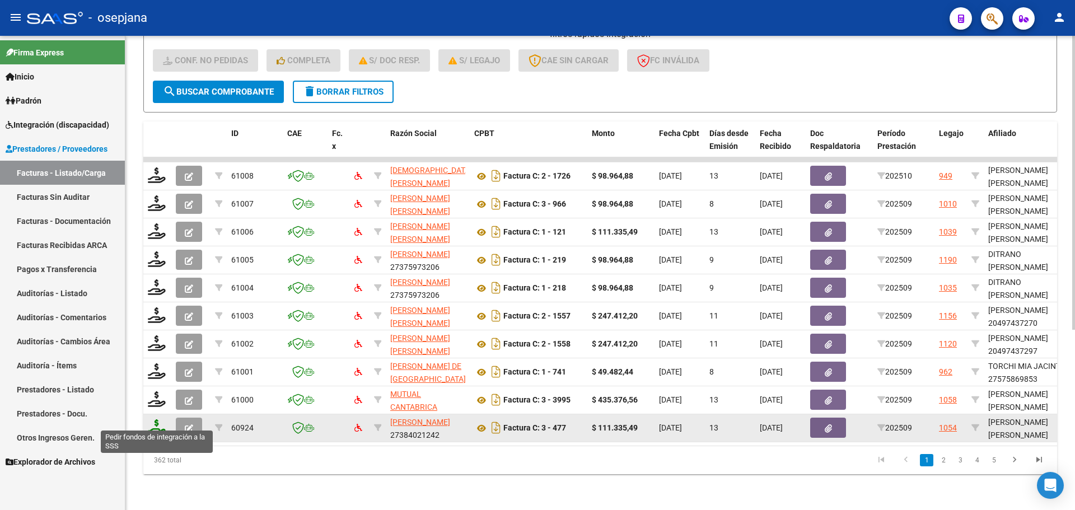
click at [154, 419] on icon at bounding box center [157, 427] width 18 height 16
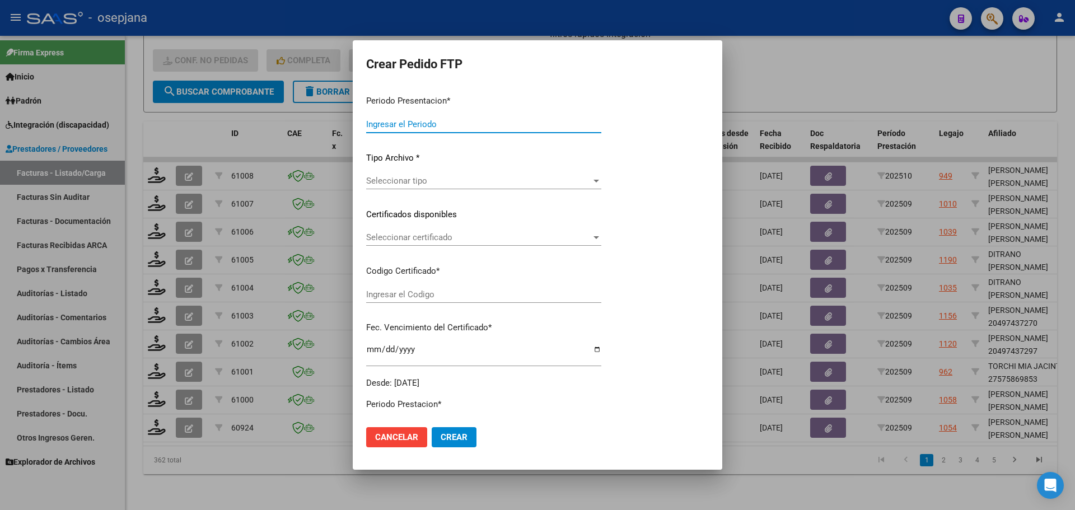
type input "202509"
type input "$ 111.335,49"
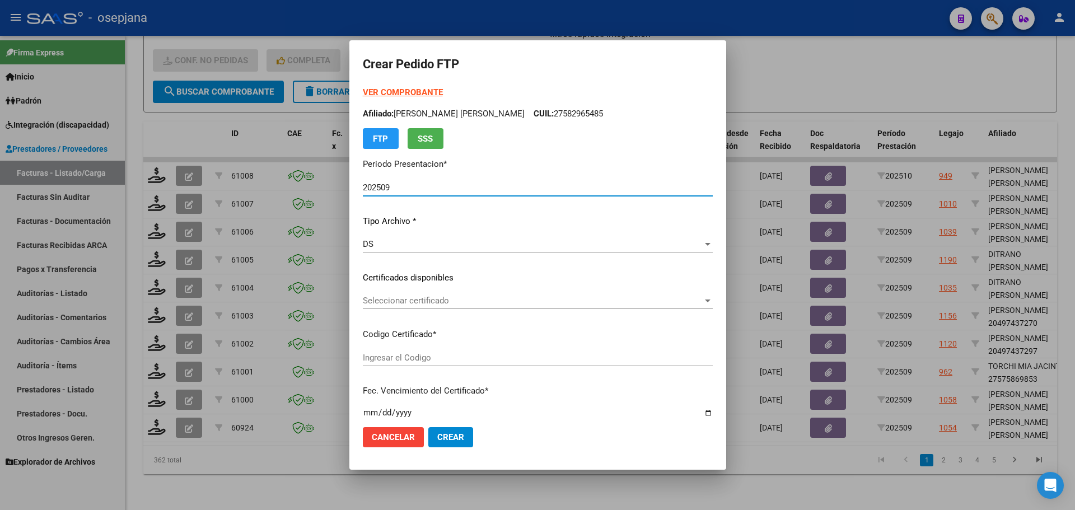
type input "ARG02000484251802022071520270715BSAS415"
type input "[DATE]"
click at [423, 300] on span "Seleccionar certificado" at bounding box center [533, 301] width 340 height 10
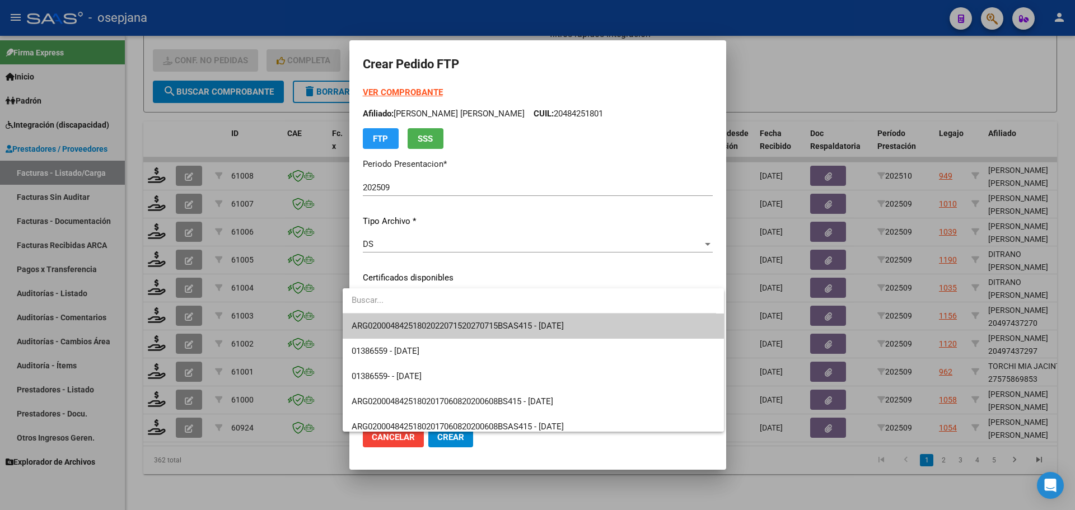
click at [428, 318] on span "ARG02000484251802022071520270715BSAS415 - [DATE]" at bounding box center [533, 325] width 364 height 25
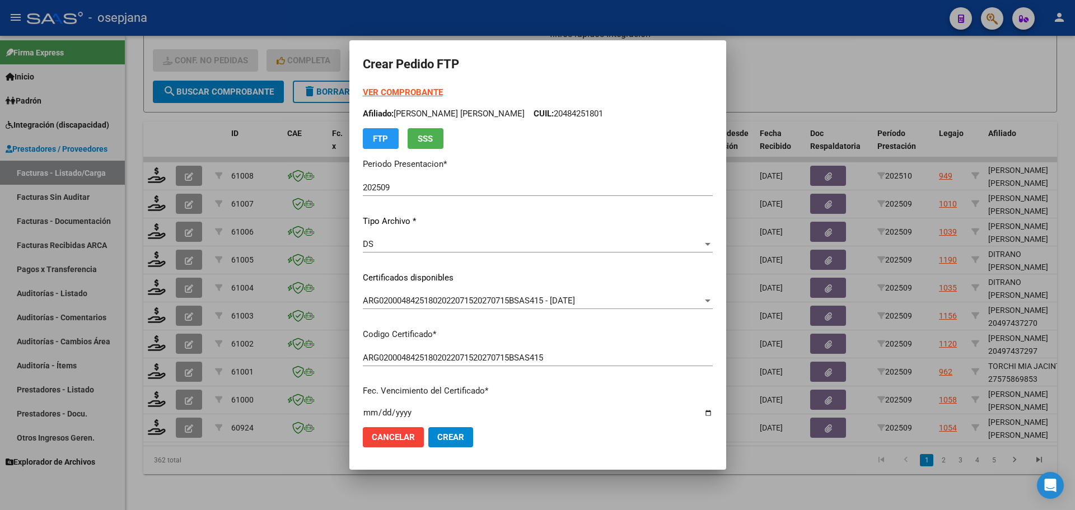
click at [408, 92] on strong "VER COMPROBANTE" at bounding box center [403, 92] width 80 height 10
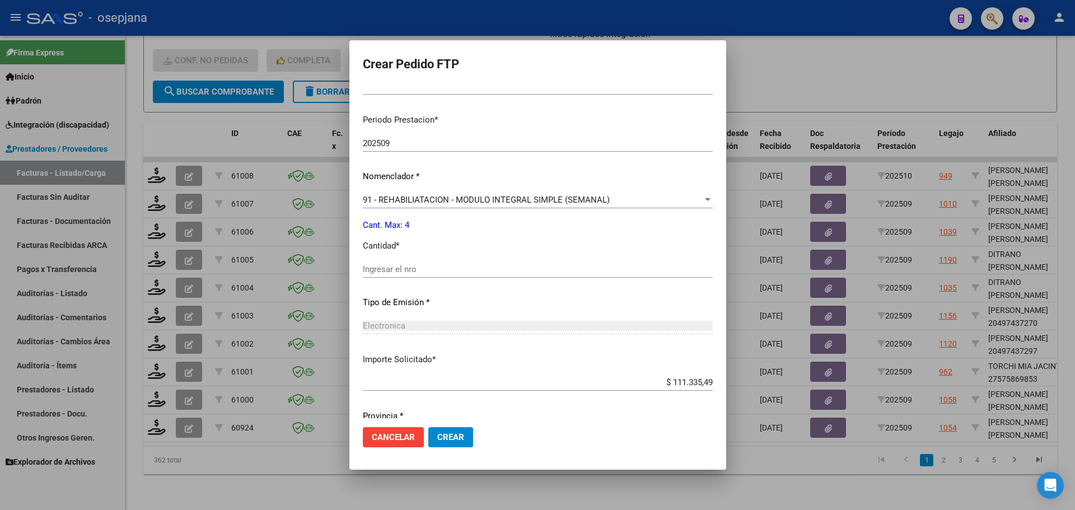
scroll to position [336, 0]
click at [410, 265] on input "Ingresar el nro" at bounding box center [538, 268] width 350 height 10
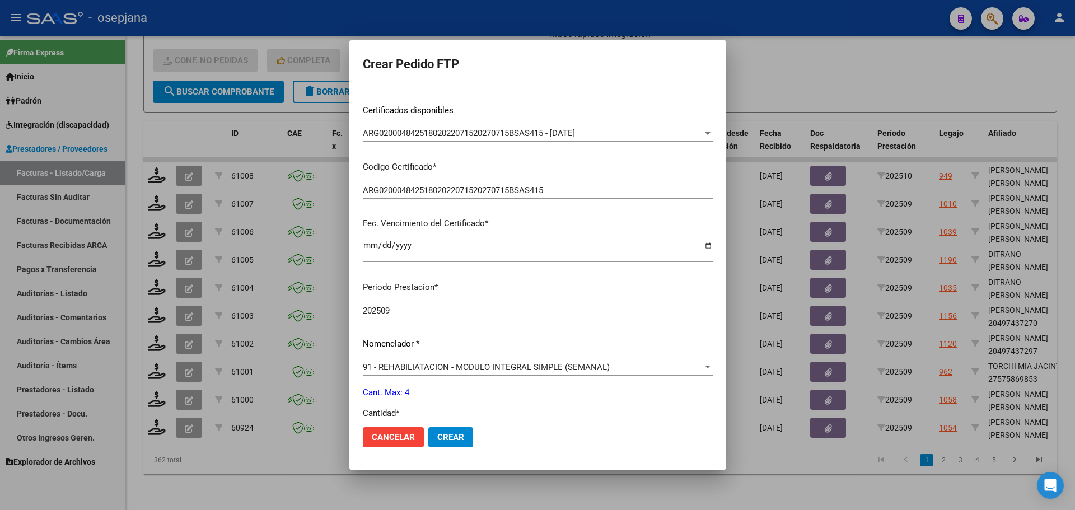
scroll to position [0, 0]
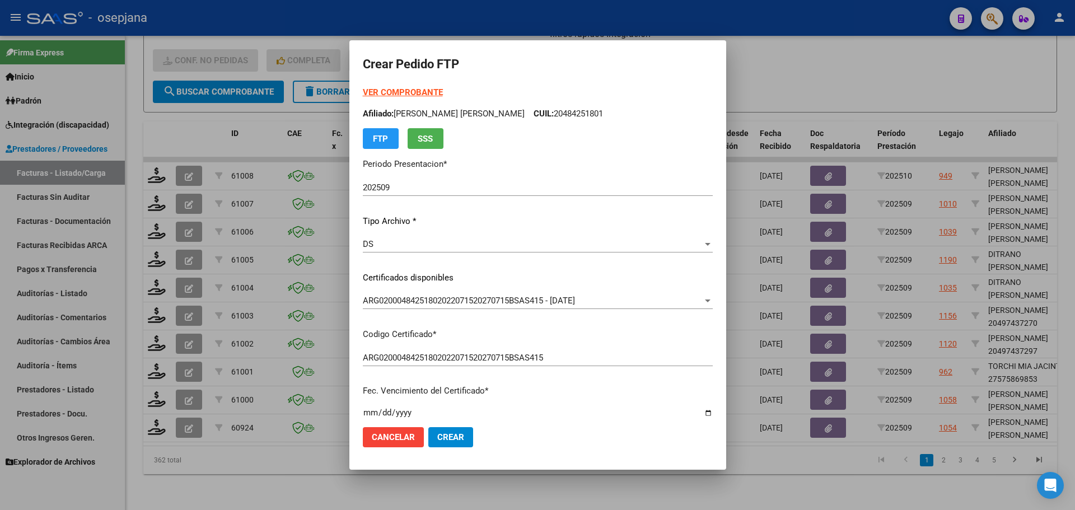
type input "4"
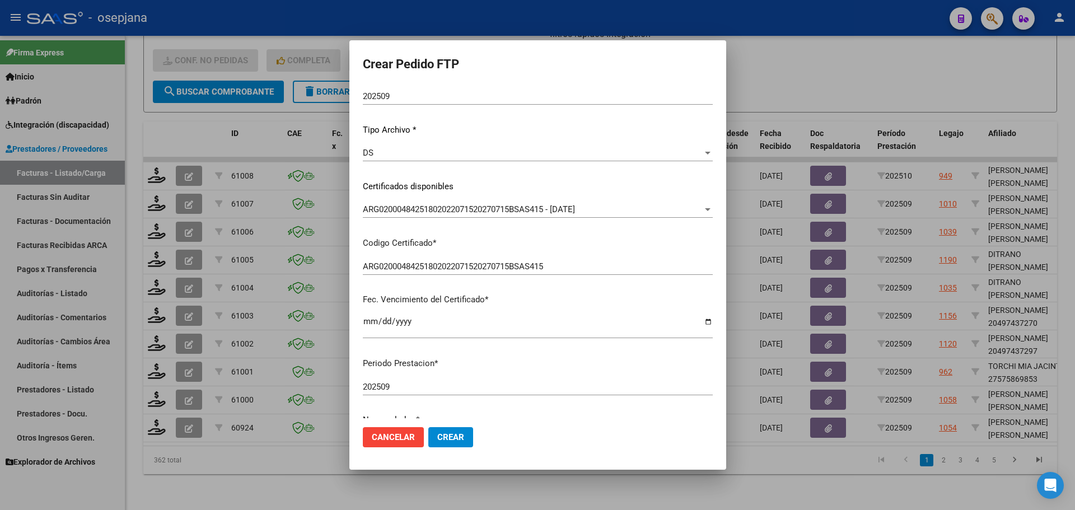
scroll to position [280, 0]
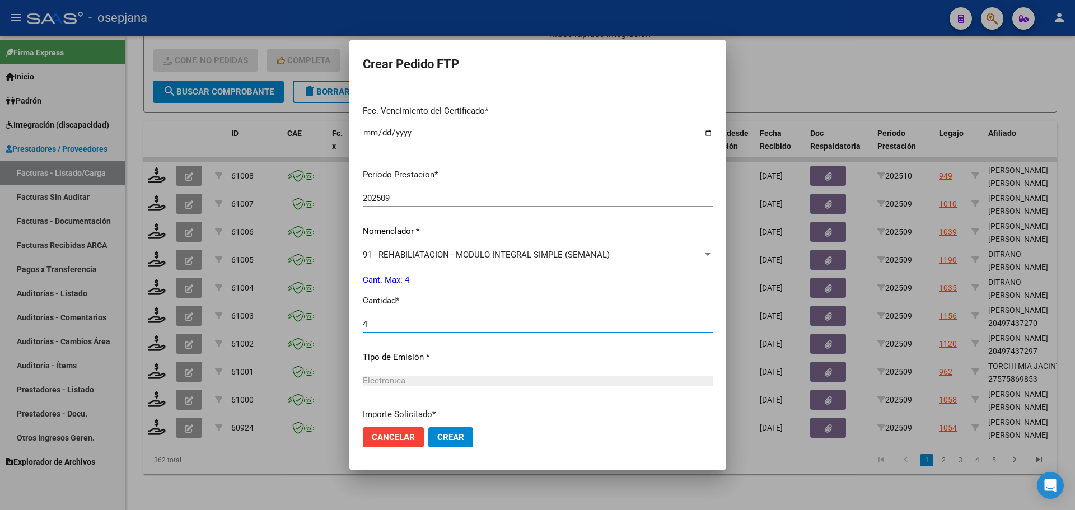
click at [451, 428] on button "Crear" at bounding box center [450, 437] width 45 height 20
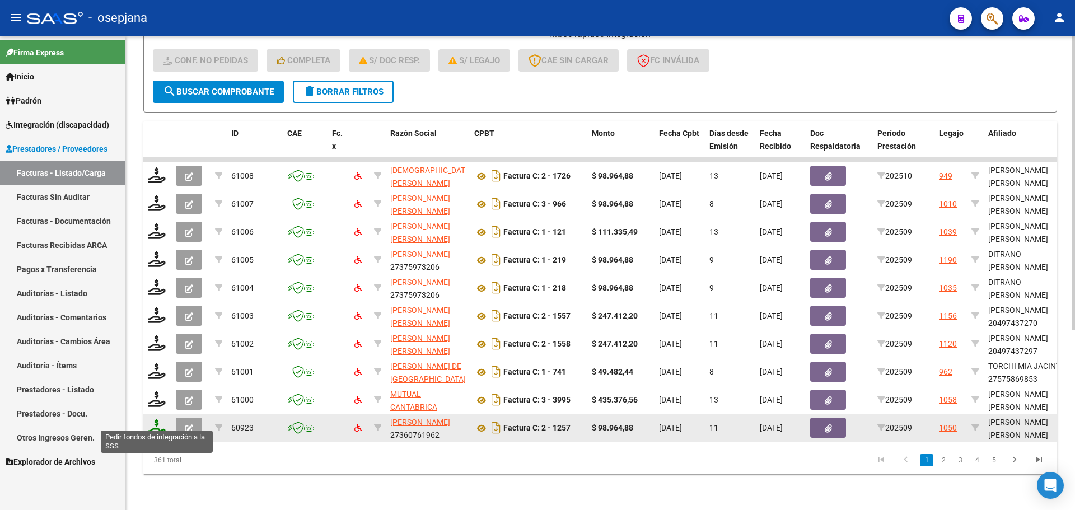
click at [158, 420] on icon at bounding box center [157, 427] width 18 height 16
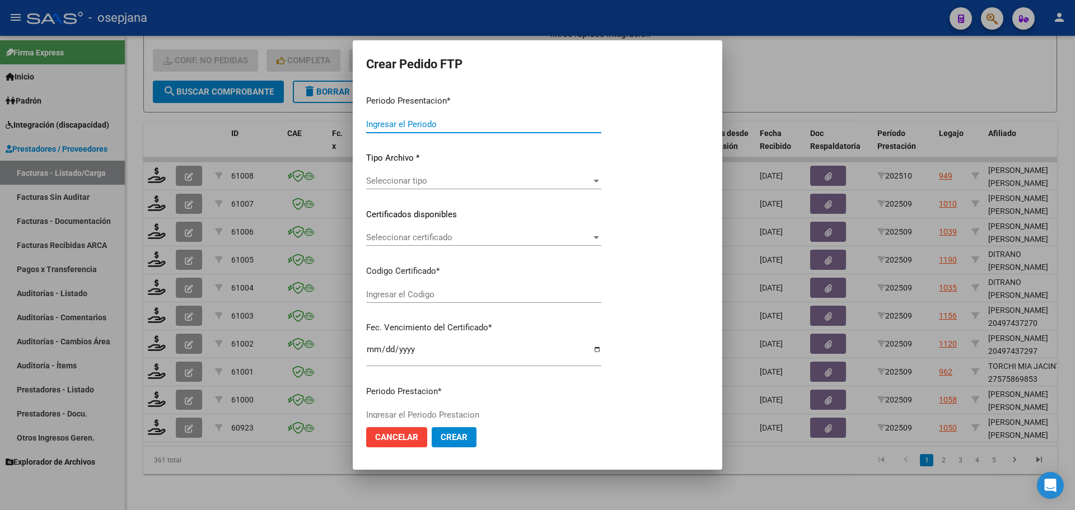
type input "202509"
type input "$ 98.964,88"
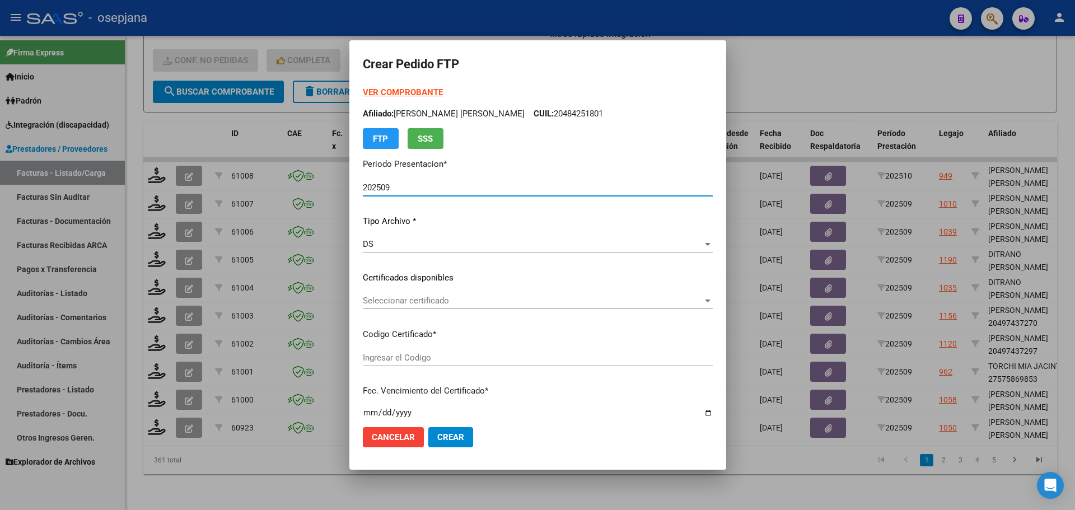
type input "E/T"
type input "[DATE]"
click at [450, 297] on span "Seleccionar certificado" at bounding box center [533, 301] width 340 height 10
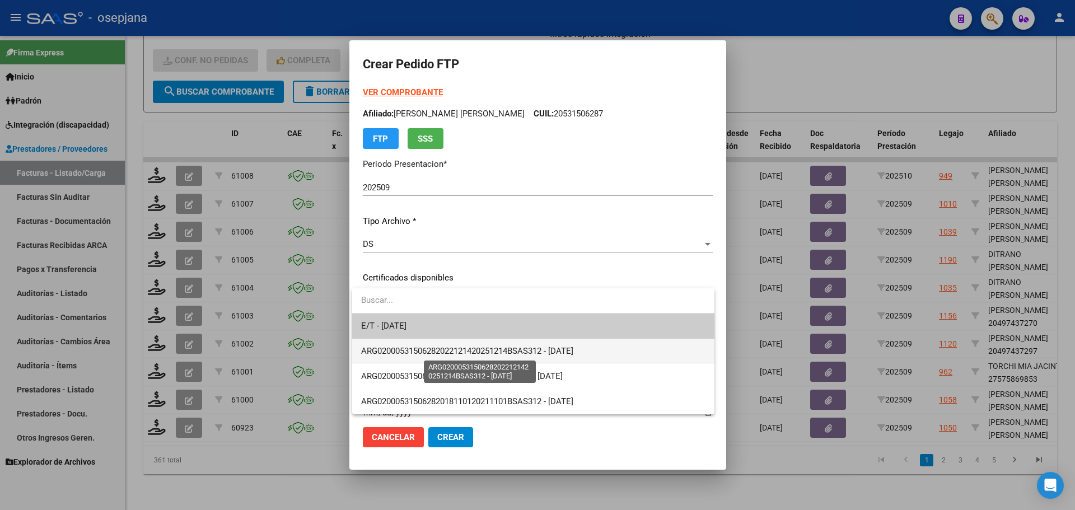
click at [457, 346] on span "ARG02000531506282022121420251214BSAS312 - [DATE]" at bounding box center [467, 351] width 212 height 10
type input "ARG02000531506282022121420251214BSAS312"
type input "[DATE]"
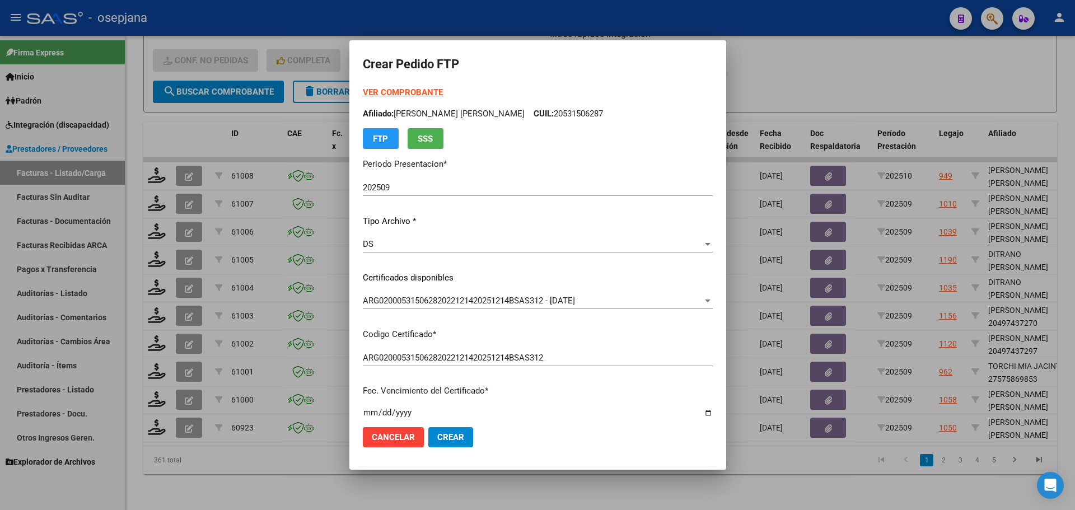
click at [403, 95] on strong "VER COMPROBANTE" at bounding box center [403, 92] width 80 height 10
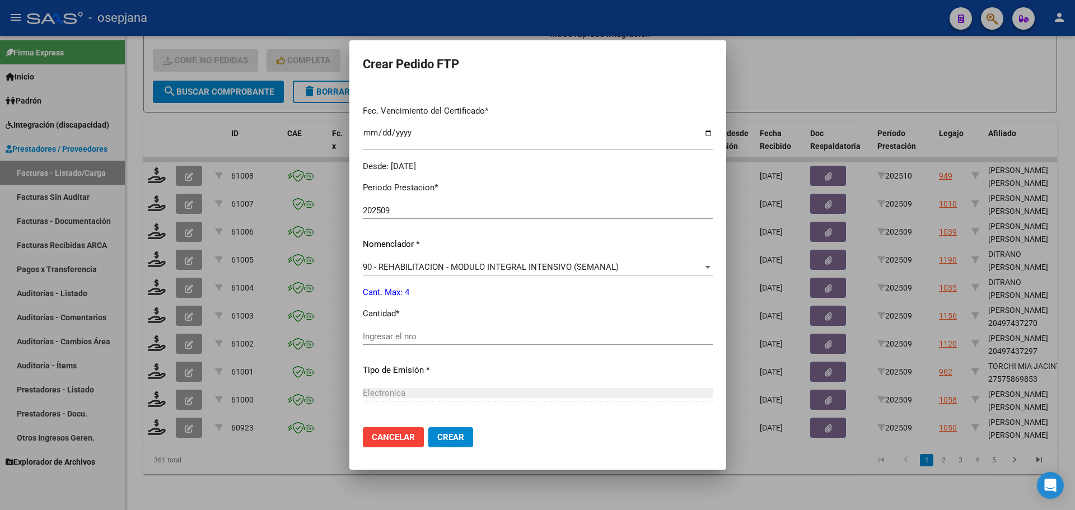
click at [411, 336] on input "Ingresar el nro" at bounding box center [538, 336] width 350 height 10
type input "4"
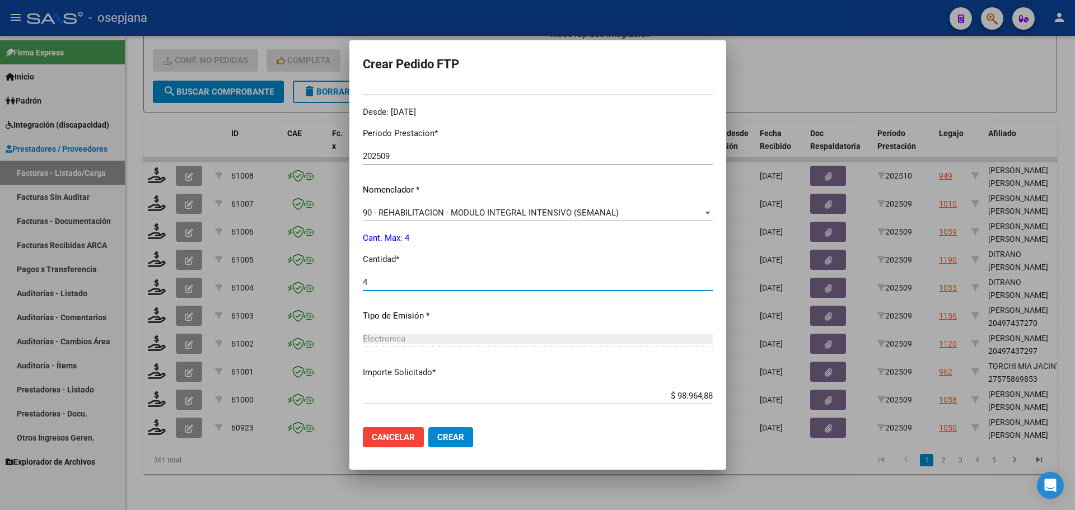
scroll to position [387, 0]
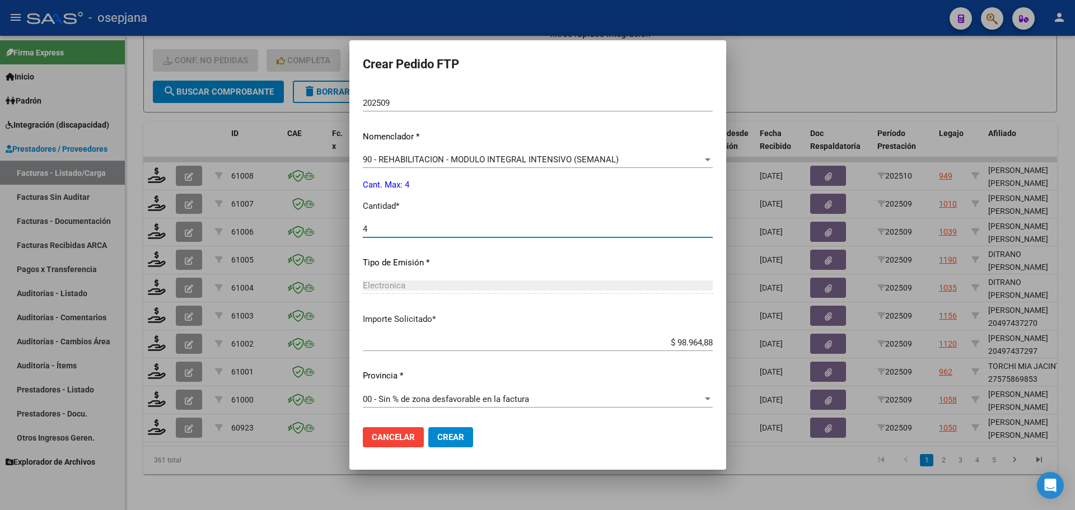
click at [453, 437] on span "Crear" at bounding box center [450, 437] width 27 height 10
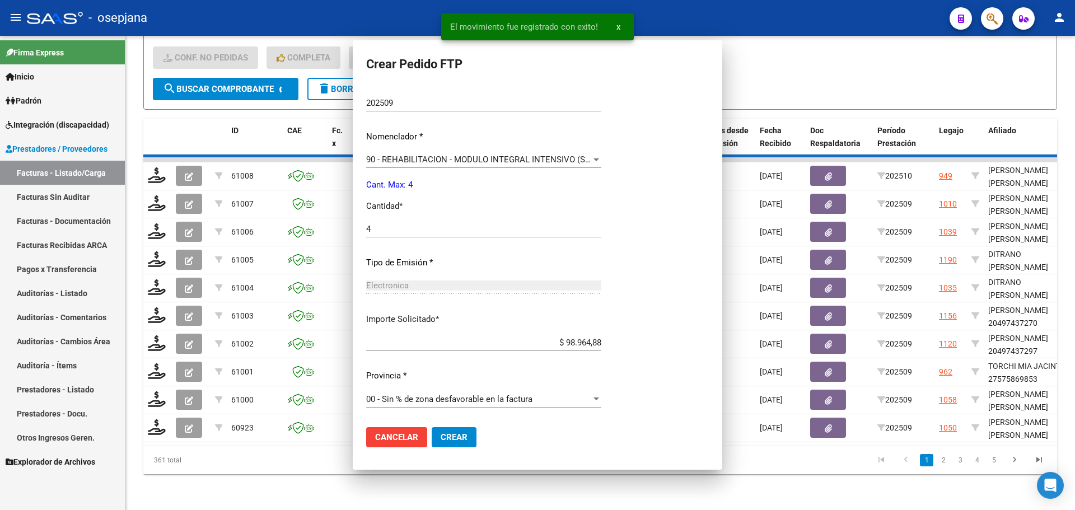
scroll to position [0, 0]
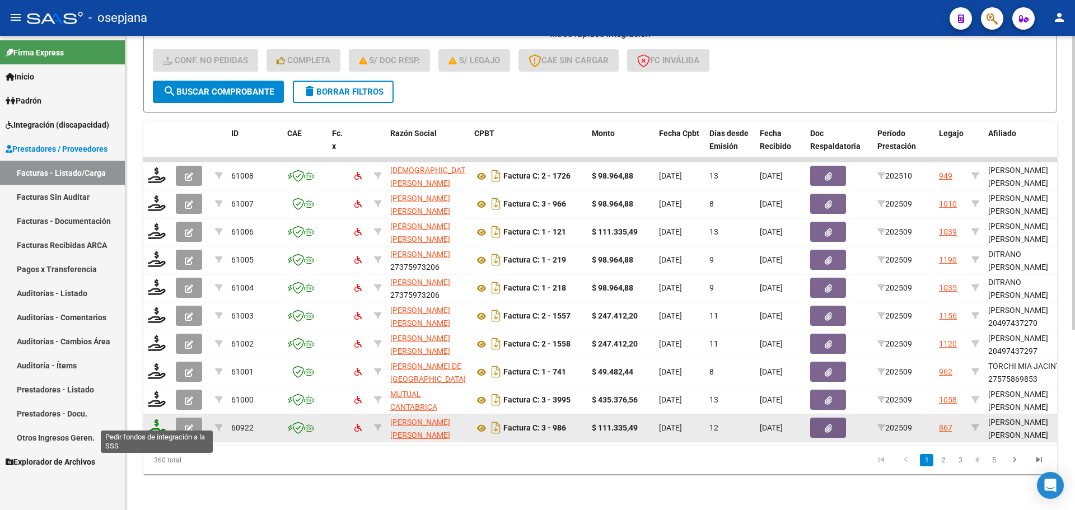
click at [159, 419] on icon at bounding box center [157, 427] width 18 height 16
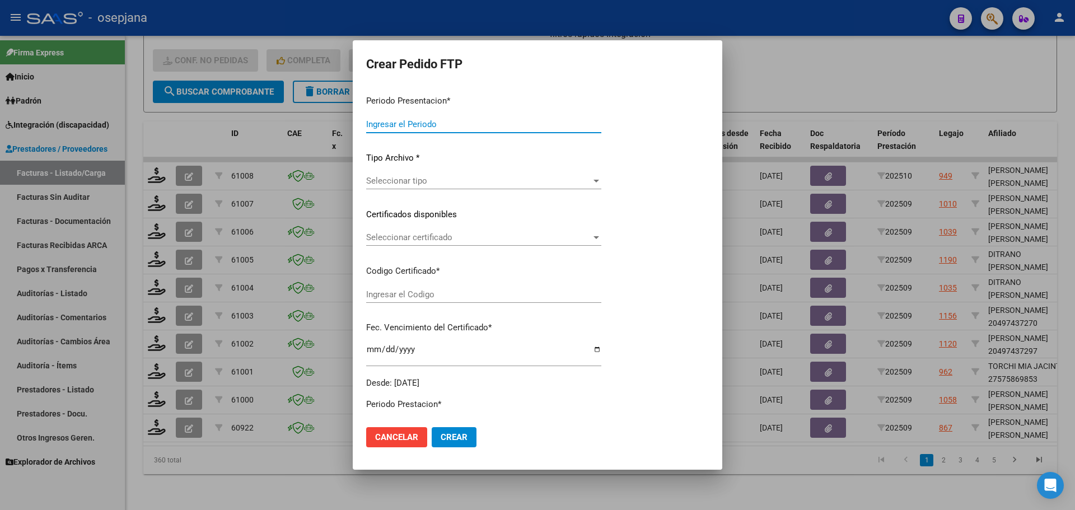
type input "202509"
type input "$ 111.335,49"
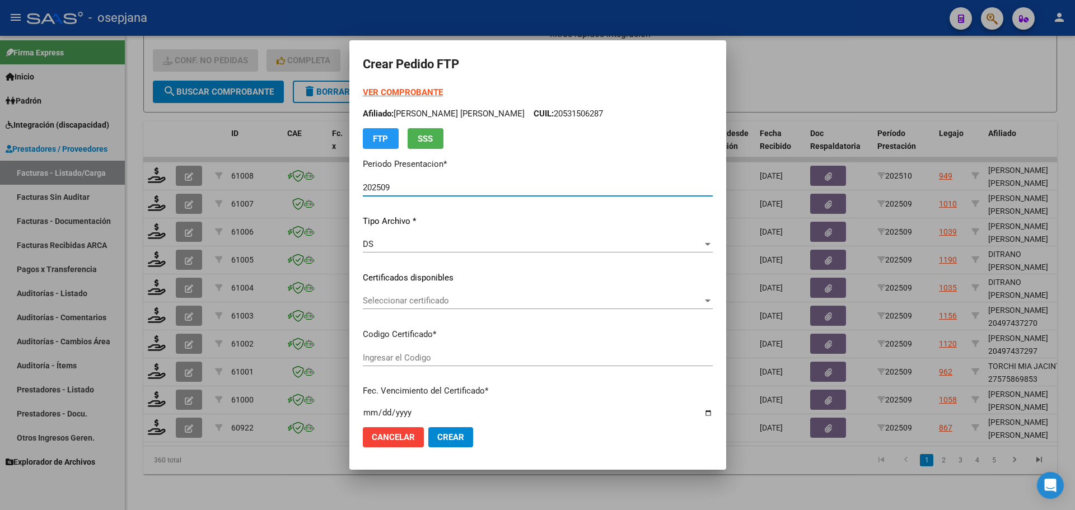
type input "ARG0200057967217-20210203-20260203BS376"
type input "[DATE]"
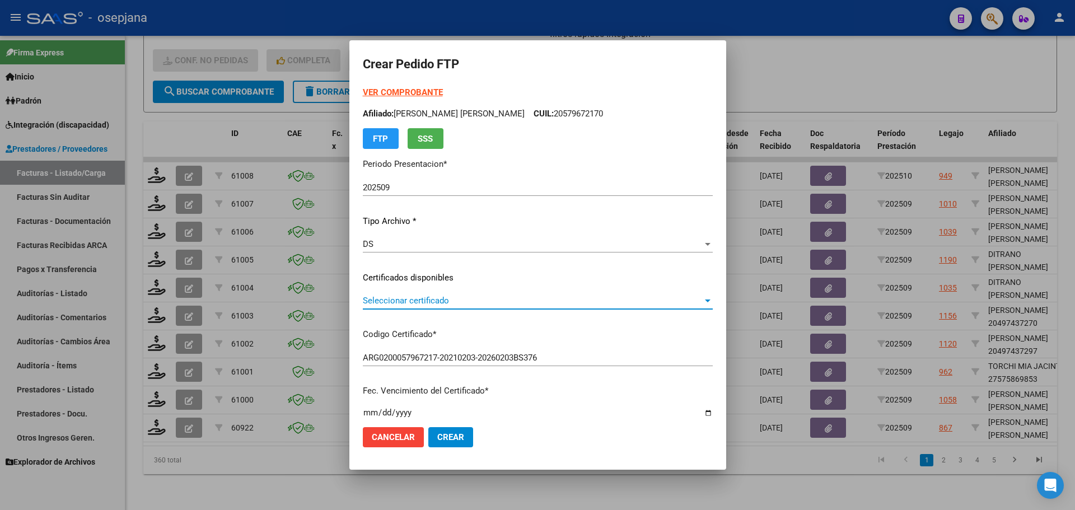
click at [501, 301] on span "Seleccionar certificado" at bounding box center [533, 301] width 340 height 10
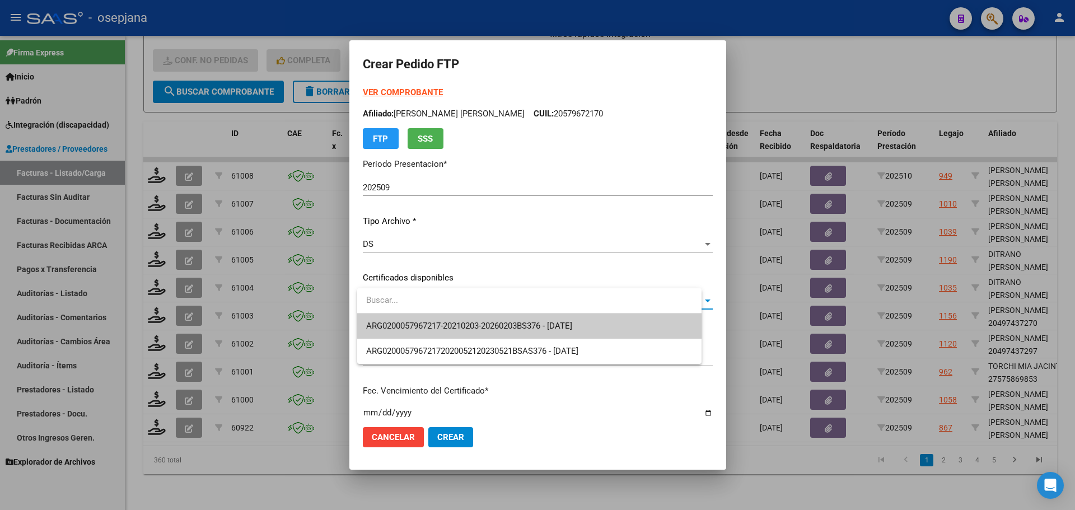
click at [502, 317] on span "ARG0200057967217-20210203-20260203BS376 - [DATE]" at bounding box center [529, 325] width 326 height 25
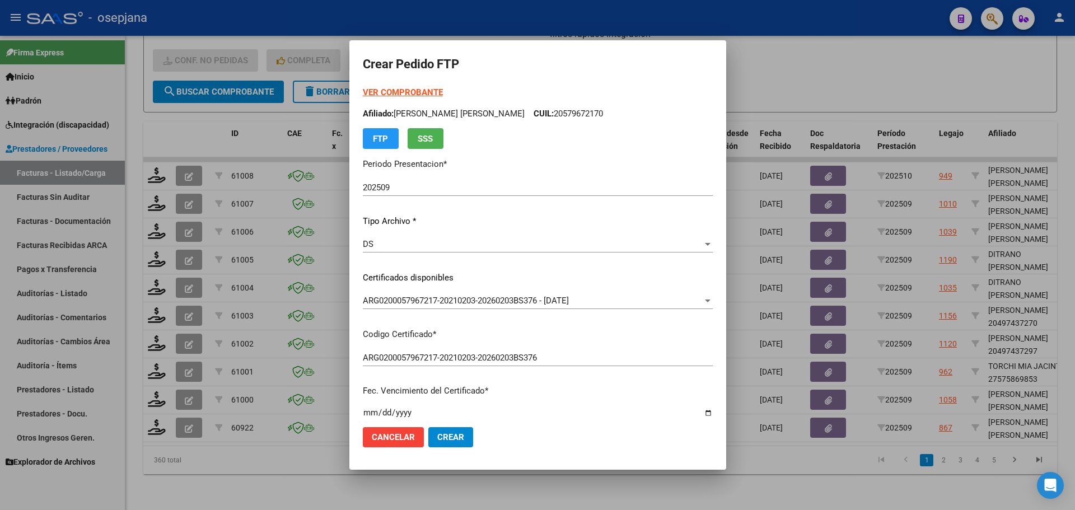
click at [425, 92] on strong "VER COMPROBANTE" at bounding box center [403, 92] width 80 height 10
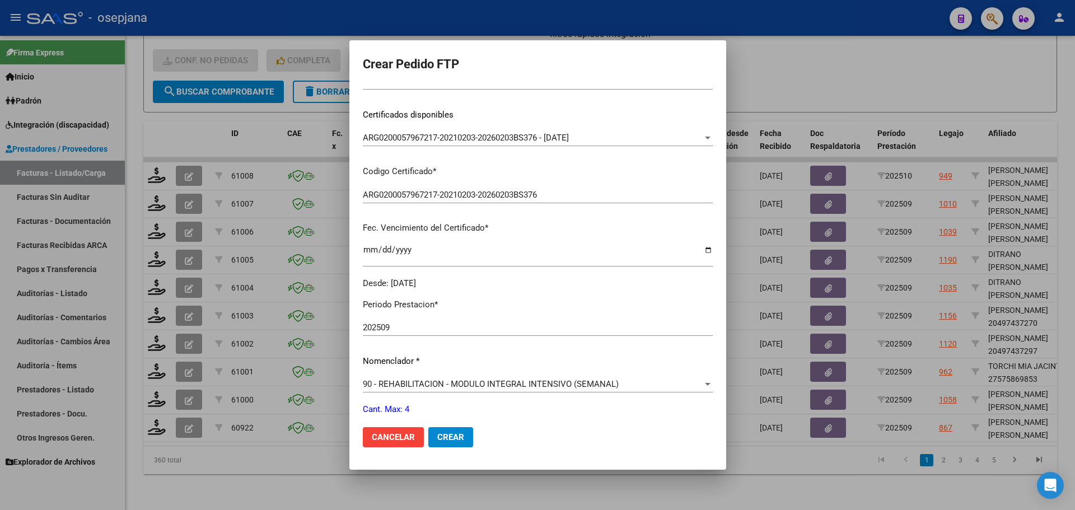
scroll to position [336, 0]
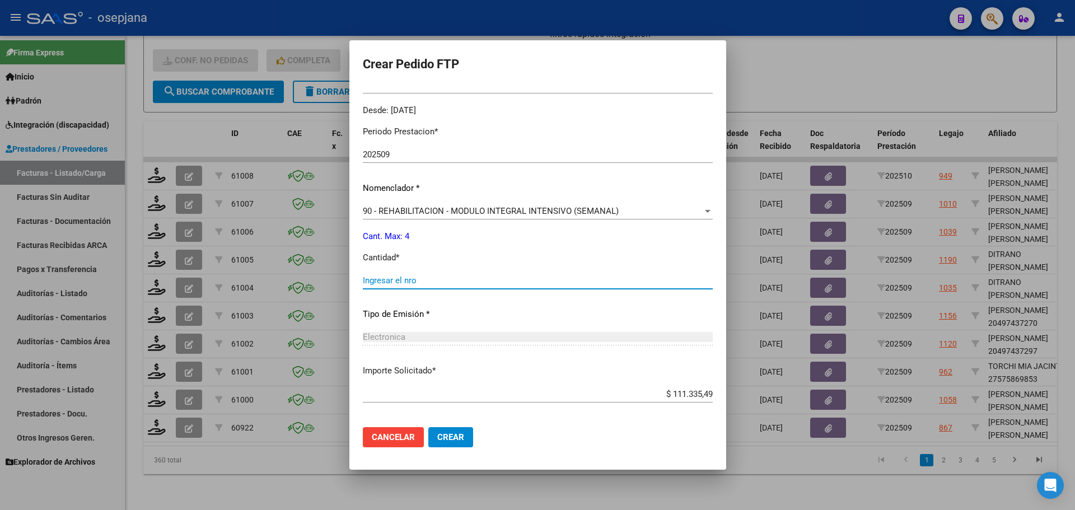
click at [429, 276] on input "Ingresar el nro" at bounding box center [538, 280] width 350 height 10
type input "4"
click at [461, 430] on button "Crear" at bounding box center [450, 437] width 45 height 20
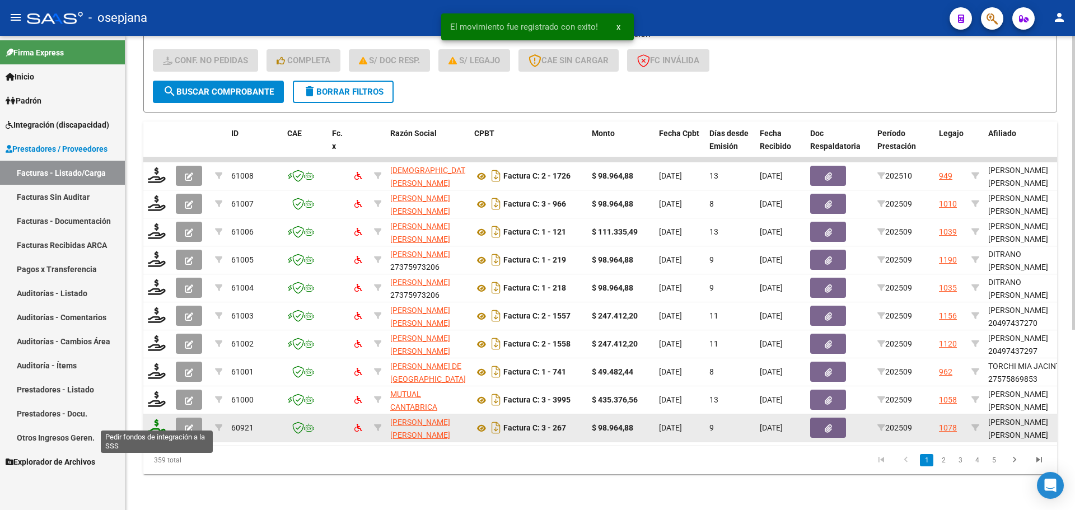
click at [151, 420] on icon at bounding box center [157, 427] width 18 height 16
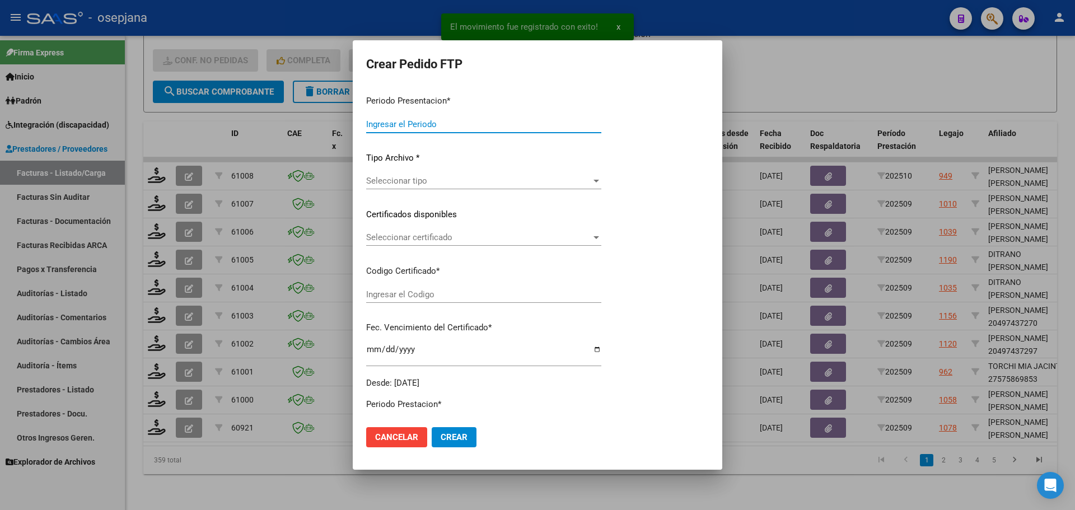
type input "202509"
type input "$ 98.964,88"
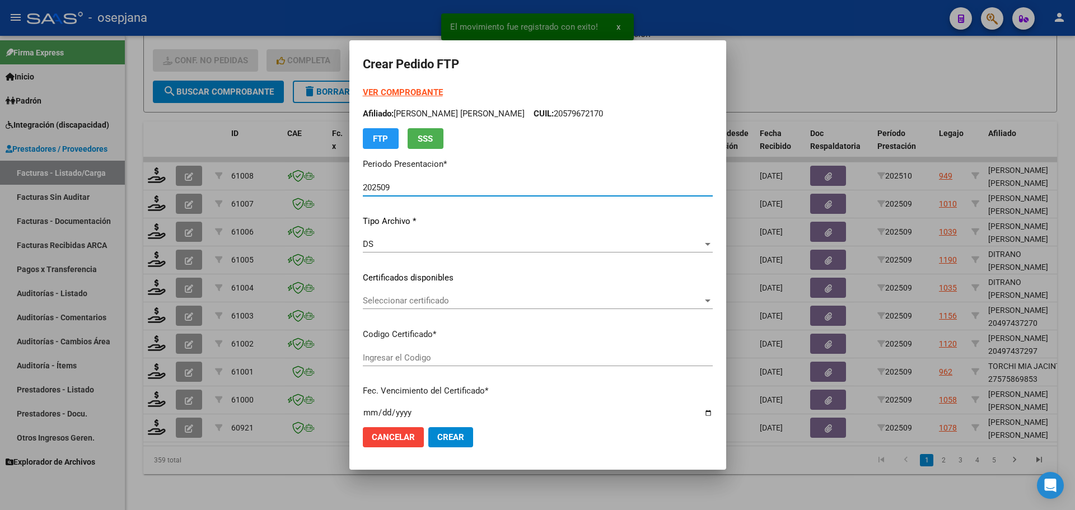
type input "ARG02000524115492024061920270619BSAS342"
type input "[DATE]"
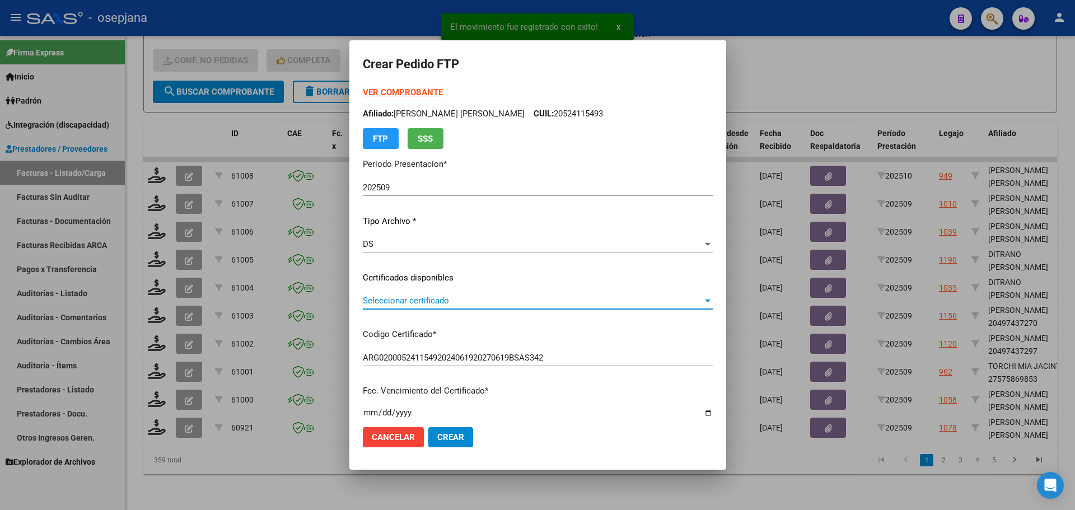
click at [444, 299] on span "Seleccionar certificado" at bounding box center [533, 301] width 340 height 10
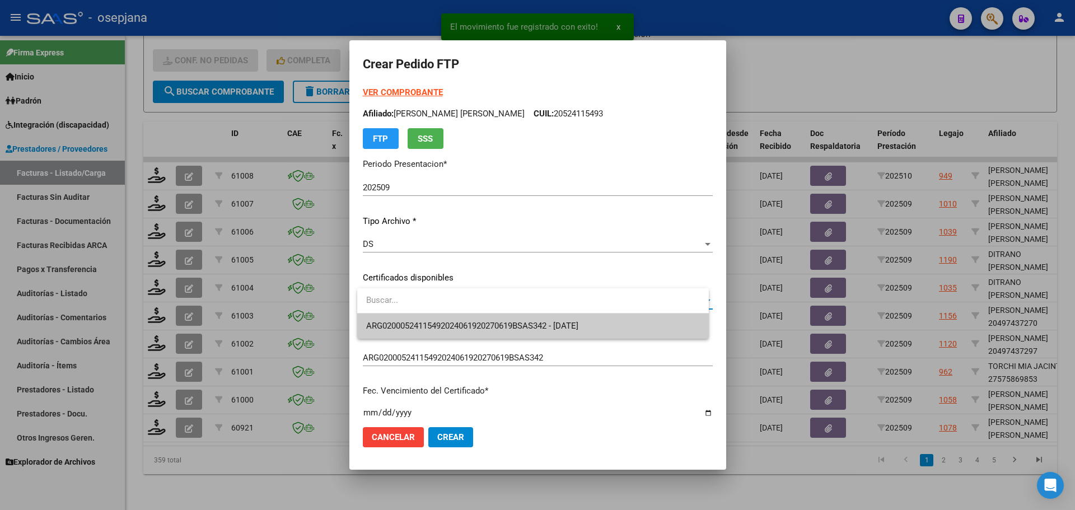
click at [454, 320] on span "ARG02000524115492024061920270619BSAS342 - [DATE]" at bounding box center [533, 325] width 334 height 25
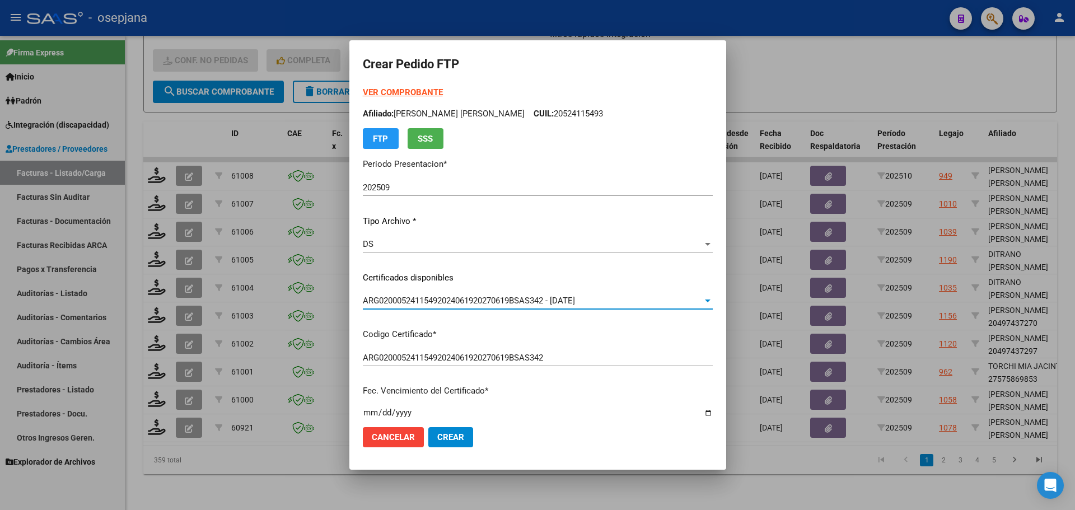
click at [412, 92] on strong "VER COMPROBANTE" at bounding box center [403, 92] width 80 height 10
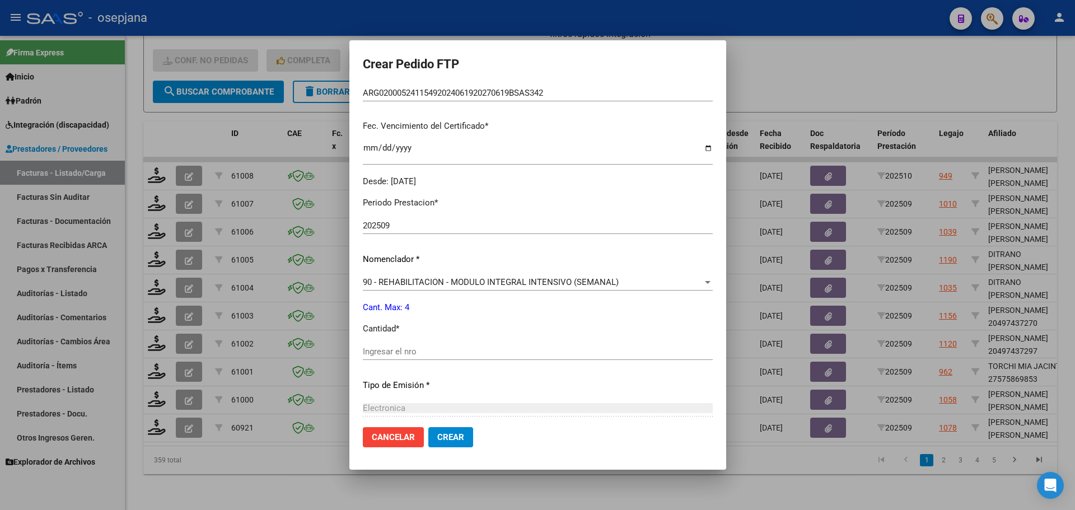
scroll to position [280, 0]
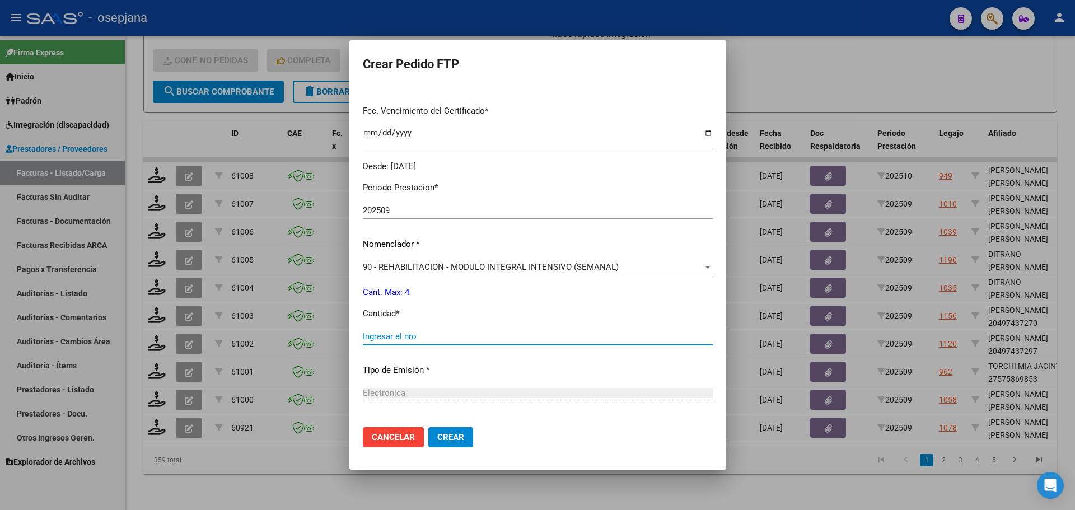
click at [384, 334] on input "Ingresar el nro" at bounding box center [538, 336] width 350 height 10
type input "4"
click at [478, 435] on mat-dialog-actions "Cancelar Crear" at bounding box center [538, 437] width 350 height 38
click at [470, 437] on button "Crear" at bounding box center [450, 437] width 45 height 20
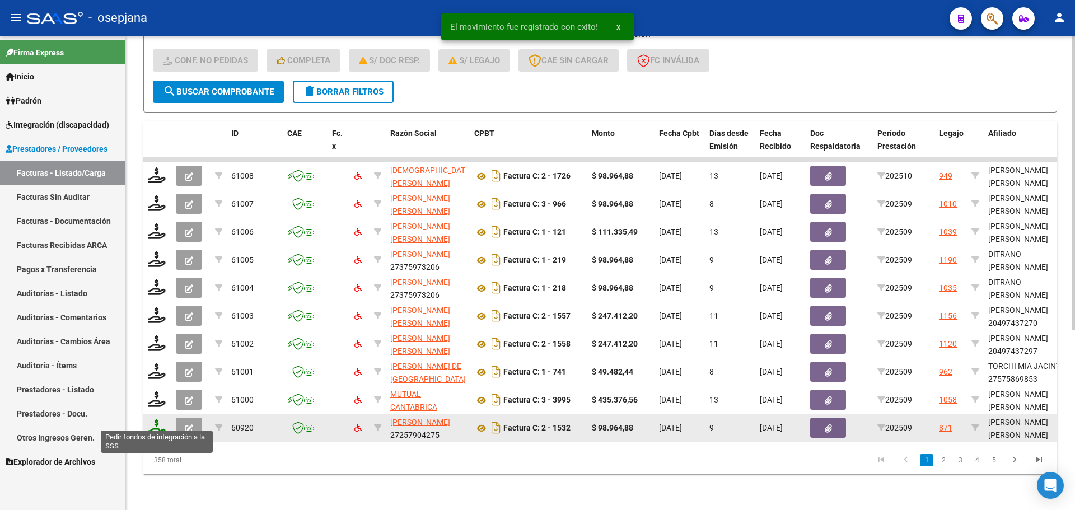
click at [161, 421] on icon at bounding box center [157, 427] width 18 height 16
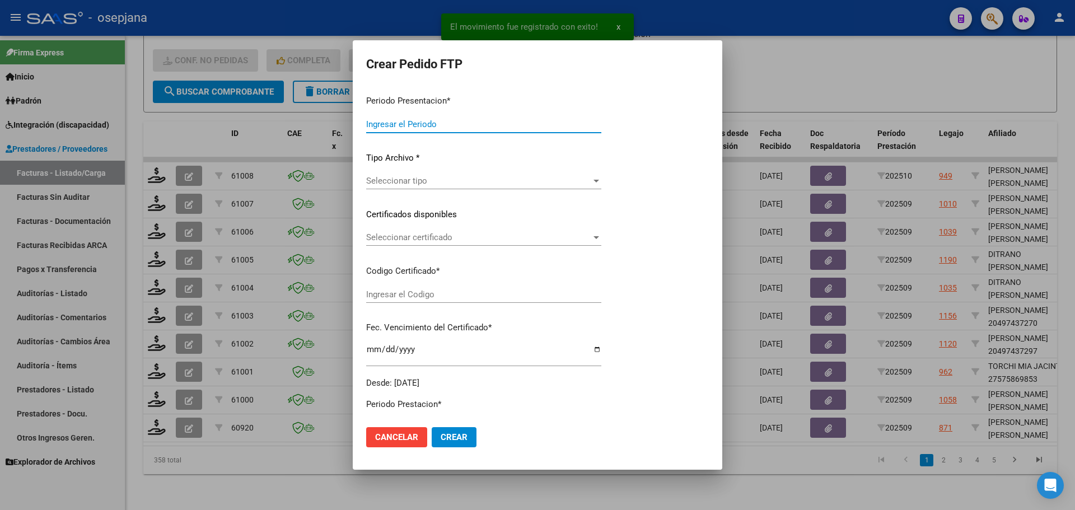
type input "202509"
type input "$ 98.964,88"
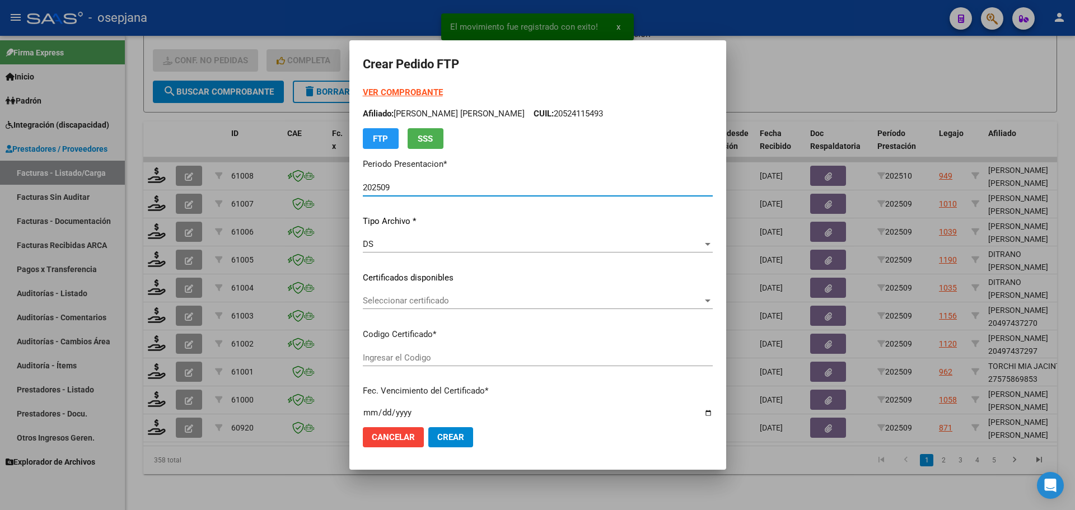
type input "ARG02000555129702023040320260403BS342"
type input "[DATE]"
click at [509, 295] on div "Seleccionar certificado Seleccionar certificado" at bounding box center [538, 300] width 350 height 17
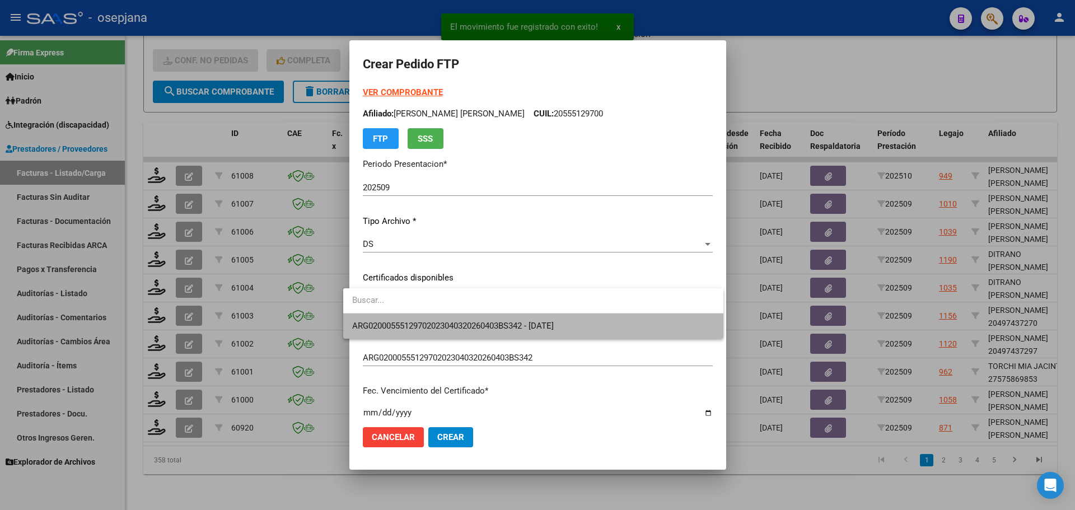
click at [512, 316] on span "ARG02000555129702023040320260403BS342 - [DATE]" at bounding box center [533, 325] width 362 height 25
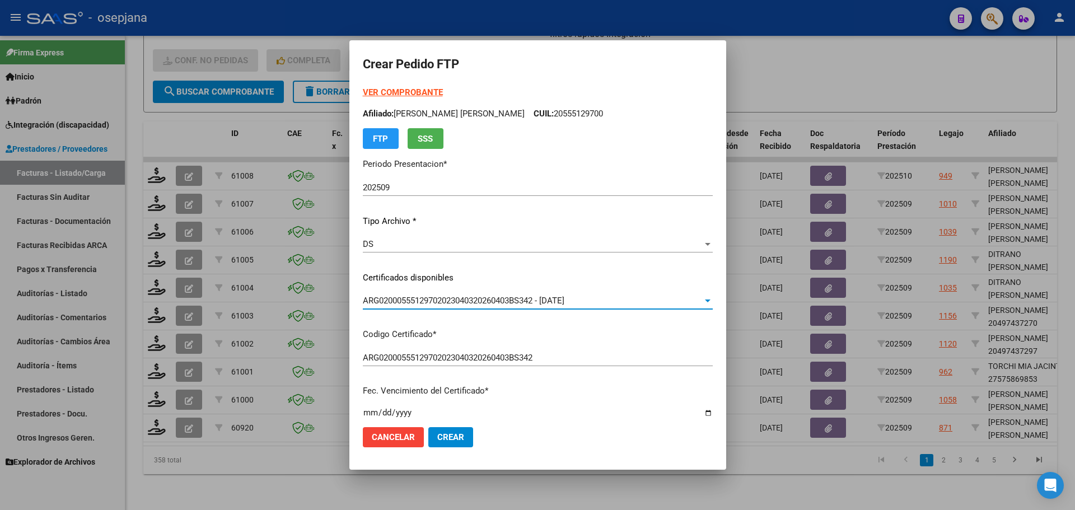
click at [405, 92] on strong "VER COMPROBANTE" at bounding box center [403, 92] width 80 height 10
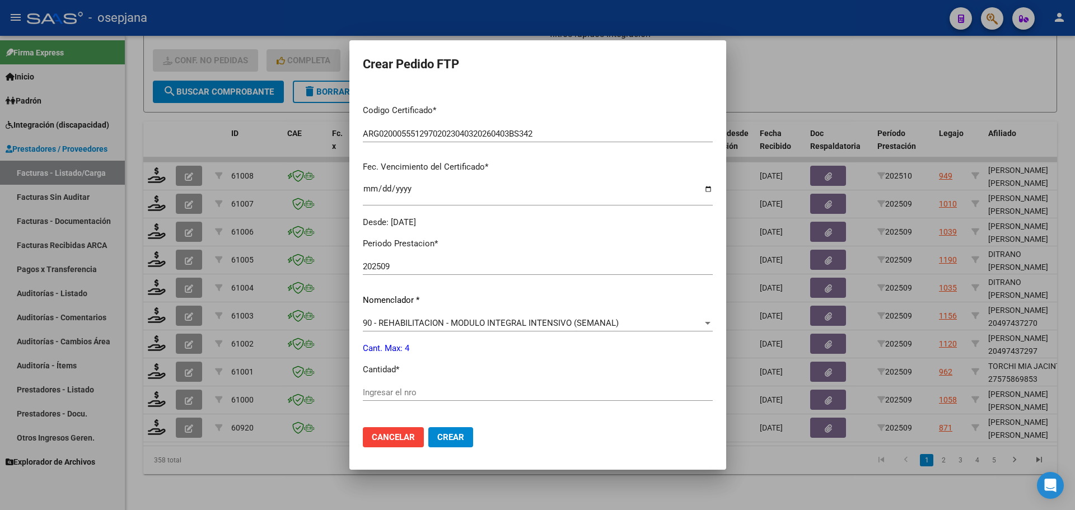
scroll to position [336, 0]
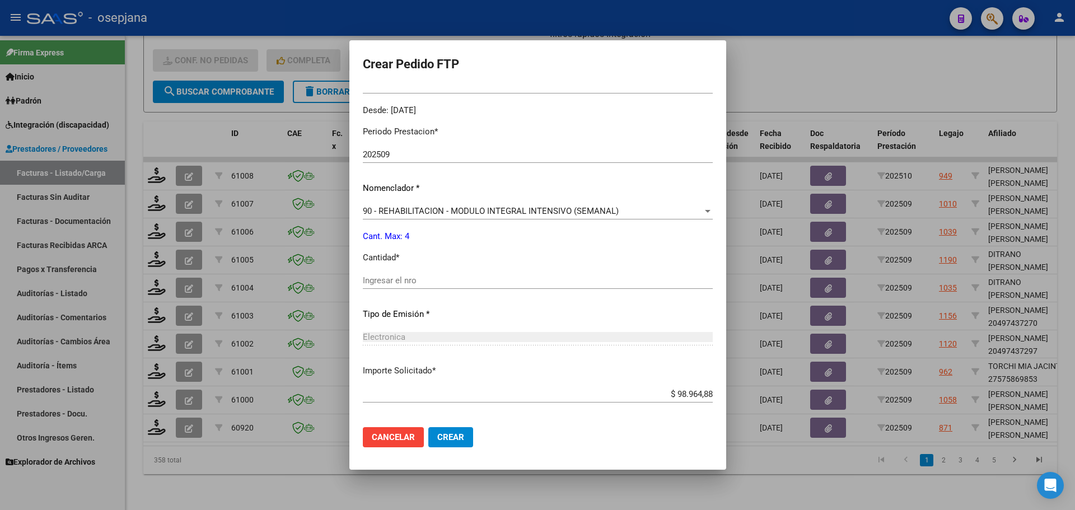
click at [409, 280] on input "Ingresar el nro" at bounding box center [538, 280] width 350 height 10
type input "4"
click at [449, 434] on span "Crear" at bounding box center [450, 437] width 27 height 10
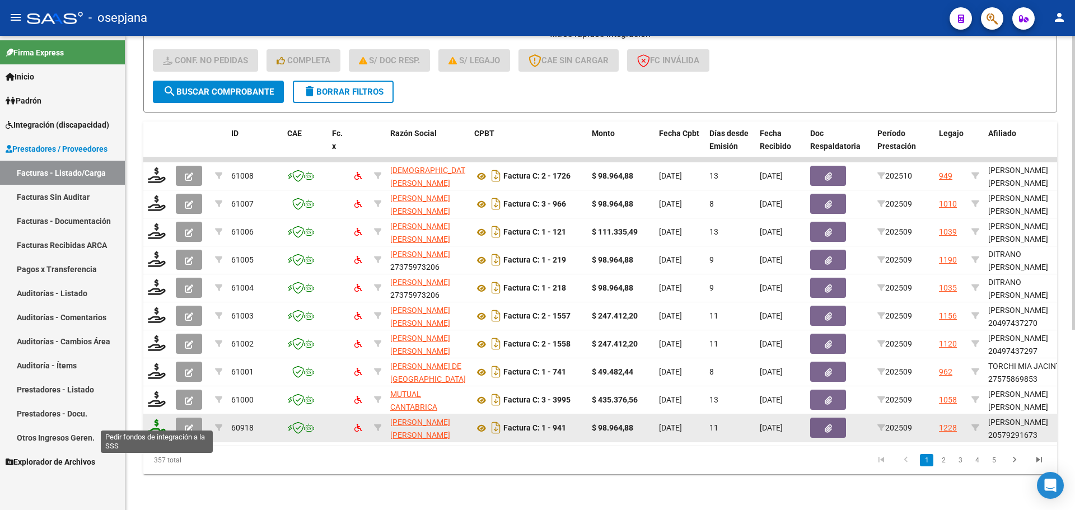
click at [158, 419] on icon at bounding box center [157, 427] width 18 height 16
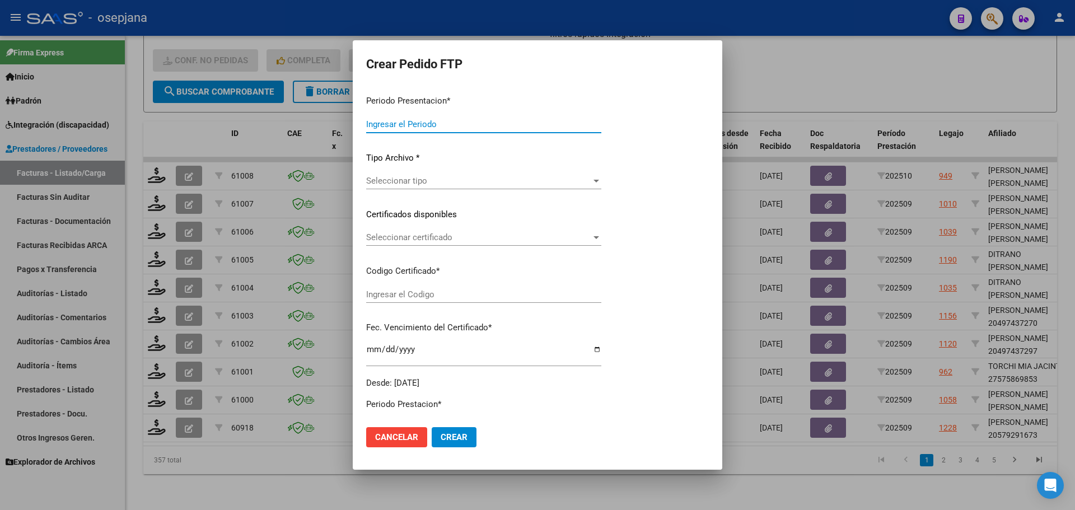
type input "202509"
type input "$ 98.964,88"
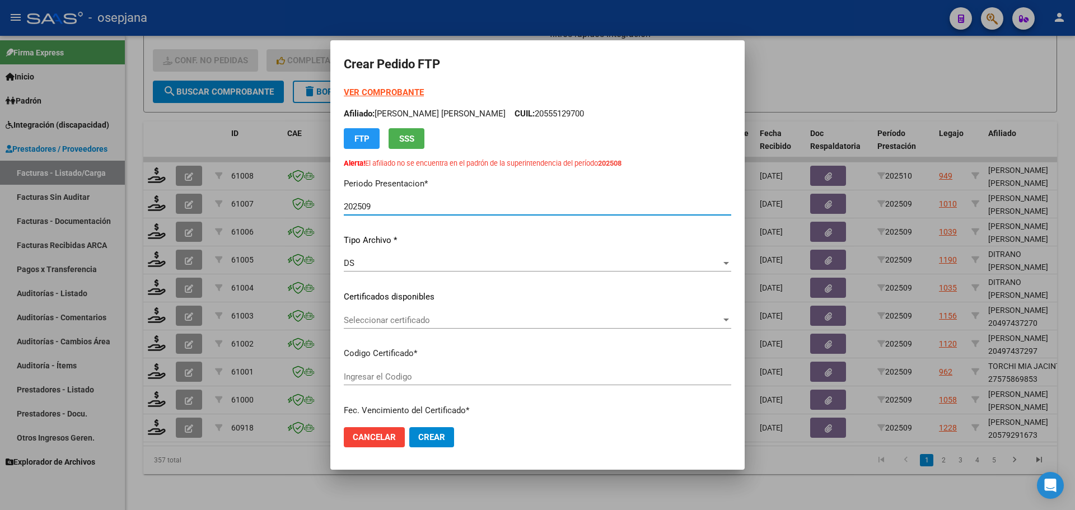
type input "ARG02000579291672025071120300711BUE309"
type input "[DATE]"
click at [446, 317] on span "Seleccionar certificado" at bounding box center [532, 320] width 377 height 10
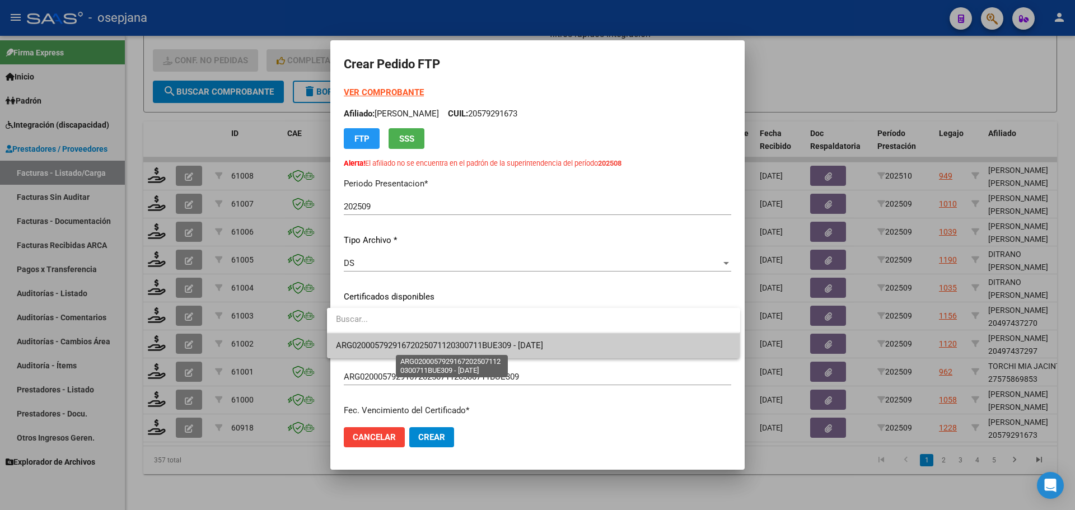
click at [452, 343] on span "ARG02000579291672025071120300711BUE309 - [DATE]" at bounding box center [439, 345] width 207 height 10
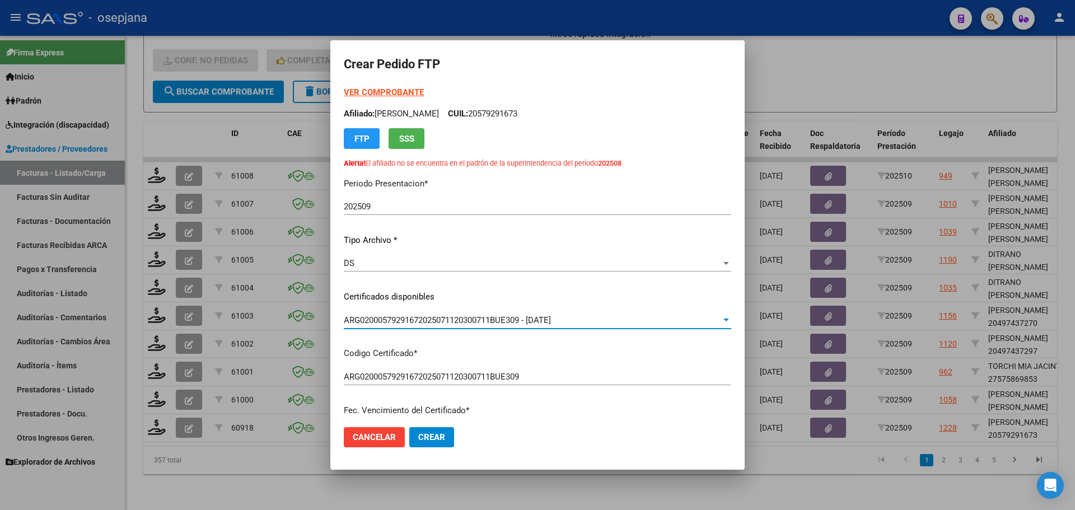
click at [391, 93] on strong "VER COMPROBANTE" at bounding box center [384, 92] width 80 height 10
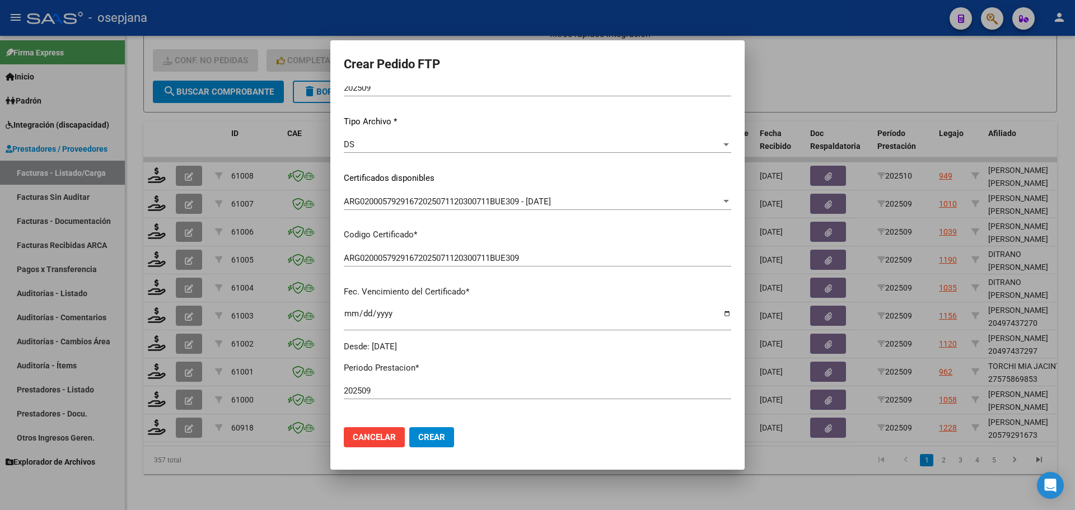
scroll to position [280, 0]
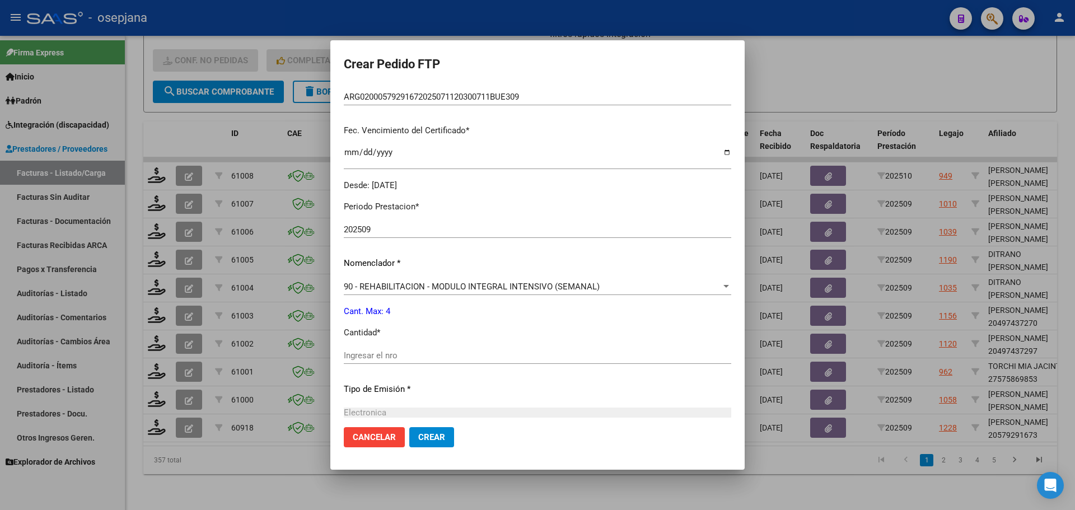
click at [359, 340] on div "Periodo Prestacion * 202509 Ingresar el Periodo Prestacion Nomenclador * 90 - R…" at bounding box center [537, 368] width 387 height 353
click at [359, 353] on input "Ingresar el nro" at bounding box center [537, 355] width 387 height 10
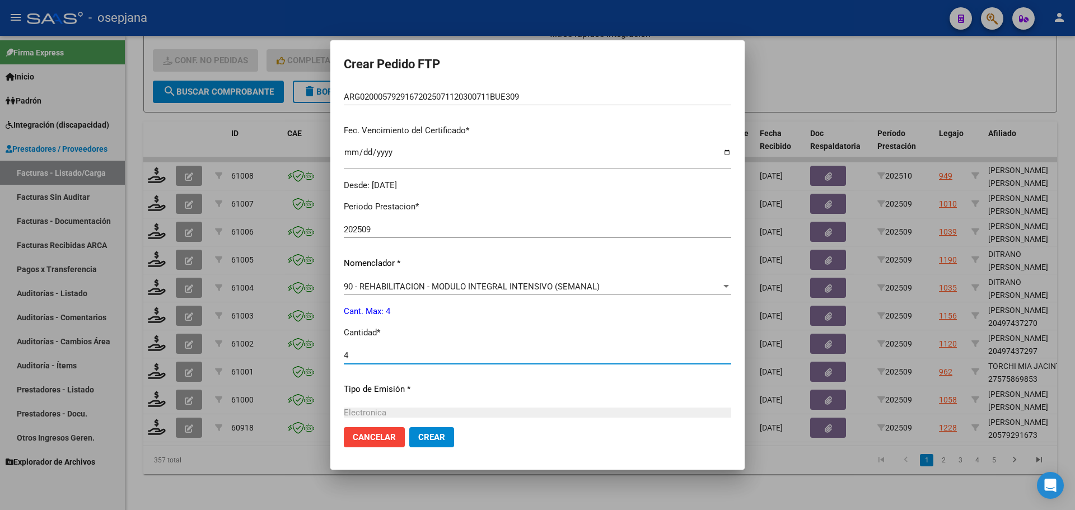
type input "4"
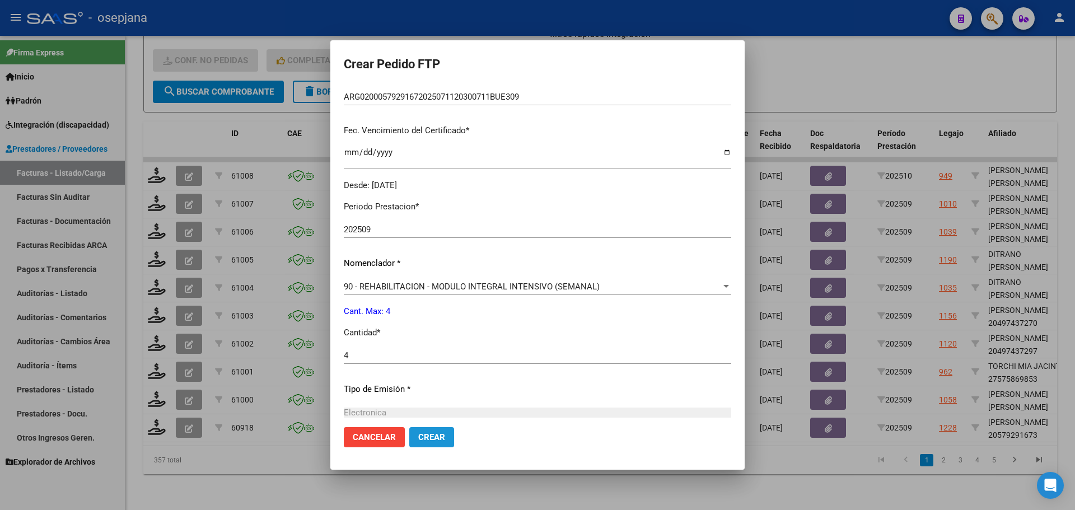
click at [421, 433] on span "Crear" at bounding box center [431, 437] width 27 height 10
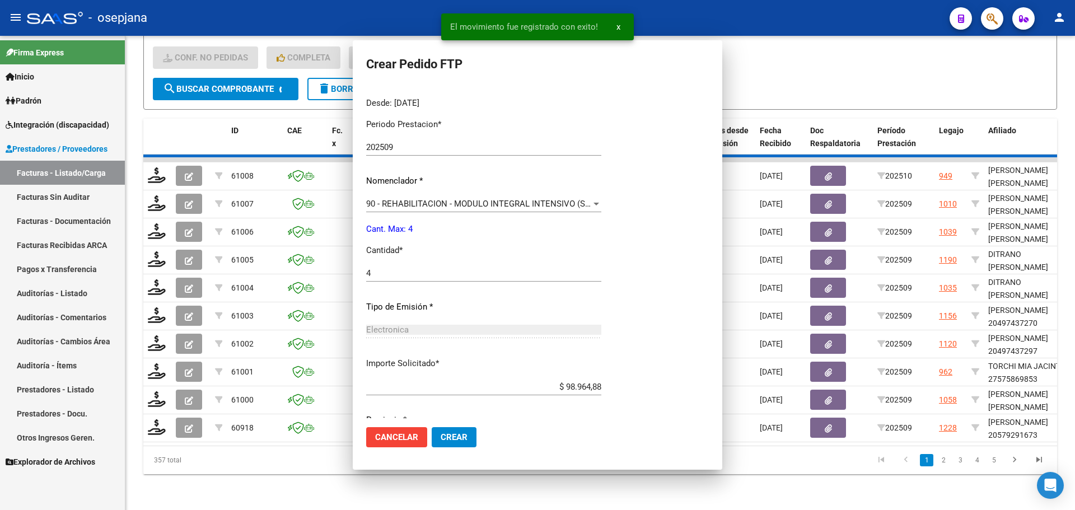
scroll to position [198, 0]
